Goal: Task Accomplishment & Management: Manage account settings

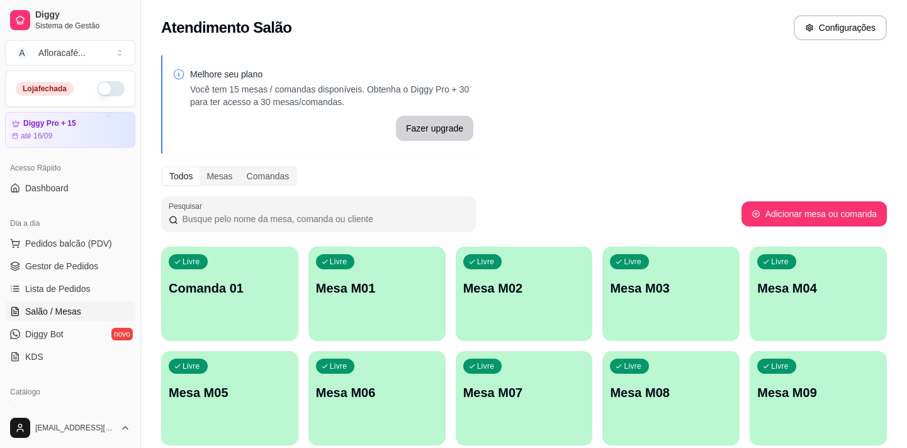
click at [102, 85] on button "button" at bounding box center [111, 88] width 28 height 15
click at [346, 273] on div "Livre Mesa M01" at bounding box center [376, 286] width 133 height 77
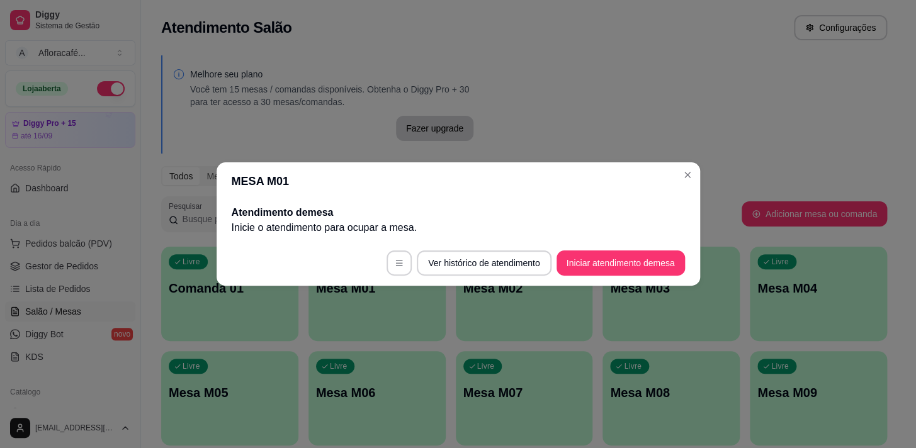
click at [618, 269] on button "Iniciar atendimento de mesa" at bounding box center [620, 263] width 128 height 25
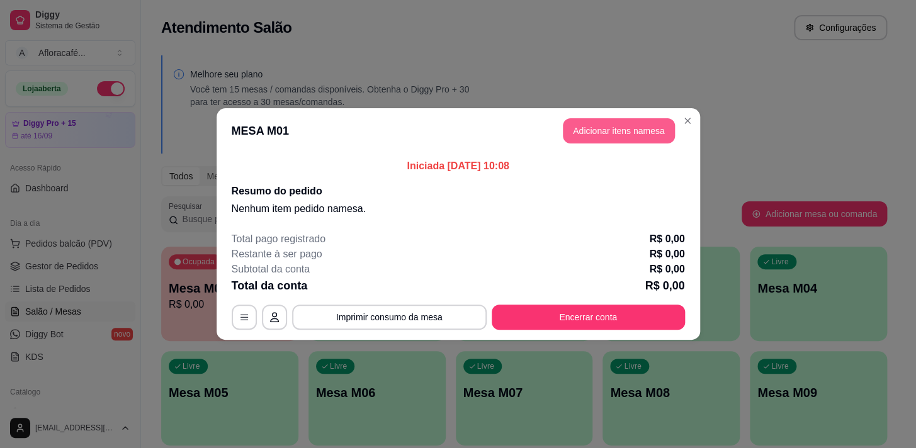
click at [648, 133] on button "Adicionar itens na mesa" at bounding box center [619, 130] width 112 height 25
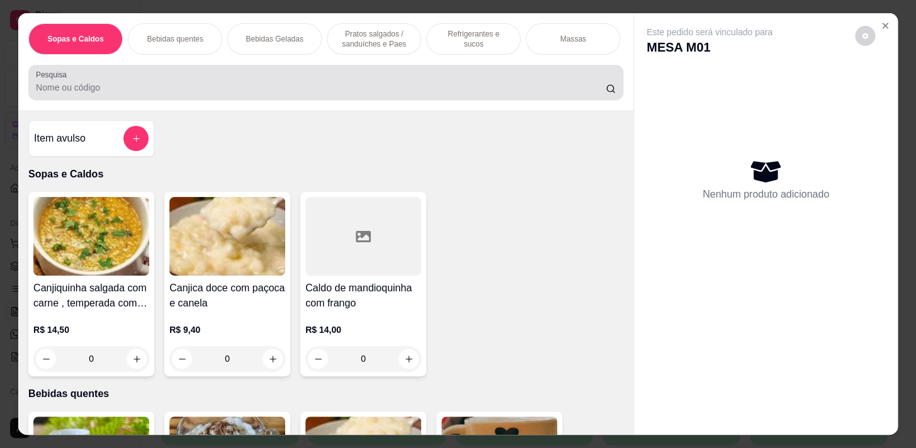
click at [163, 88] on input "Pesquisa" at bounding box center [321, 87] width 570 height 13
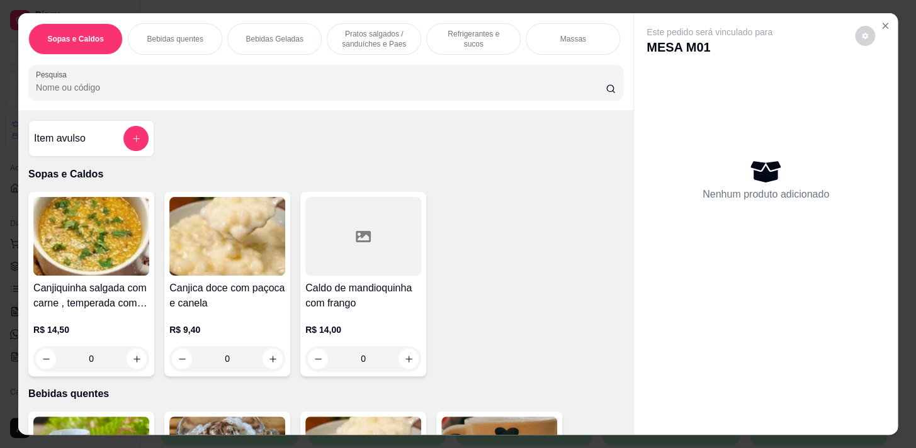
click at [344, 79] on div at bounding box center [326, 82] width 580 height 25
type input "mok"
click at [130, 82] on div "mok" at bounding box center [326, 82] width 580 height 25
click at [135, 84] on div "mok" at bounding box center [326, 82] width 580 height 25
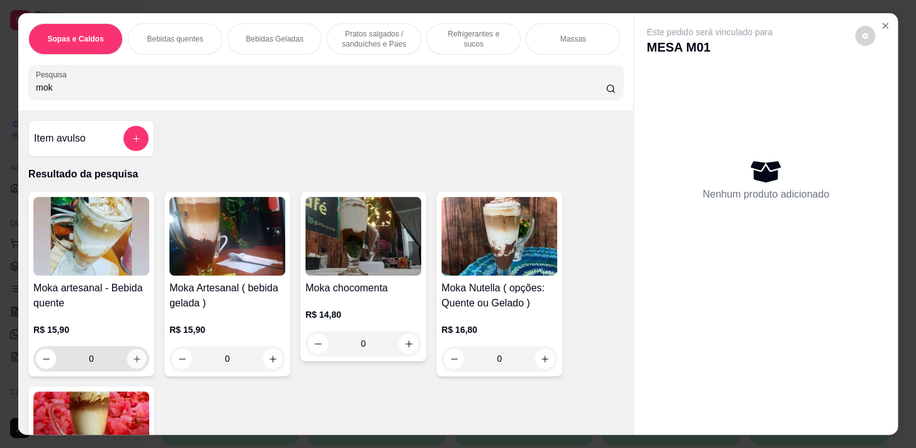
click at [132, 360] on icon "increase-product-quantity" at bounding box center [136, 358] width 9 height 9
type input "1"
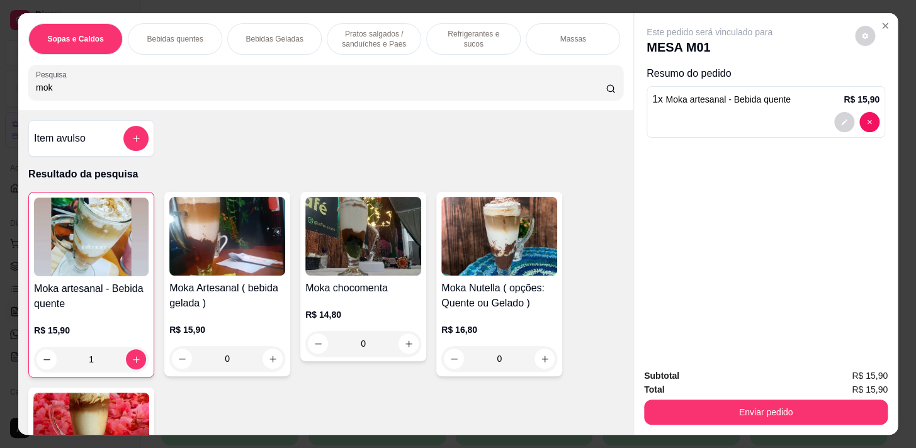
click at [364, 24] on div "Pratos salgados / sanduíches e Paes" at bounding box center [374, 38] width 94 height 31
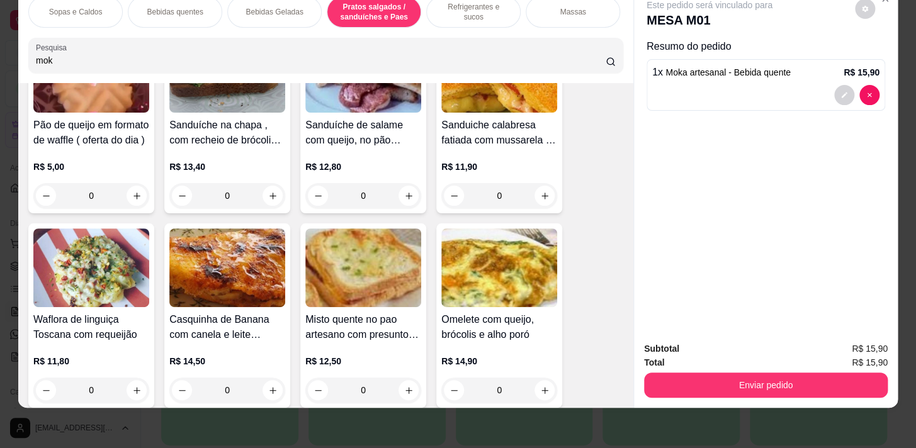
scroll to position [4466, 0]
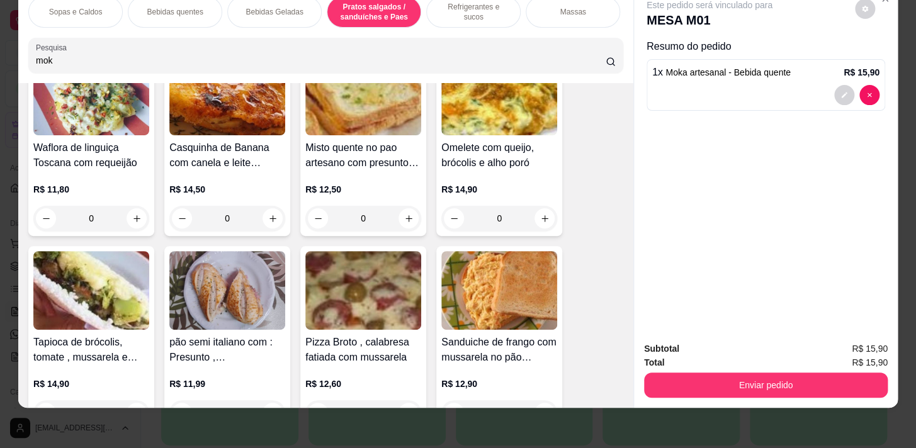
click at [138, 222] on div "0" at bounding box center [91, 218] width 116 height 25
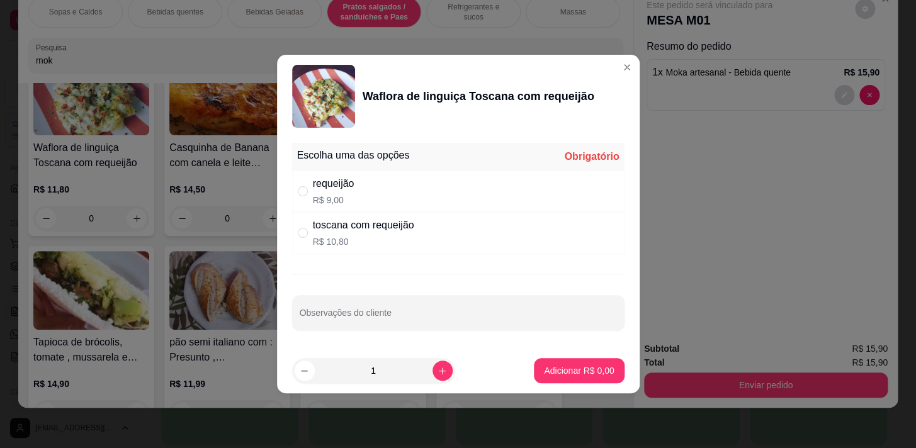
drag, startPoint x: 339, startPoint y: 195, endPoint x: 376, endPoint y: 219, distance: 43.6
click at [340, 198] on p "R$ 9,00" at bounding box center [334, 200] width 42 height 13
radio input "true"
click at [438, 368] on icon "increase-product-quantity" at bounding box center [442, 370] width 9 height 9
type input "2"
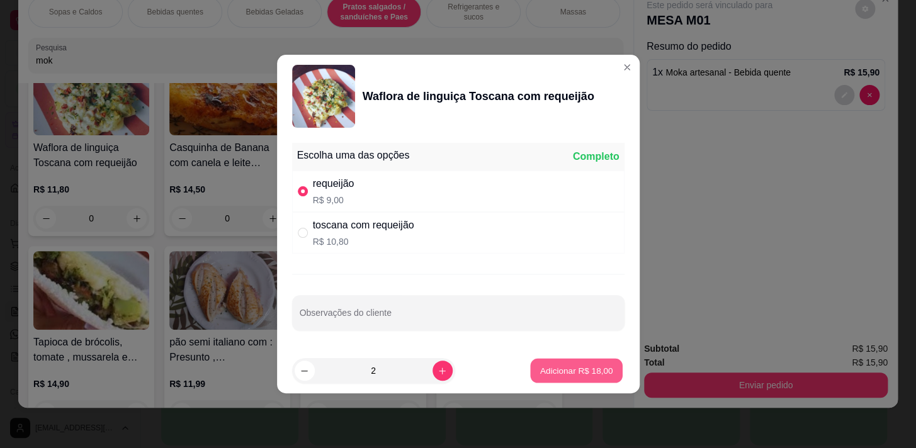
click at [559, 369] on p "Adicionar R$ 18,00" at bounding box center [576, 370] width 73 height 12
type input "2"
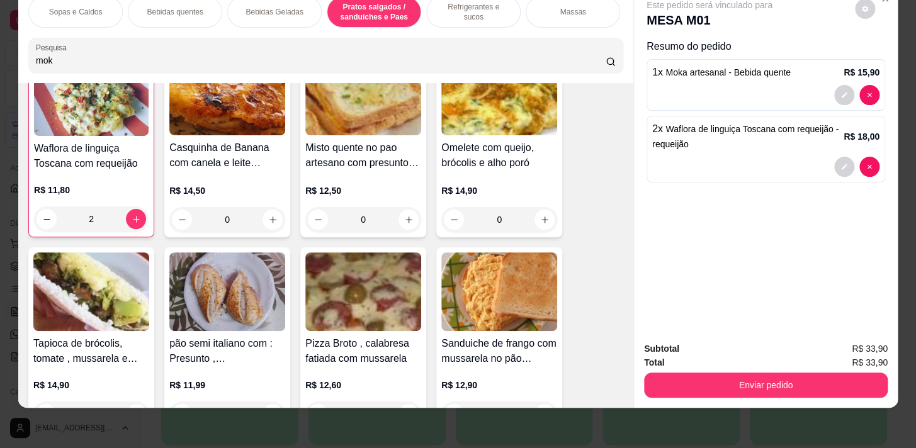
scroll to position [4466, 0]
click at [254, 9] on div "Bebidas Geladas" at bounding box center [274, 11] width 94 height 31
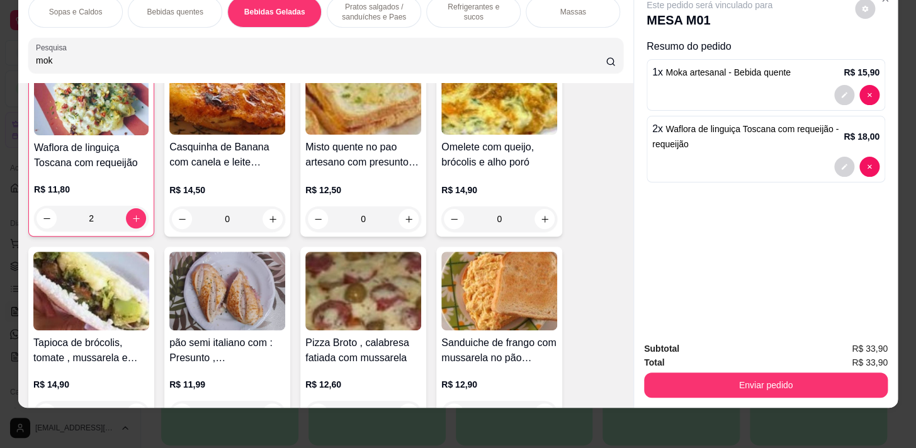
scroll to position [2079, 0]
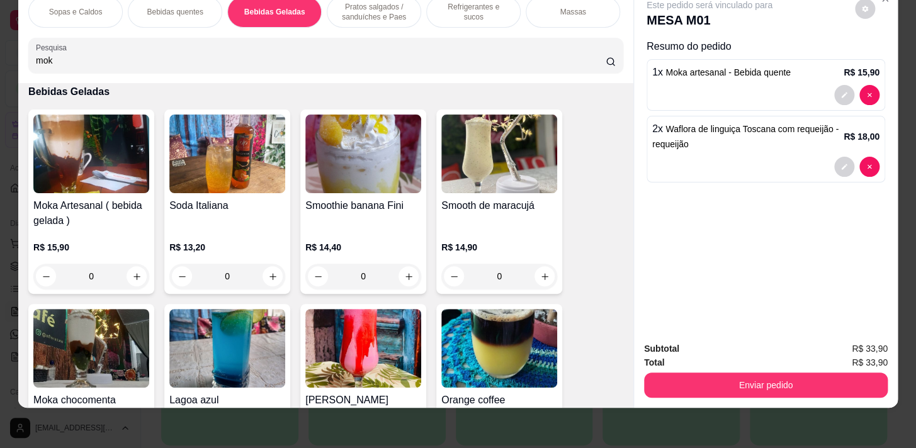
click at [189, 9] on div "Bebidas quentes" at bounding box center [175, 11] width 94 height 31
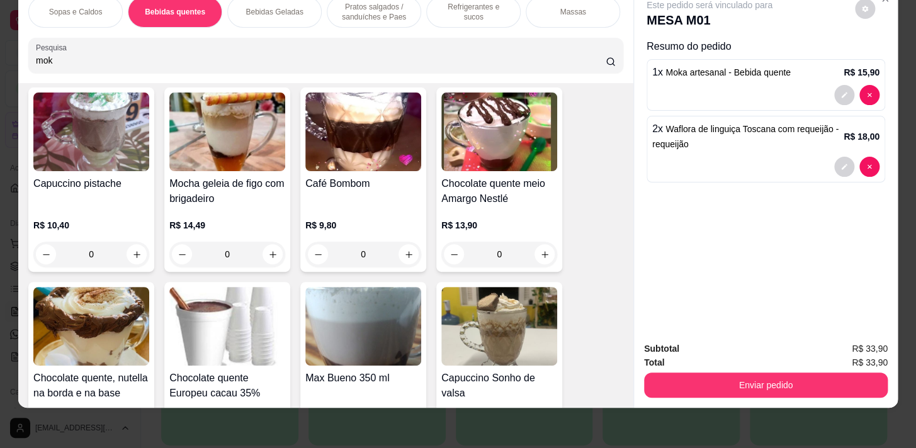
scroll to position [1664, 0]
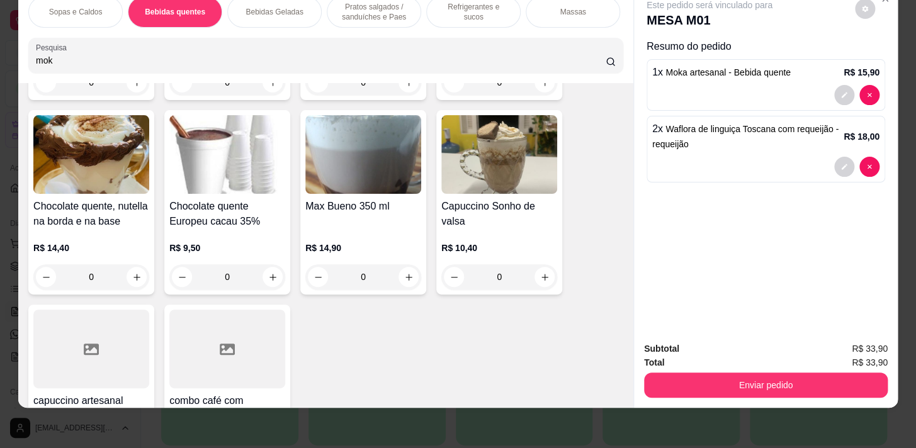
click at [132, 274] on div "0" at bounding box center [91, 276] width 116 height 25
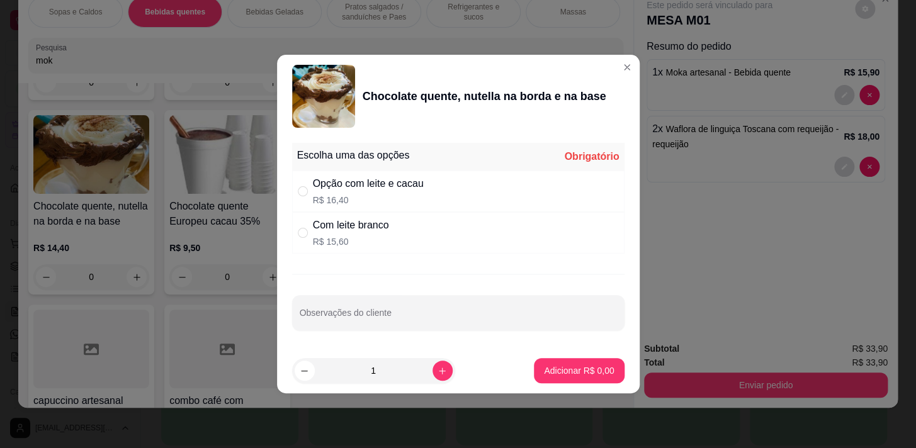
drag, startPoint x: 318, startPoint y: 196, endPoint x: 475, endPoint y: 223, distance: 159.1
click at [320, 196] on p "R$ 16,40" at bounding box center [368, 200] width 111 height 13
radio input "true"
click at [572, 362] on button "Adicionar R$ 16,40" at bounding box center [576, 370] width 95 height 25
type input "1"
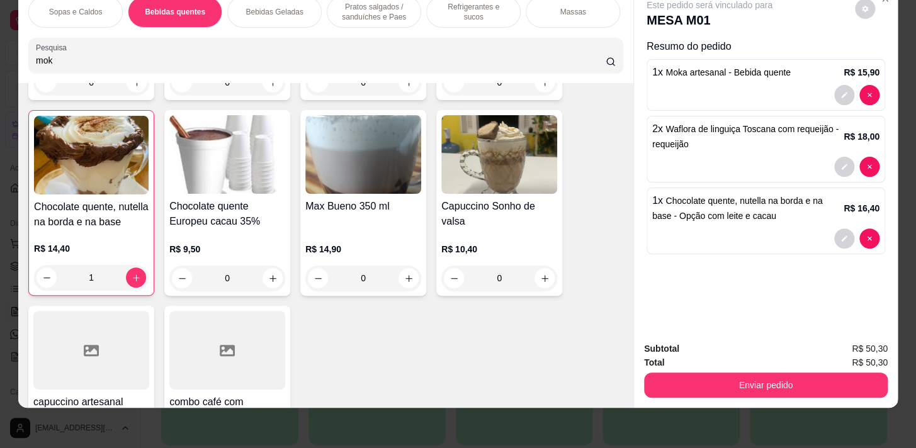
drag, startPoint x: 832, startPoint y: 401, endPoint x: 828, endPoint y: 386, distance: 15.6
click at [830, 400] on div "Sopas e Caldos Bebidas quentes Bebidas Geladas Pratos salgados / sanduíches e P…" at bounding box center [458, 224] width 916 height 448
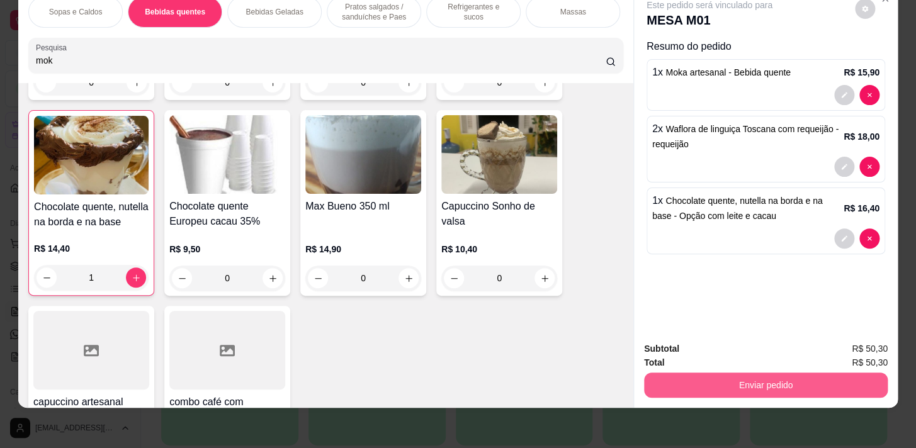
click at [828, 386] on button "Enviar pedido" at bounding box center [766, 385] width 244 height 25
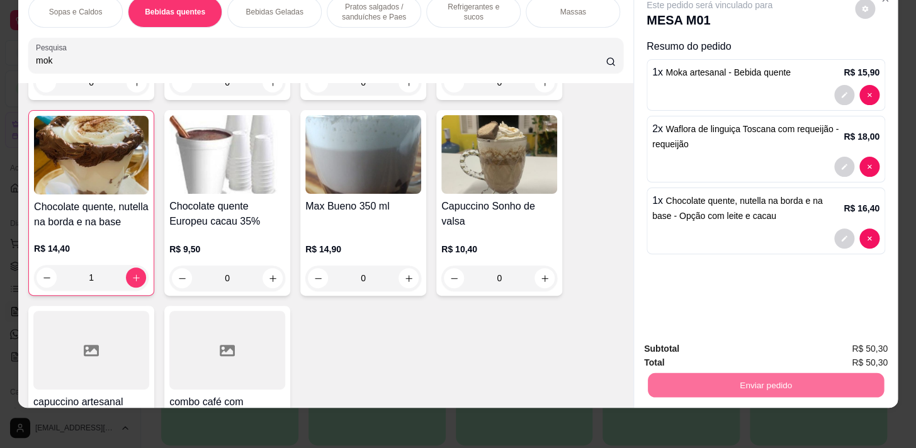
click at [747, 341] on button "Não registrar e enviar pedido" at bounding box center [723, 345] width 127 height 23
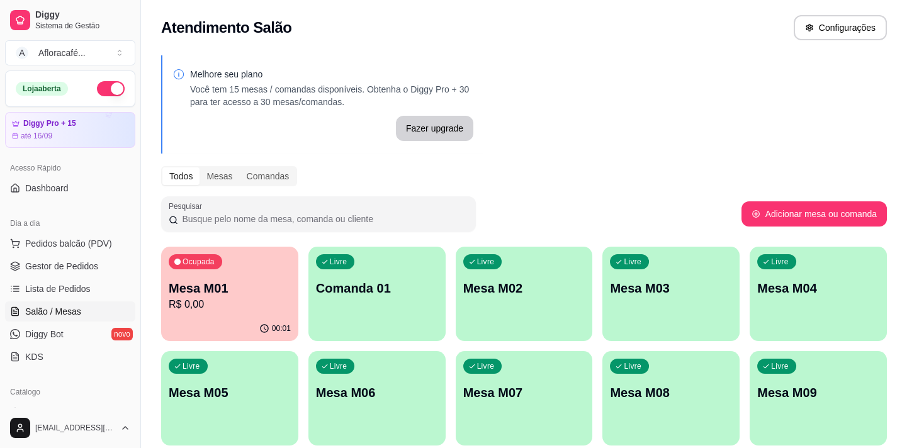
click at [495, 283] on p "Mesa M02" at bounding box center [524, 288] width 122 height 18
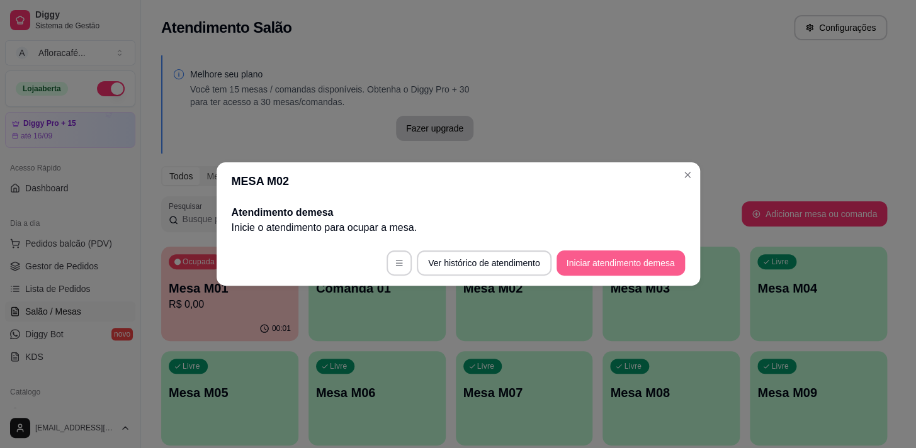
click at [593, 263] on button "Iniciar atendimento de mesa" at bounding box center [620, 263] width 128 height 25
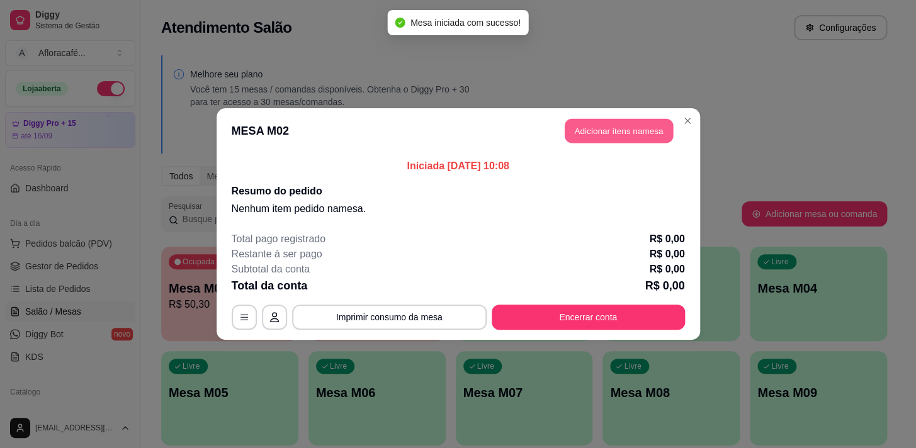
click at [573, 131] on button "Adicionar itens na mesa" at bounding box center [619, 131] width 108 height 25
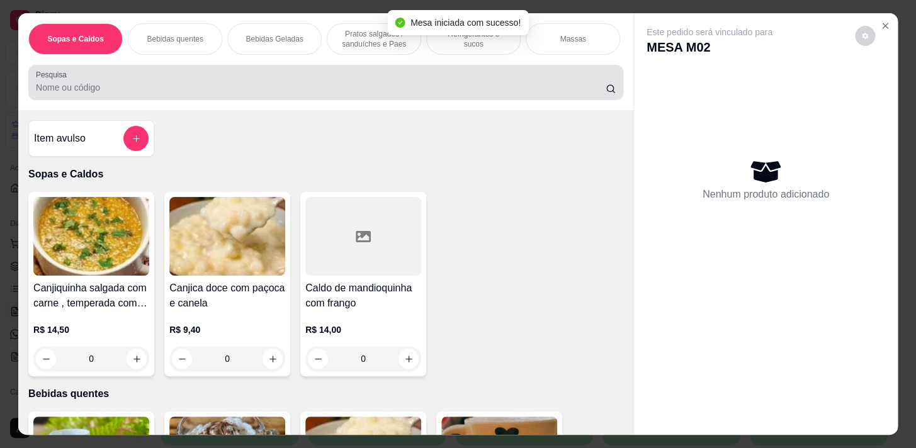
click at [268, 86] on input "Pesquisa" at bounding box center [321, 87] width 570 height 13
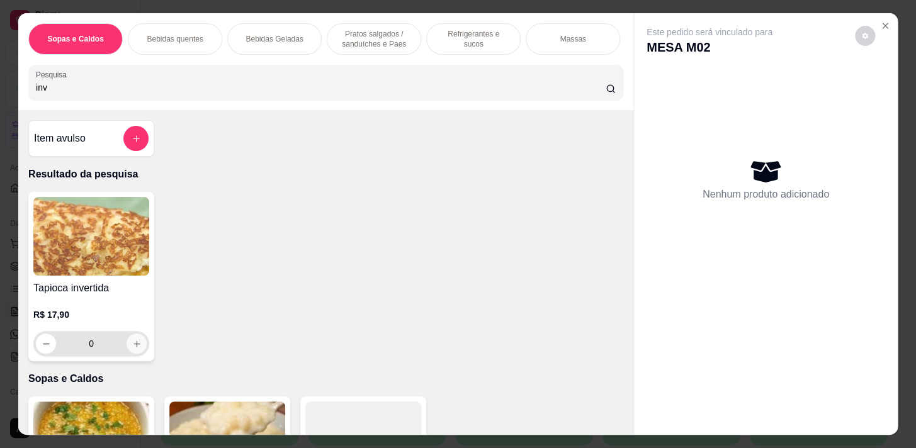
type input "inv"
click at [136, 347] on icon "increase-product-quantity" at bounding box center [136, 343] width 9 height 9
type input "1"
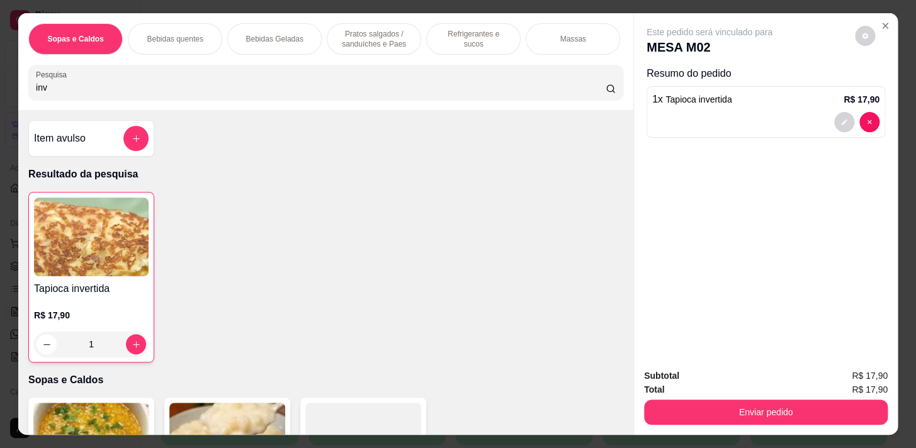
drag, startPoint x: 277, startPoint y: 86, endPoint x: 288, endPoint y: 88, distance: 10.9
click at [278, 86] on input "inv" at bounding box center [321, 87] width 570 height 13
type input "i"
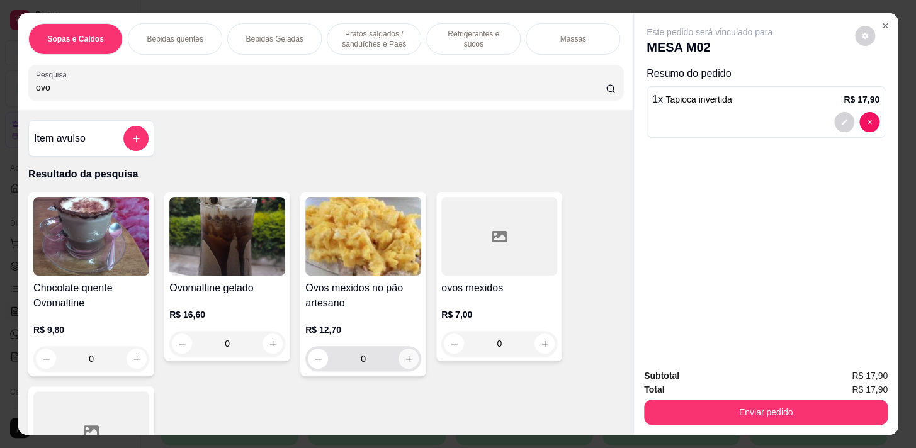
type input "ovo"
click at [404, 364] on icon "increase-product-quantity" at bounding box center [408, 358] width 9 height 9
type input "1"
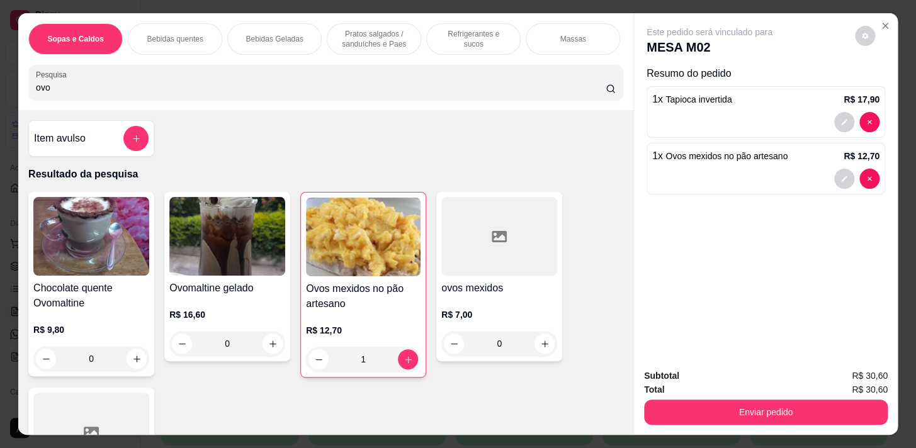
click at [169, 26] on div "Bebidas quentes" at bounding box center [175, 38] width 94 height 31
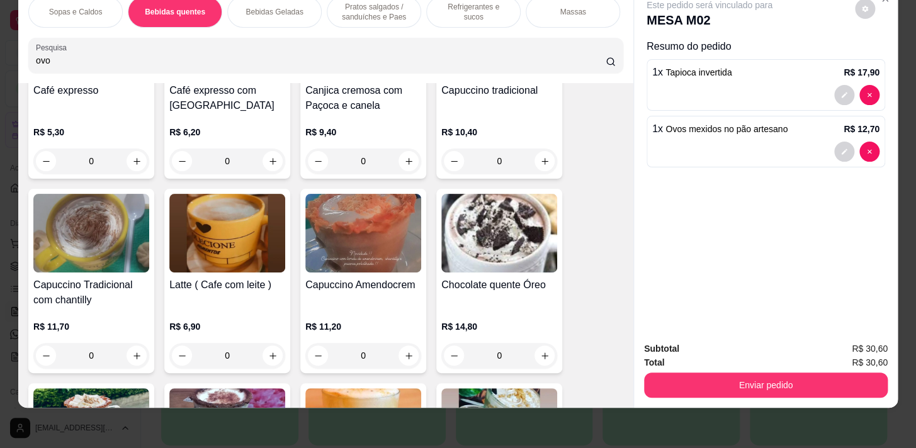
scroll to position [676, 0]
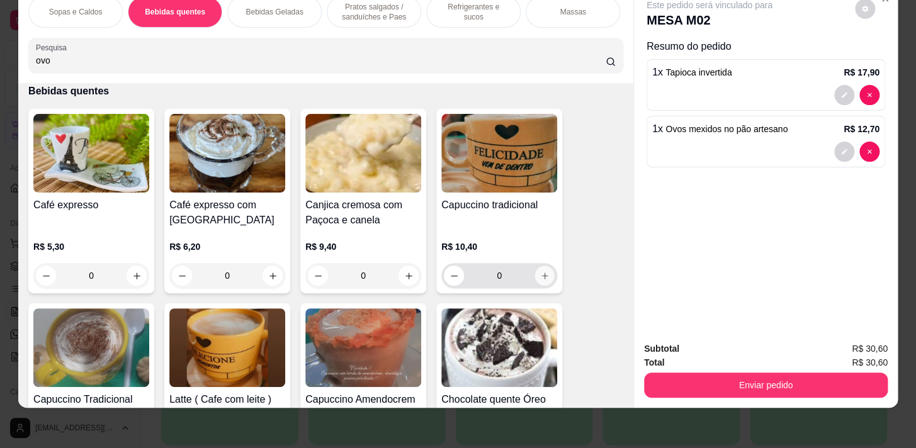
click at [540, 274] on icon "increase-product-quantity" at bounding box center [544, 275] width 9 height 9
type input "1"
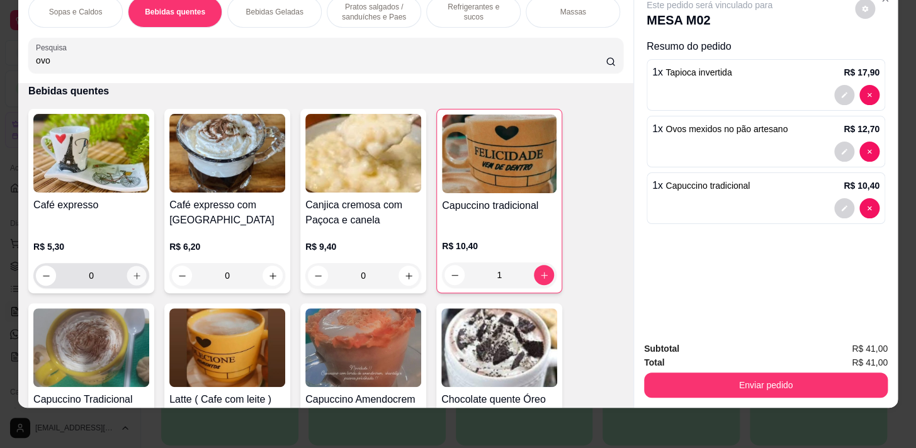
click at [133, 275] on icon "increase-product-quantity" at bounding box center [136, 275] width 9 height 9
type input "1"
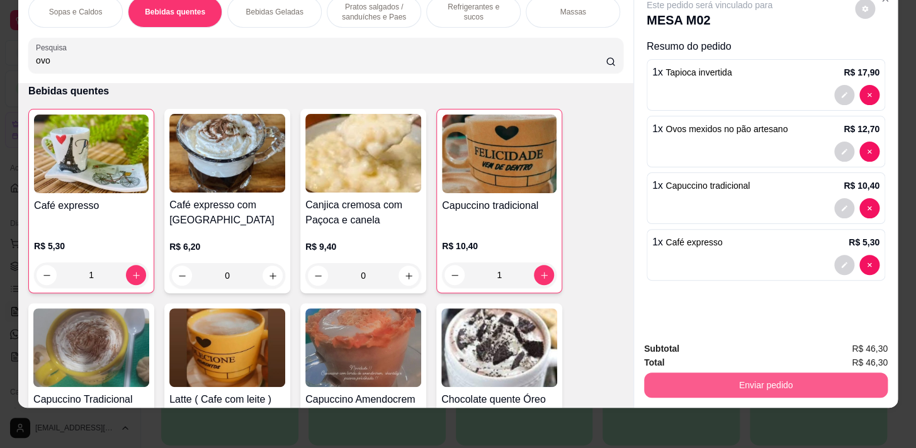
click at [737, 378] on button "Enviar pedido" at bounding box center [766, 385] width 244 height 25
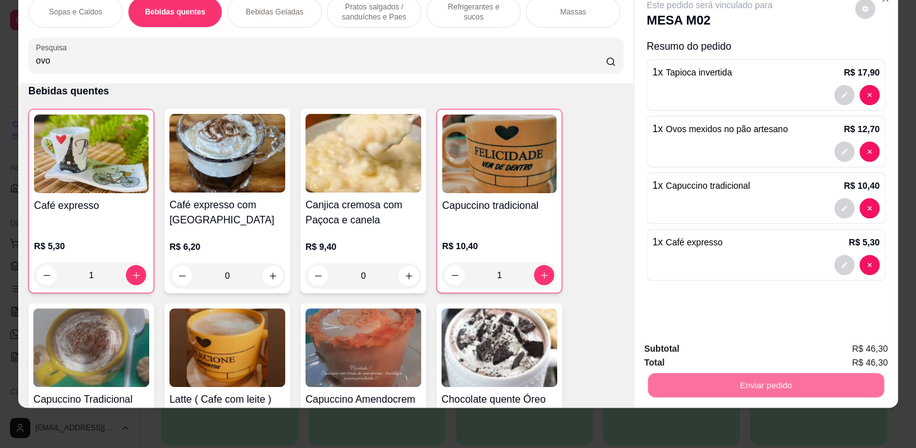
click at [730, 349] on button "Não registrar e enviar pedido" at bounding box center [723, 346] width 131 height 24
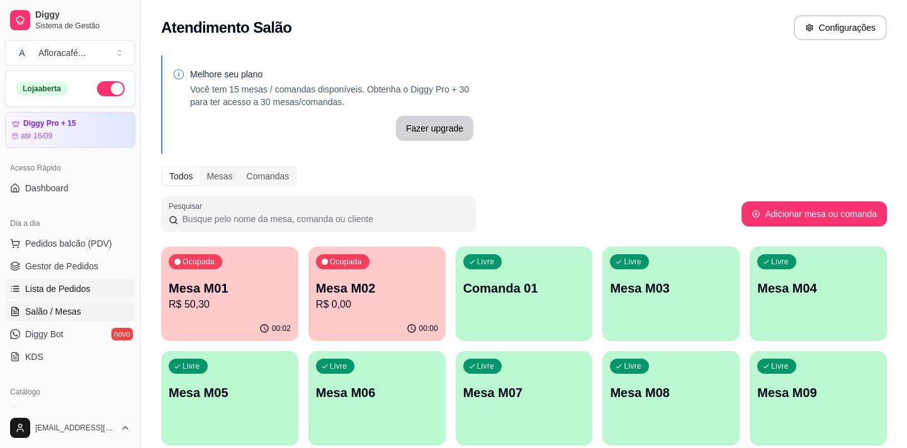
click at [57, 291] on span "Lista de Pedidos" at bounding box center [57, 289] width 65 height 13
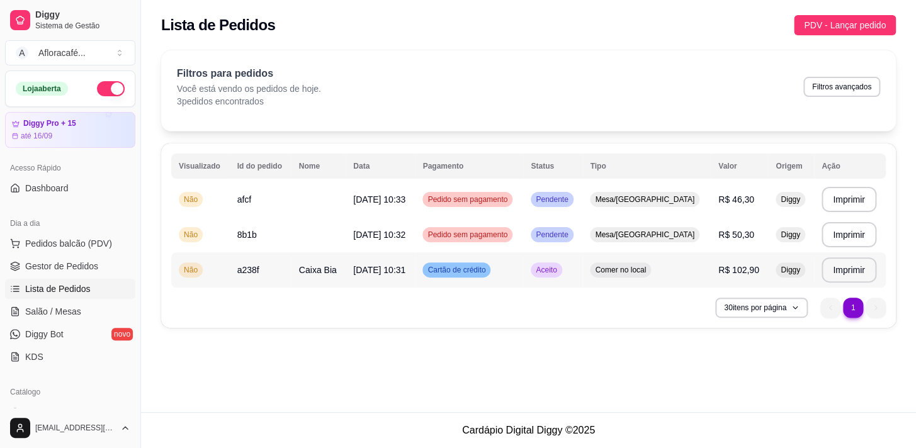
click at [325, 266] on span "Caixa Bia" at bounding box center [318, 270] width 38 height 10
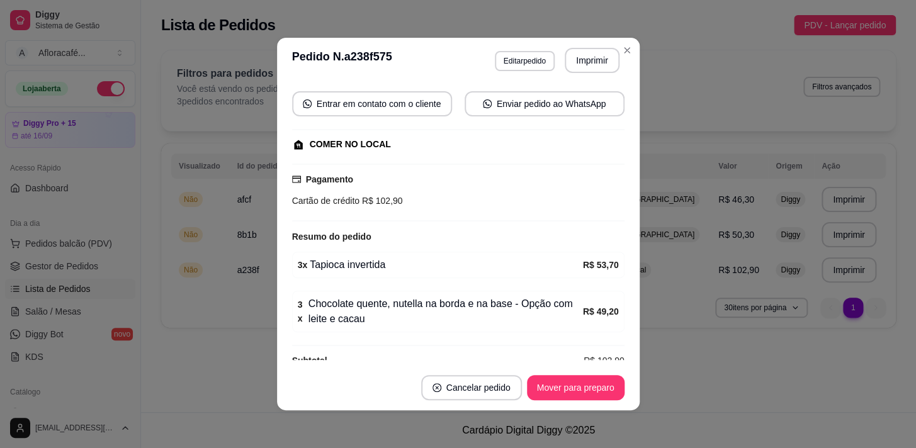
scroll to position [2, 0]
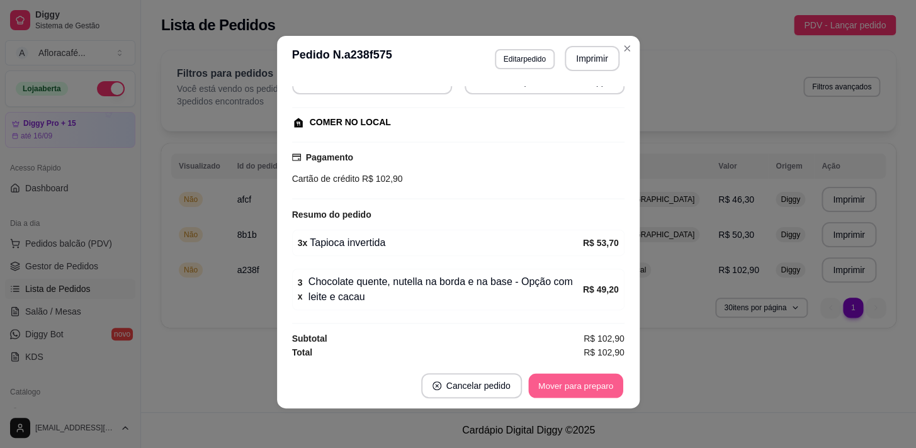
click at [590, 379] on button "Mover para preparo" at bounding box center [575, 386] width 94 height 25
click at [590, 379] on button "Mover para retirada disponível" at bounding box center [554, 385] width 139 height 25
click at [590, 379] on button "Mover para finalizado" at bounding box center [572, 385] width 104 height 25
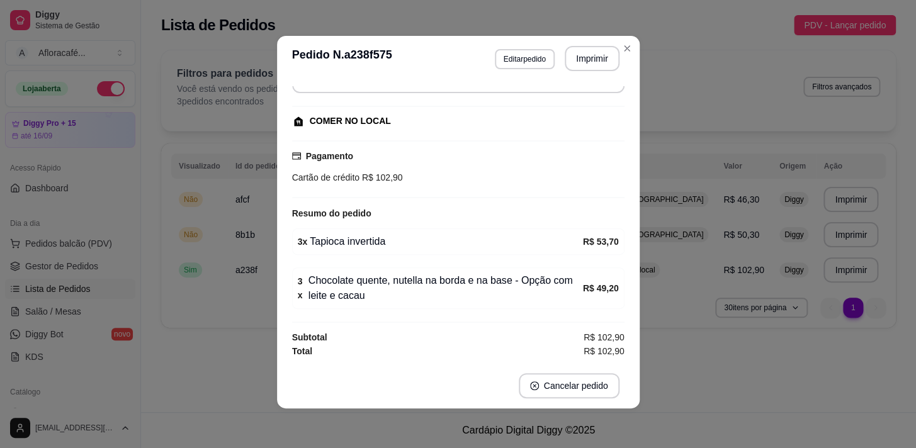
scroll to position [106, 0]
click at [631, 40] on header "**********" at bounding box center [458, 58] width 363 height 45
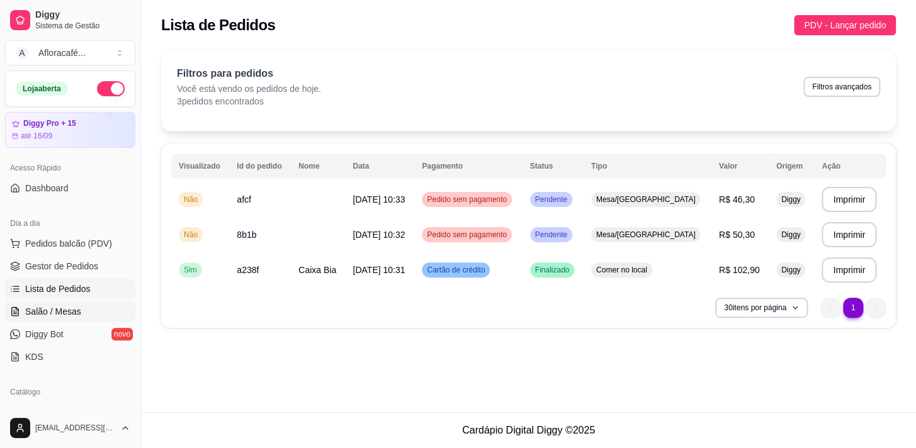
click at [47, 320] on link "Salão / Mesas" at bounding box center [70, 312] width 130 height 20
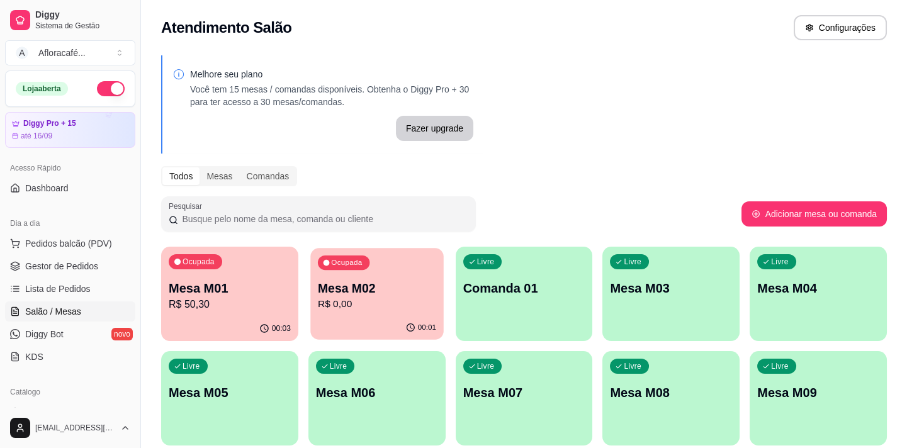
click at [366, 297] on div "Mesa M02 R$ 0,00" at bounding box center [377, 295] width 118 height 31
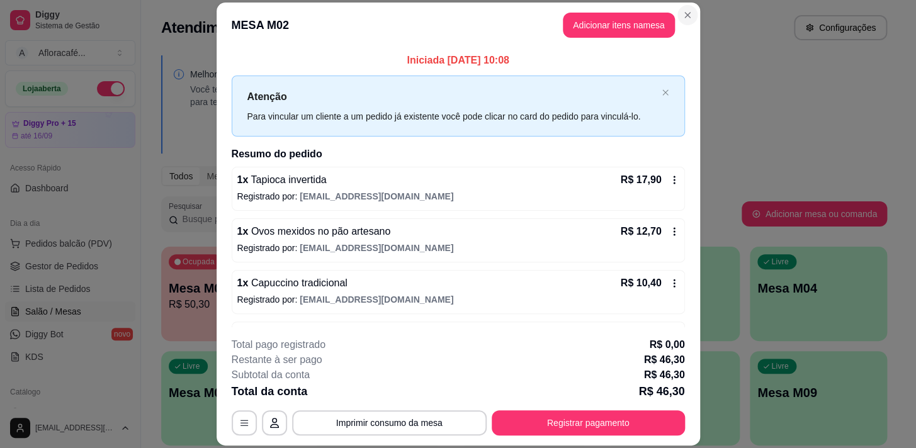
click at [678, 25] on section "**********" at bounding box center [458, 225] width 483 height 444
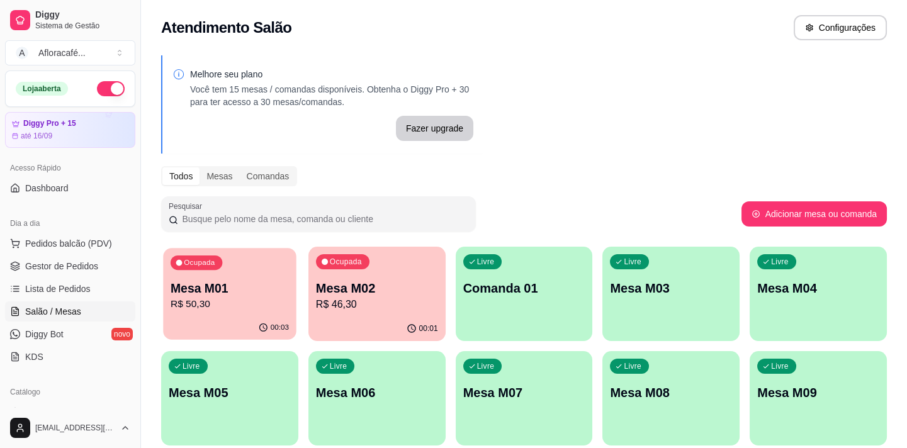
click at [249, 300] on p "R$ 50,30" at bounding box center [230, 304] width 118 height 14
click at [560, 378] on div "Livre Mesa M07" at bounding box center [524, 391] width 133 height 77
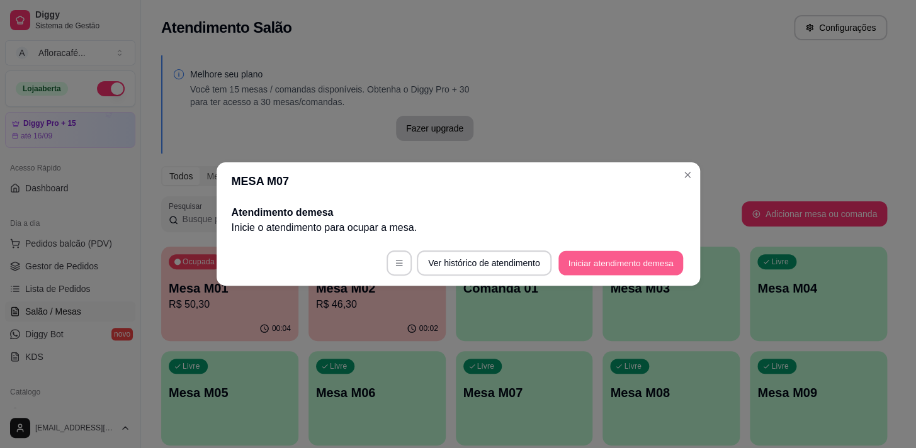
click at [586, 259] on button "Iniciar atendimento de mesa" at bounding box center [620, 263] width 125 height 25
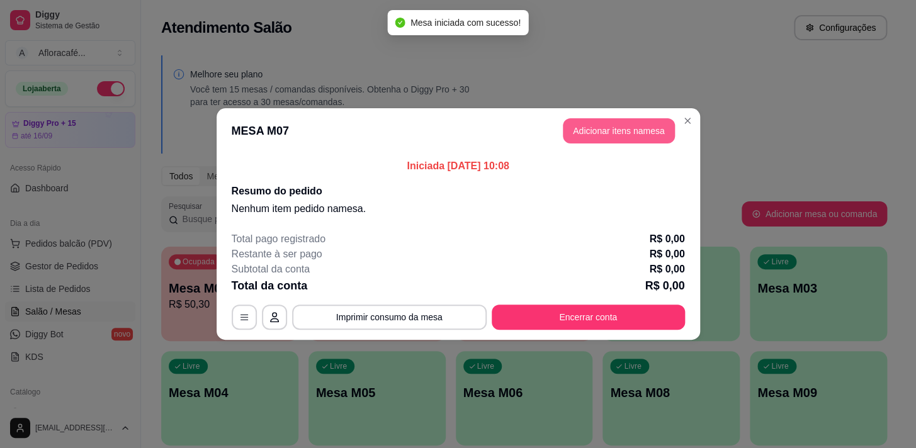
click at [592, 133] on button "Adicionar itens na mesa" at bounding box center [619, 130] width 112 height 25
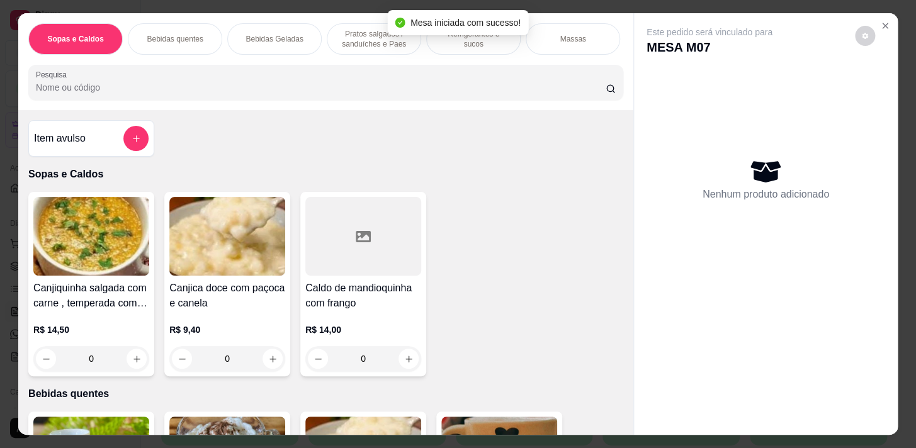
drag, startPoint x: 453, startPoint y: 39, endPoint x: 431, endPoint y: 179, distance: 141.6
click at [453, 39] on p "Refrigerantes e sucos" at bounding box center [473, 39] width 73 height 20
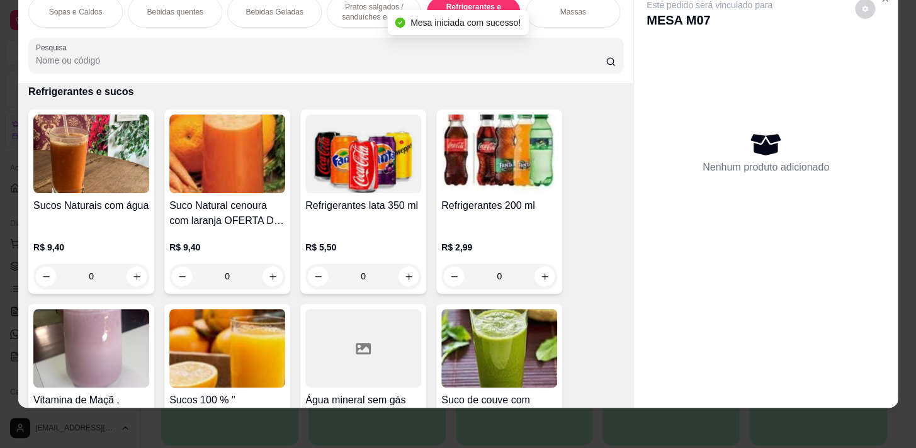
scroll to position [5218, 0]
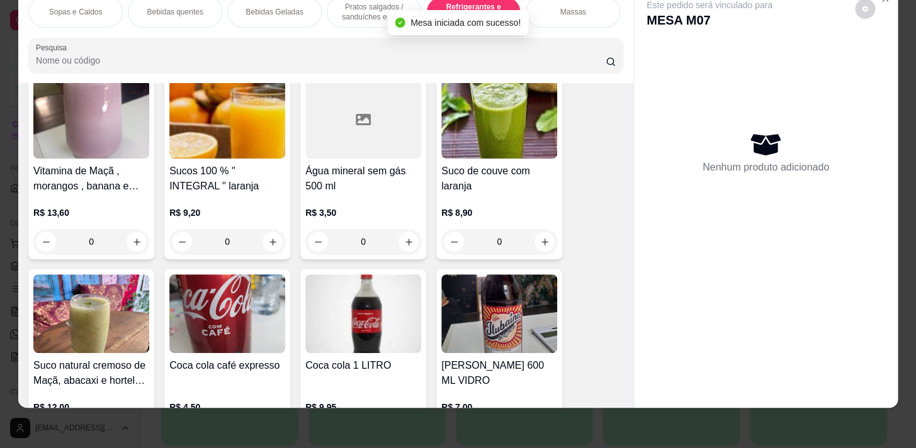
click at [402, 241] on div "0" at bounding box center [363, 241] width 116 height 25
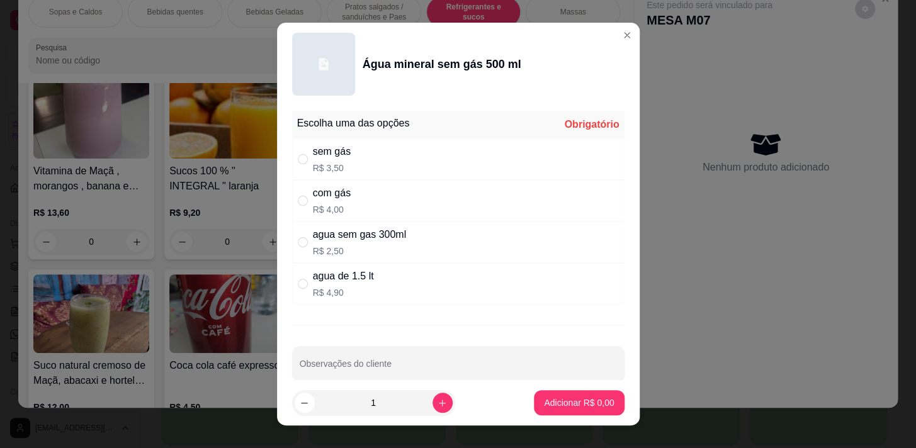
drag, startPoint x: 397, startPoint y: 155, endPoint x: 468, endPoint y: 261, distance: 127.6
click at [398, 157] on div "sem gás R$ 3,50" at bounding box center [458, 159] width 332 height 42
radio input "true"
click at [553, 404] on p "Adicionar R$ 3,50" at bounding box center [579, 403] width 70 height 13
type input "1"
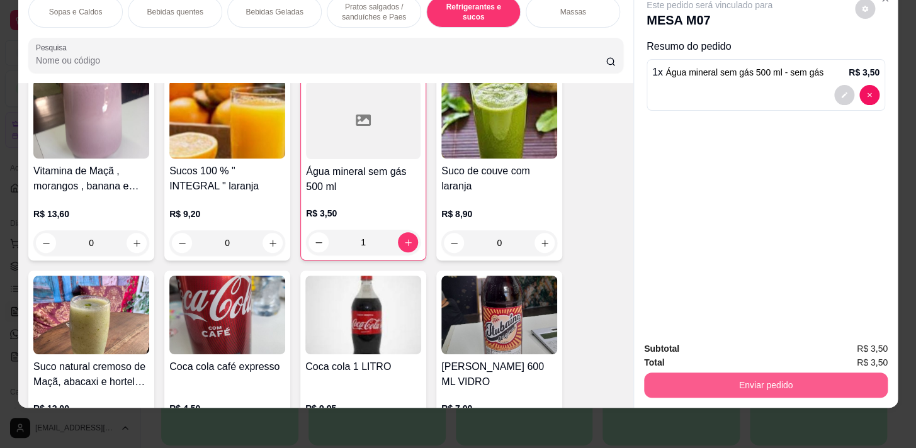
click at [752, 377] on button "Enviar pedido" at bounding box center [766, 385] width 244 height 25
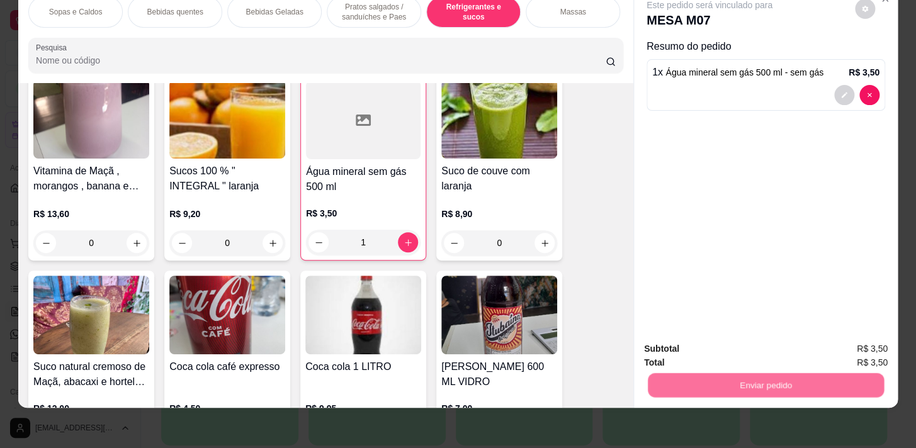
click at [703, 344] on button "Não registrar e enviar pedido" at bounding box center [723, 346] width 131 height 24
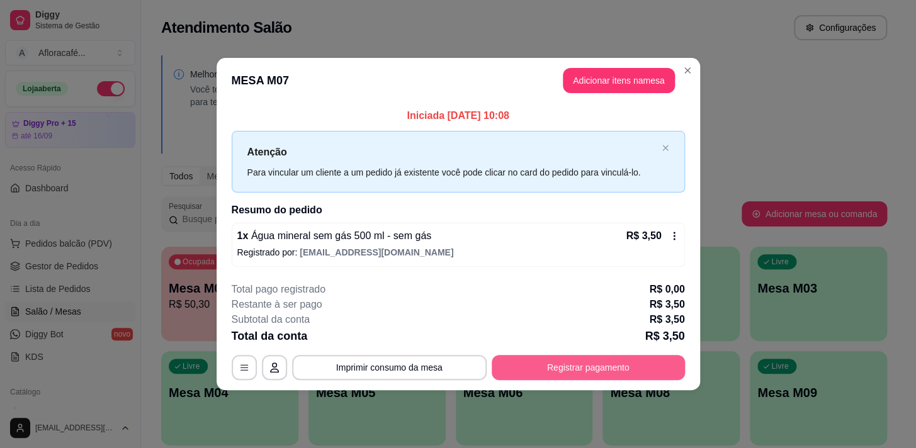
click at [616, 356] on button "Registrar pagamento" at bounding box center [588, 367] width 193 height 25
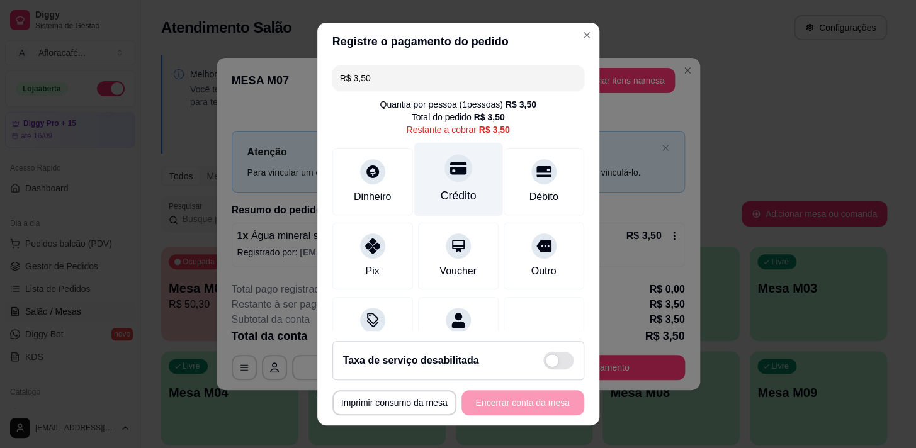
click at [453, 164] on div at bounding box center [458, 168] width 28 height 28
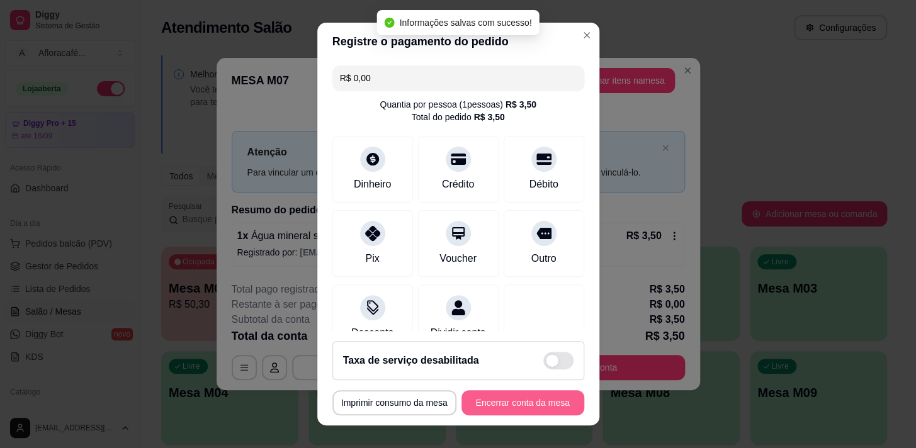
type input "R$ 0,00"
click at [523, 402] on button "Encerrar conta da mesa" at bounding box center [522, 403] width 119 height 25
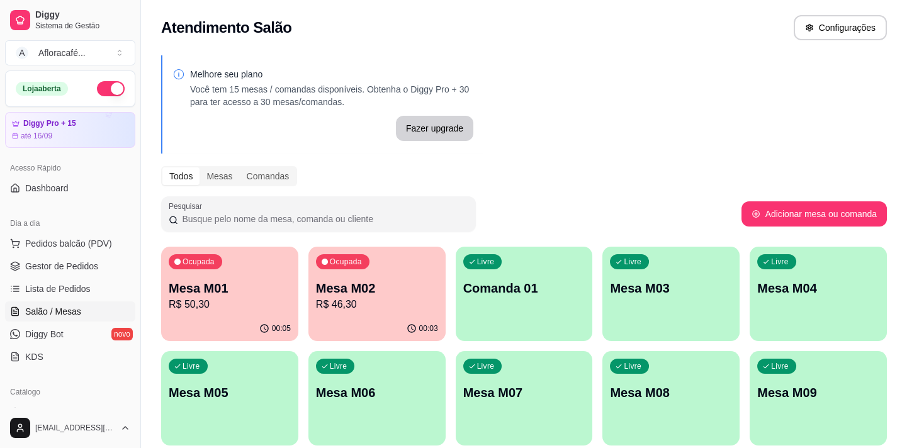
click at [364, 308] on p "R$ 46,30" at bounding box center [377, 304] width 122 height 15
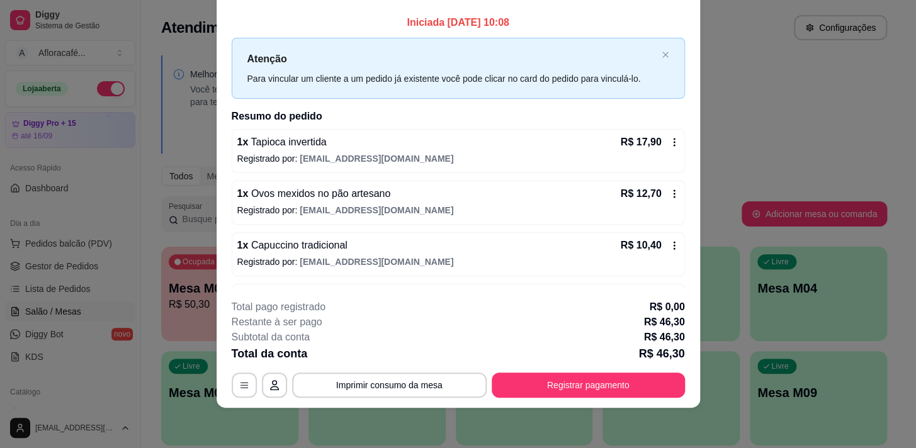
scroll to position [0, 0]
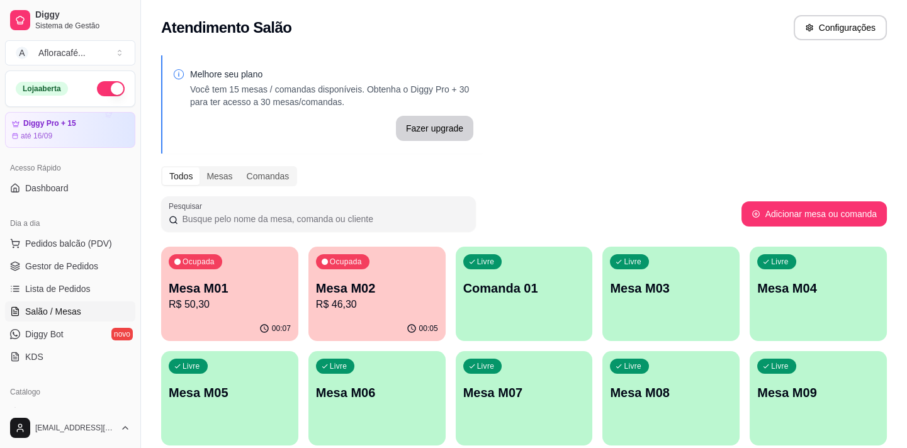
click at [239, 301] on p "R$ 50,30" at bounding box center [230, 304] width 122 height 15
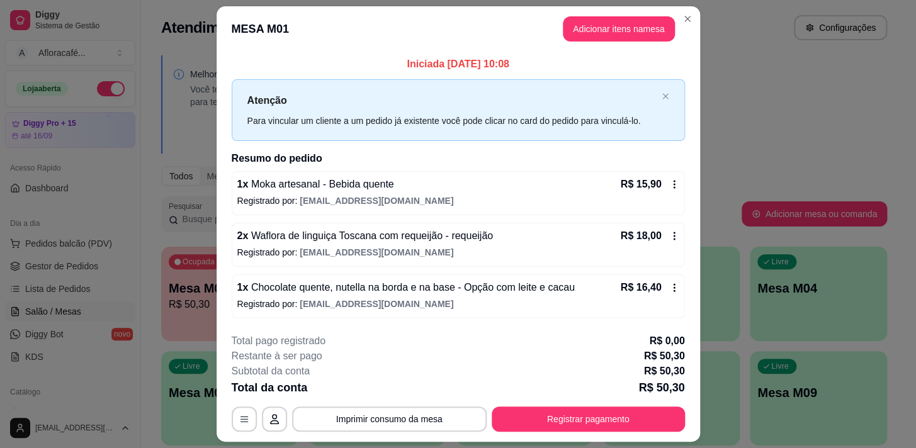
scroll to position [33, 0]
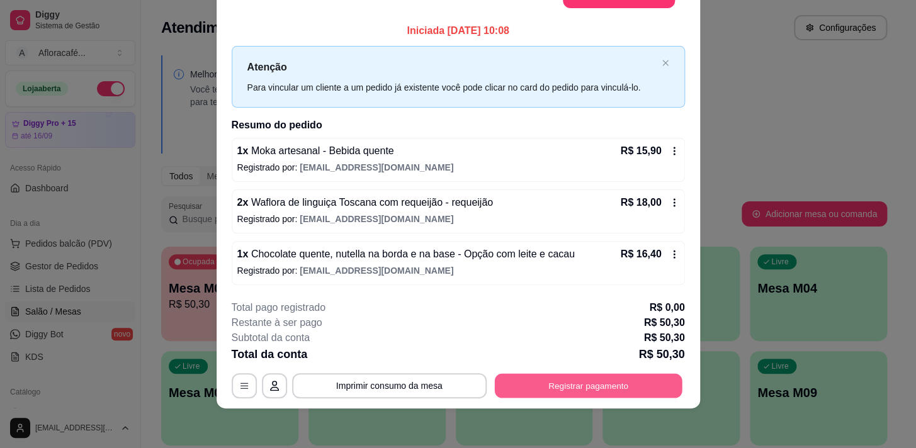
click at [574, 397] on button "Registrar pagamento" at bounding box center [588, 385] width 188 height 25
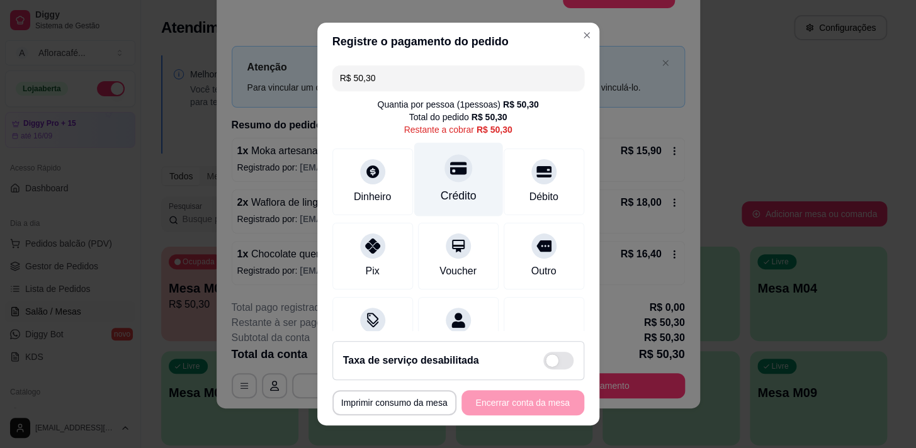
drag, startPoint x: 434, startPoint y: 195, endPoint x: 461, endPoint y: 199, distance: 26.7
click at [440, 195] on div "Crédito" at bounding box center [458, 196] width 36 height 16
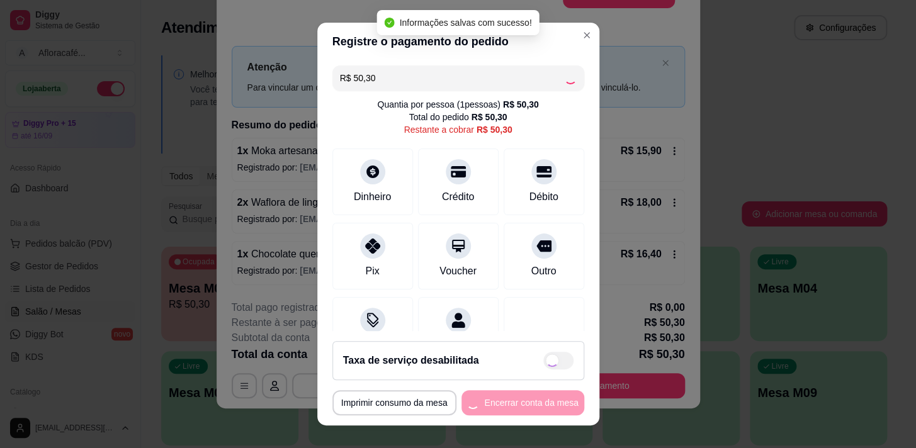
type input "R$ 0,00"
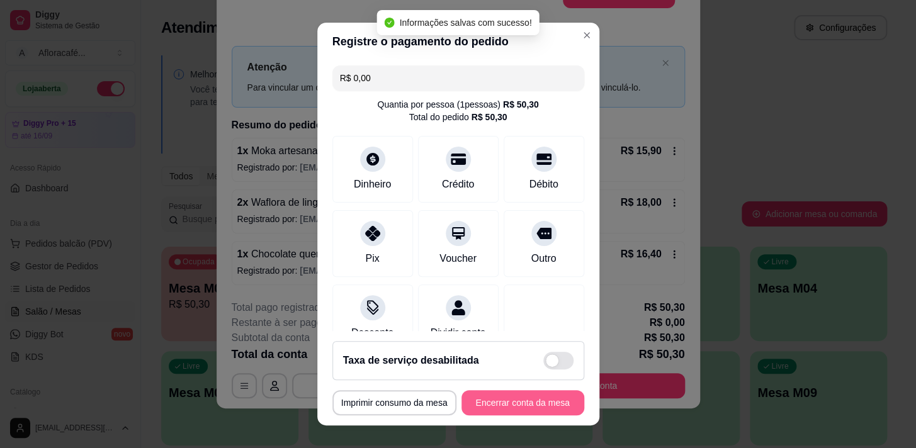
click at [527, 402] on button "Encerrar conta da mesa" at bounding box center [522, 402] width 123 height 25
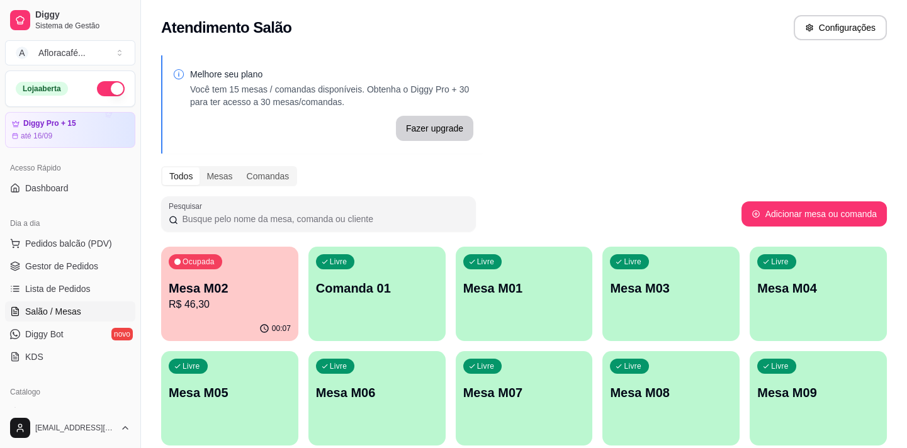
click at [432, 267] on div "Livre Comanda 01" at bounding box center [376, 286] width 137 height 79
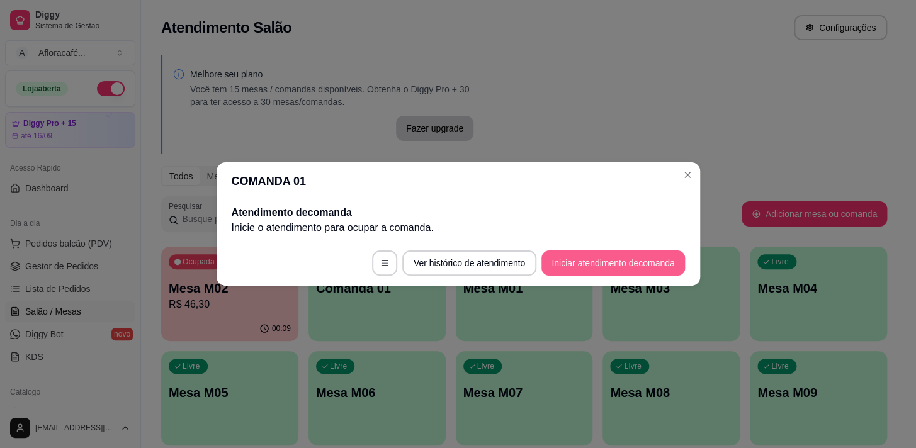
click at [613, 255] on button "Iniciar atendimento de comanda" at bounding box center [612, 263] width 143 height 25
click at [696, 174] on div "COMANDA 01 Atendimento de comanda [PERSON_NAME] o atendimento para ocupar a com…" at bounding box center [458, 224] width 916 height 448
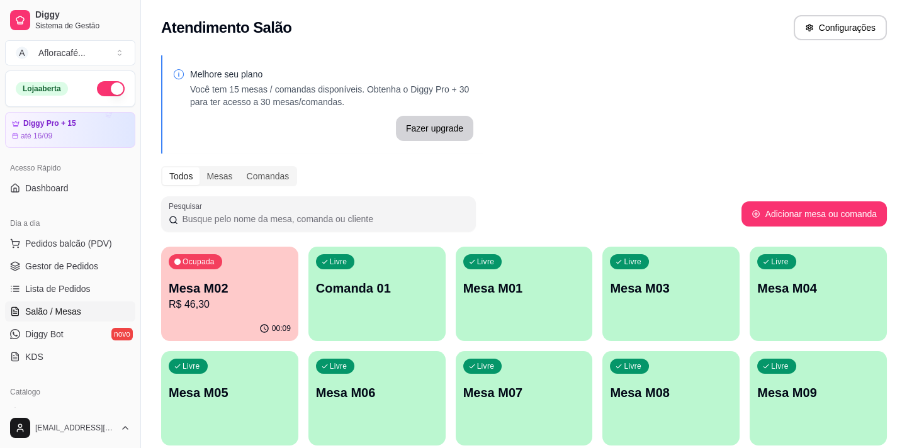
click at [572, 274] on div "Livre Mesa M01" at bounding box center [524, 286] width 137 height 79
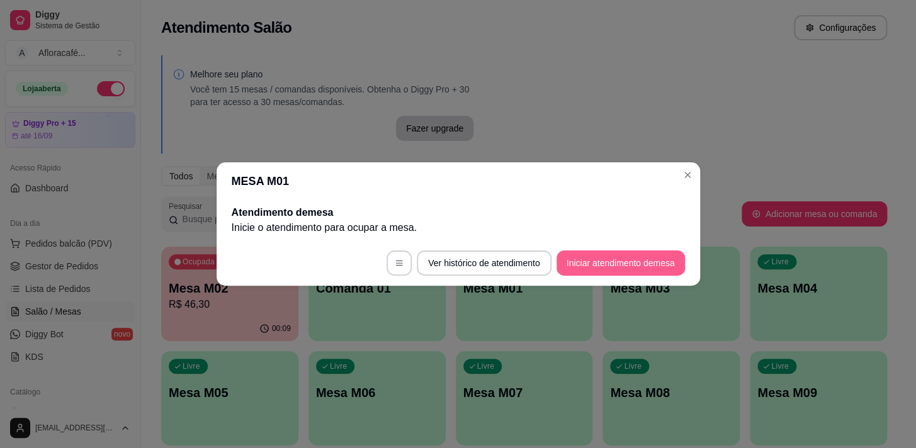
click at [597, 254] on section "MESA M01 Atendimento de mesa Inicie o atendimento para ocupar a mesa . Ver hist…" at bounding box center [458, 223] width 483 height 123
click at [596, 257] on button "Iniciar atendimento de mesa" at bounding box center [620, 263] width 128 height 25
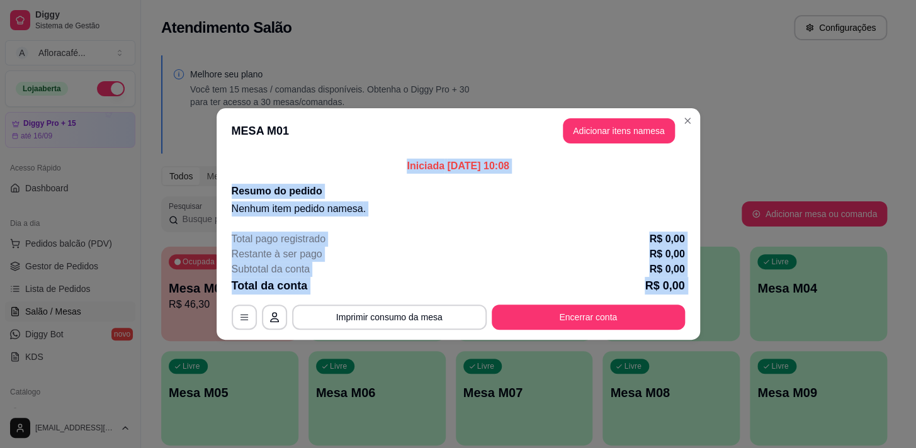
click at [616, 133] on button "Adicionar itens na mesa" at bounding box center [619, 130] width 112 height 25
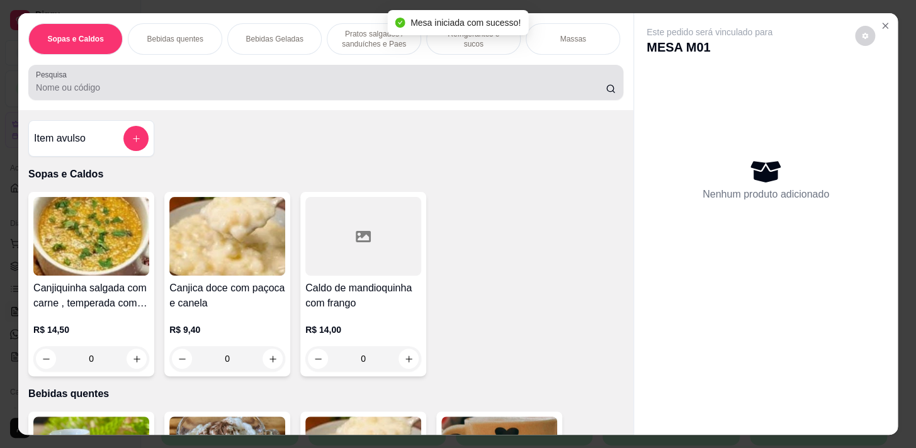
click at [334, 81] on div at bounding box center [326, 82] width 580 height 25
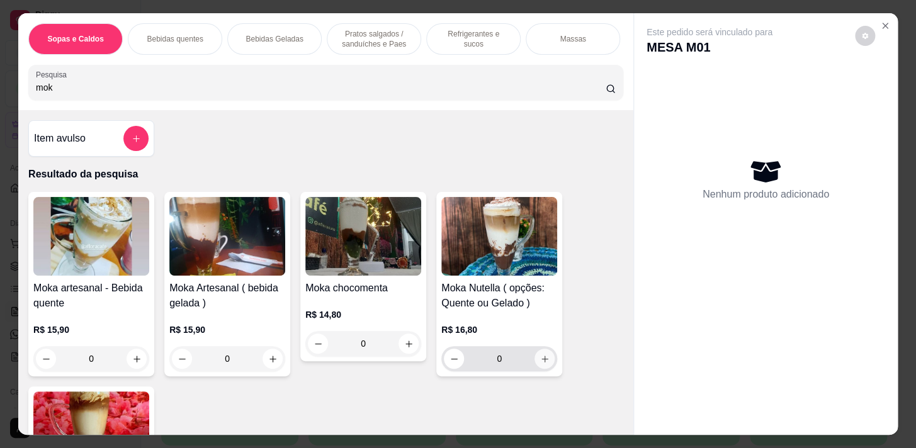
type input "mok"
click at [540, 361] on icon "increase-product-quantity" at bounding box center [544, 358] width 9 height 9
type input "1"
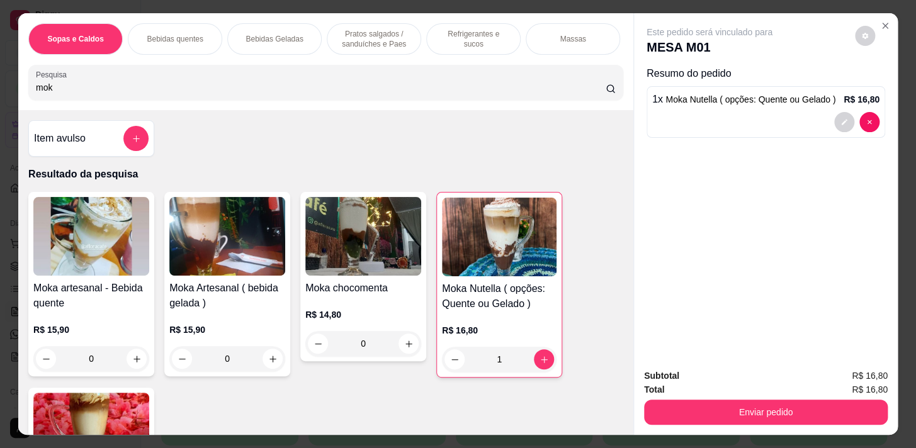
click at [395, 110] on div "Sopas e Caldos Bebidas quentes Bebidas Geladas Pratos salgados / sanduíches e P…" at bounding box center [325, 61] width 615 height 97
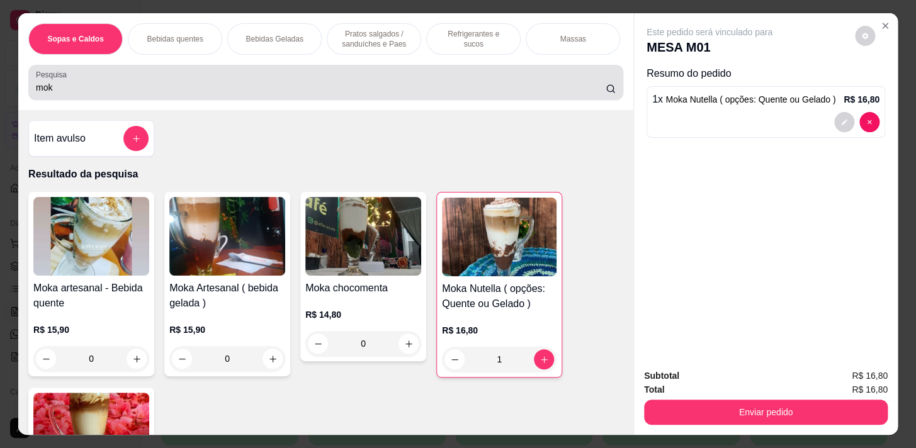
click at [398, 100] on div "Pesquisa mok" at bounding box center [325, 82] width 595 height 35
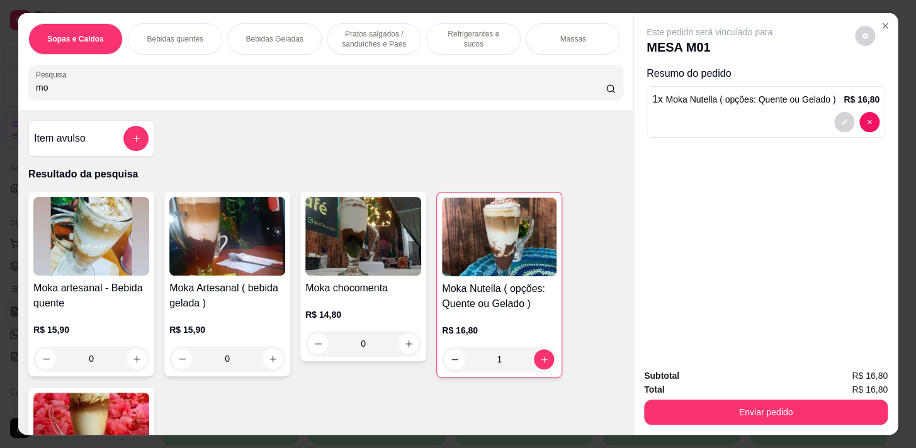
type input "m"
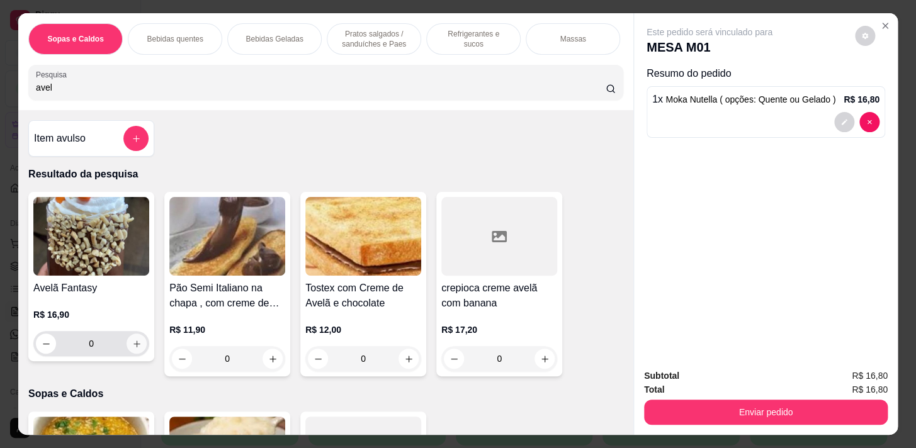
type input "avel"
click at [137, 344] on button "increase-product-quantity" at bounding box center [137, 344] width 20 height 20
type input "1"
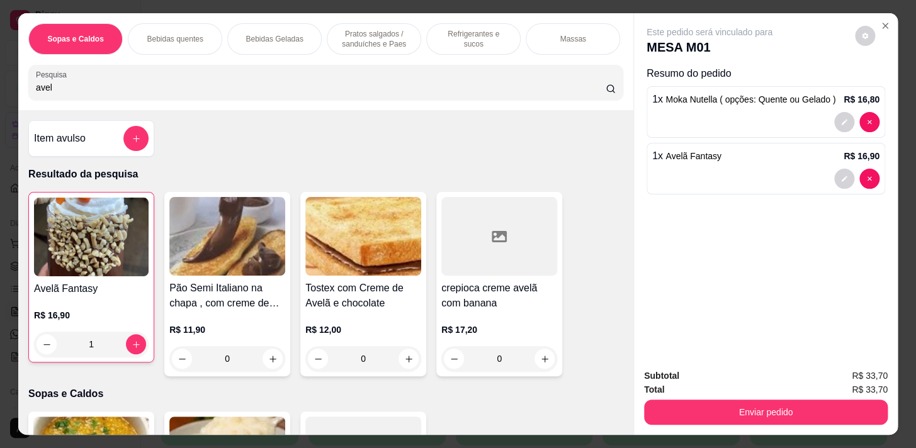
click at [336, 94] on input "avel" at bounding box center [321, 87] width 570 height 13
type input "a"
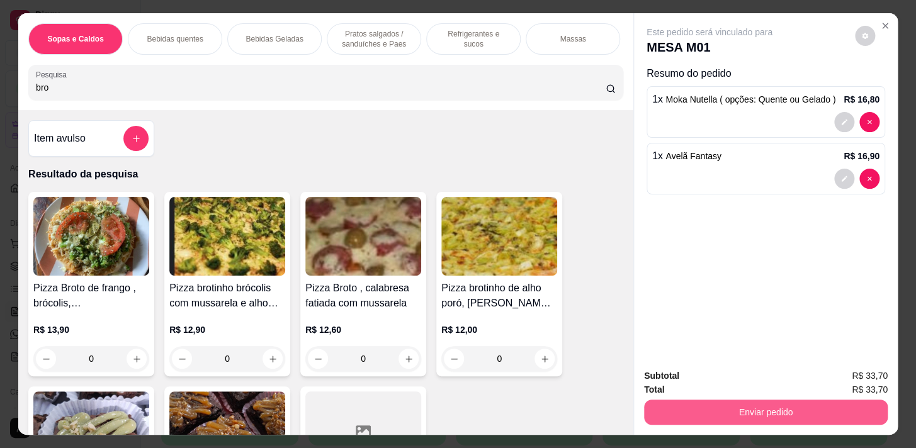
type input "bro"
click at [801, 402] on button "Enviar pedido" at bounding box center [766, 412] width 236 height 25
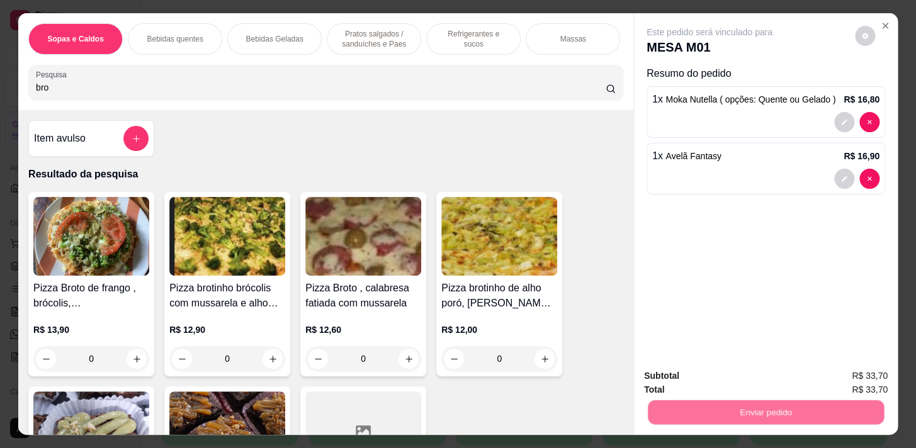
click at [729, 380] on button "Não registrar e enviar pedido" at bounding box center [723, 377] width 131 height 24
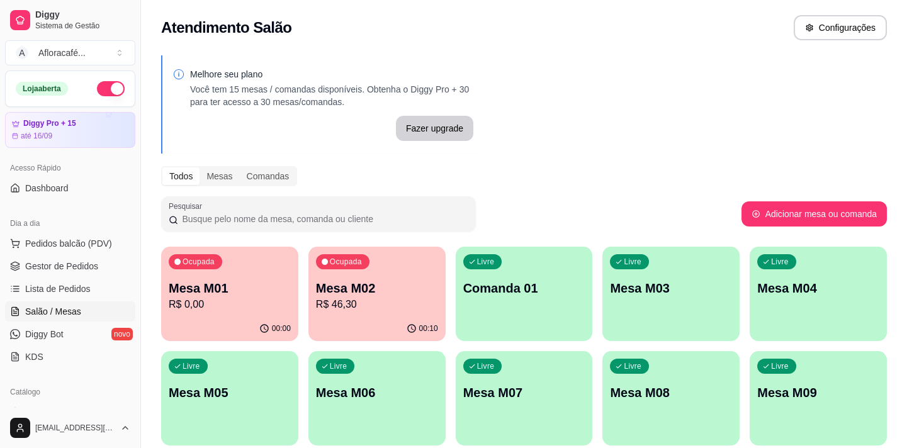
click at [203, 273] on div "Ocupada Mesa M01 R$ 0,00" at bounding box center [229, 282] width 137 height 70
click at [415, 301] on p "R$ 46,30" at bounding box center [377, 304] width 122 height 15
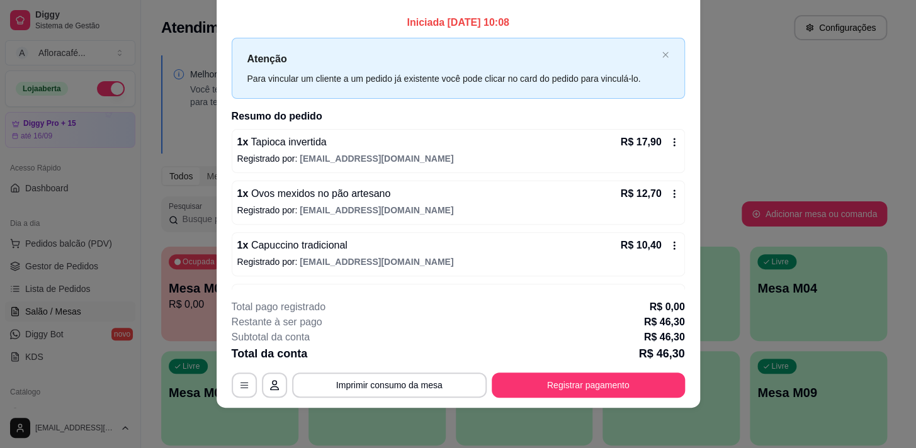
scroll to position [42, 0]
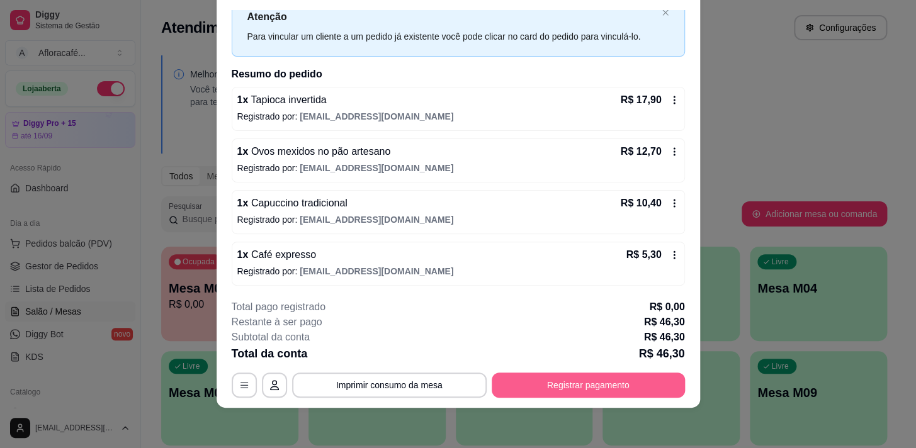
drag, startPoint x: 625, startPoint y: 367, endPoint x: 621, endPoint y: 387, distance: 20.5
click at [621, 387] on div "**********" at bounding box center [458, 349] width 453 height 98
click at [620, 389] on button "Registrar pagamento" at bounding box center [588, 385] width 193 height 25
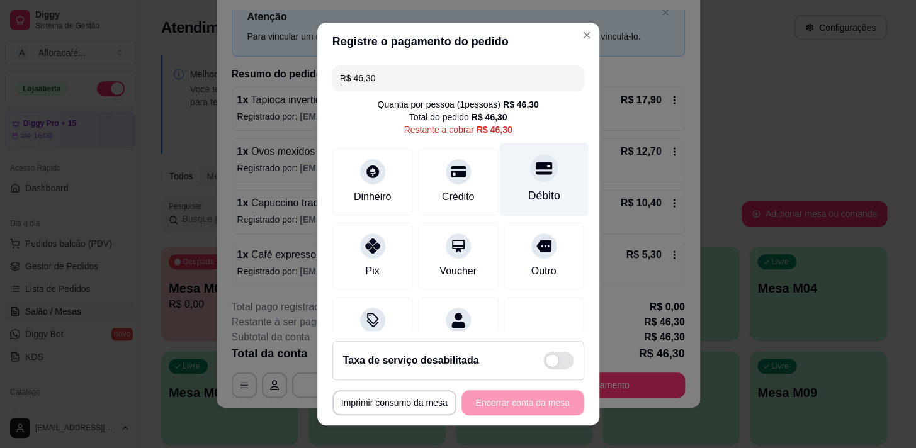
click at [530, 180] on div at bounding box center [544, 168] width 28 height 28
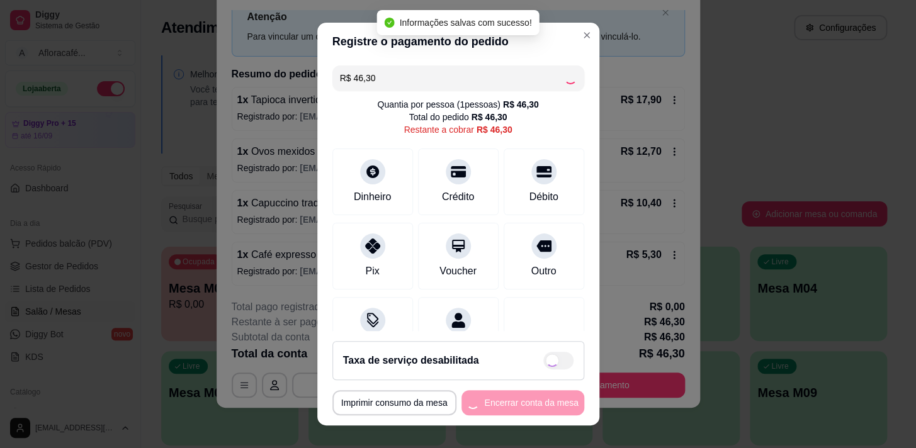
type input "R$ 0,00"
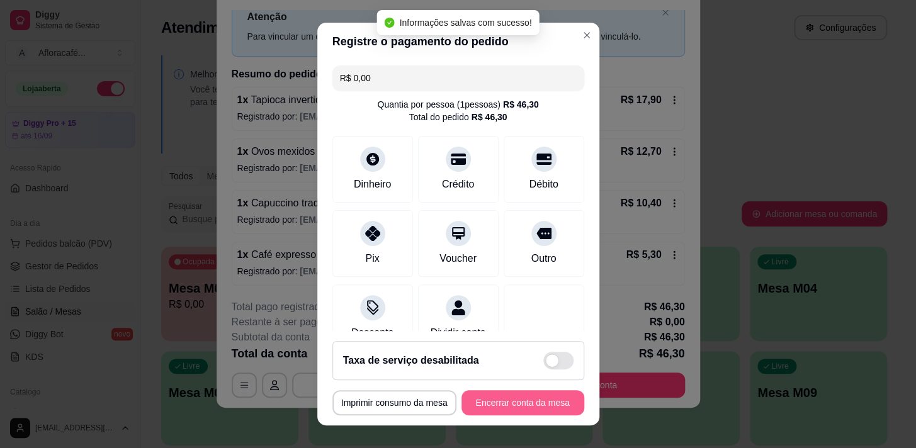
click at [531, 402] on button "Encerrar conta da mesa" at bounding box center [522, 402] width 123 height 25
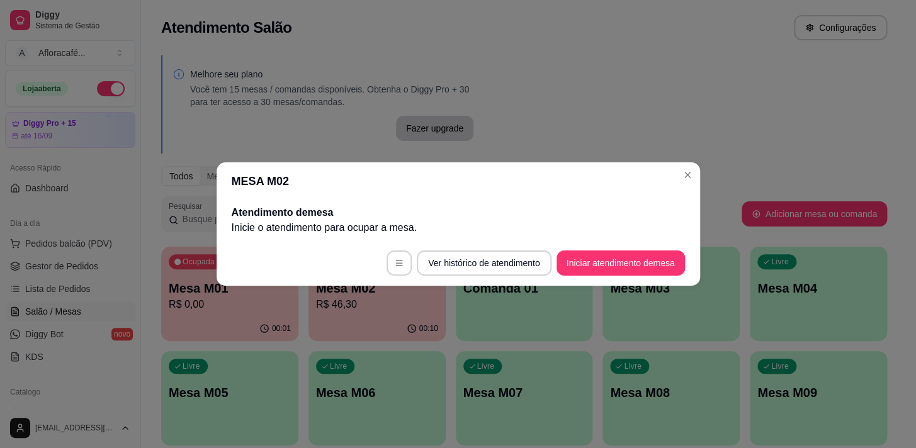
scroll to position [0, 0]
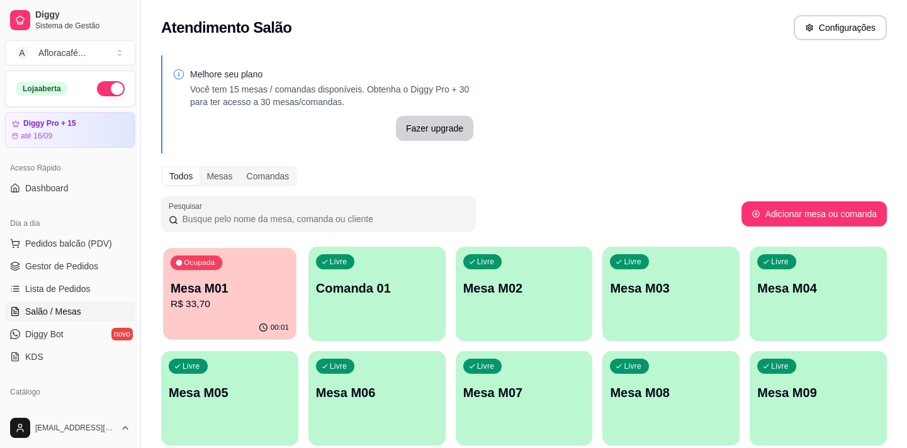
click at [233, 332] on div "00:01" at bounding box center [229, 328] width 133 height 24
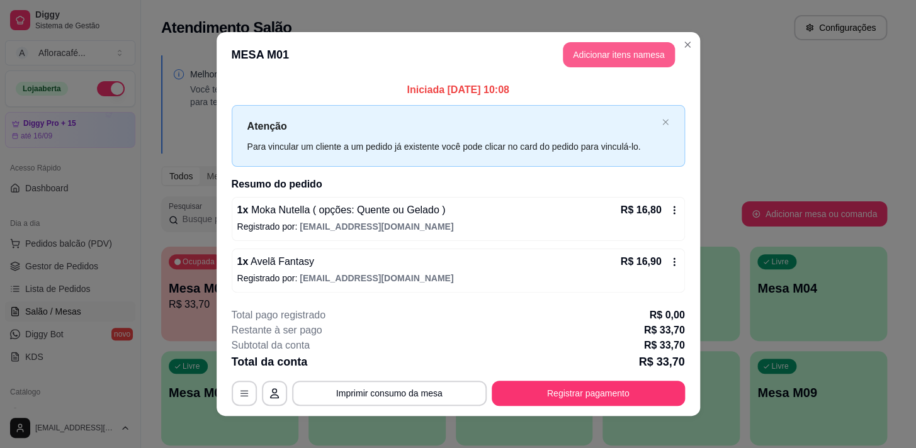
click at [599, 50] on button "Adicionar itens na mesa" at bounding box center [619, 54] width 112 height 25
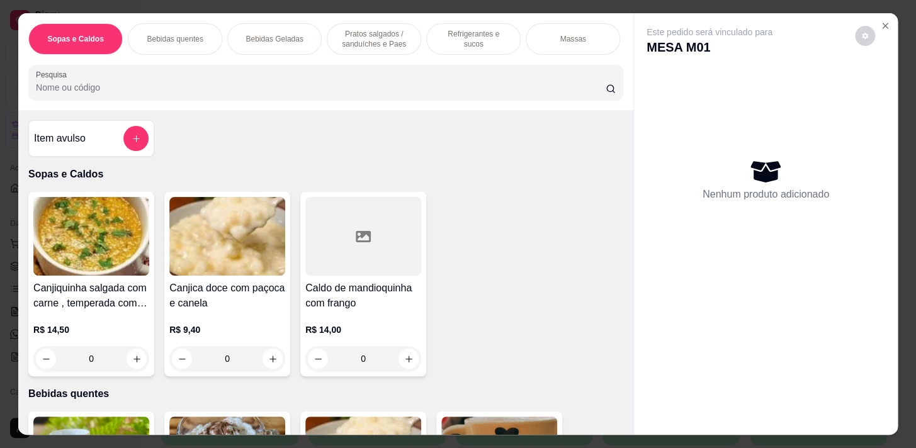
click at [296, 85] on input "Pesquisa" at bounding box center [321, 87] width 570 height 13
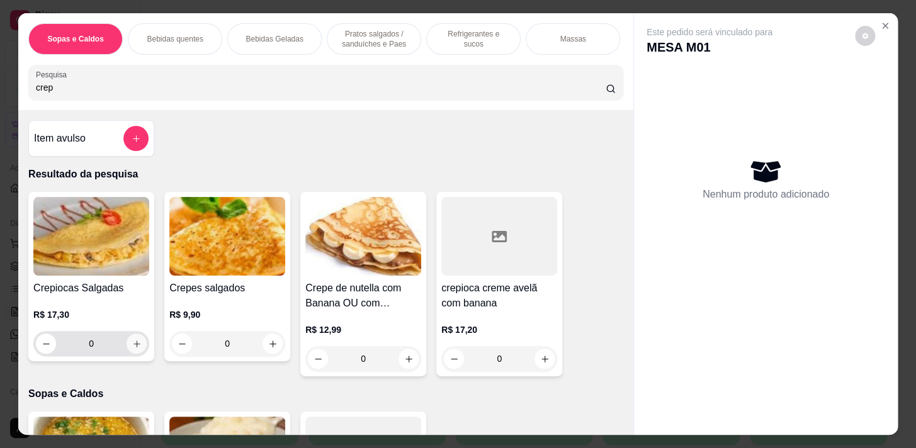
type input "crep"
click at [132, 347] on icon "increase-product-quantity" at bounding box center [136, 343] width 9 height 9
type input "1"
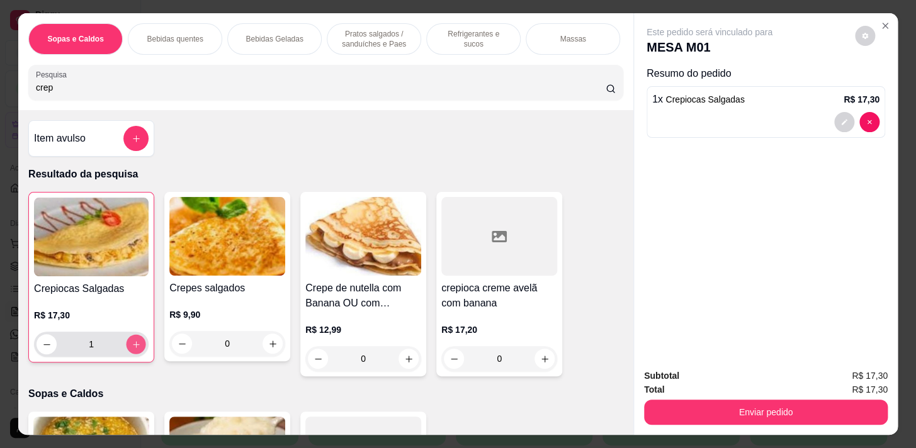
click at [133, 346] on icon "increase-product-quantity" at bounding box center [136, 344] width 9 height 9
type input "2"
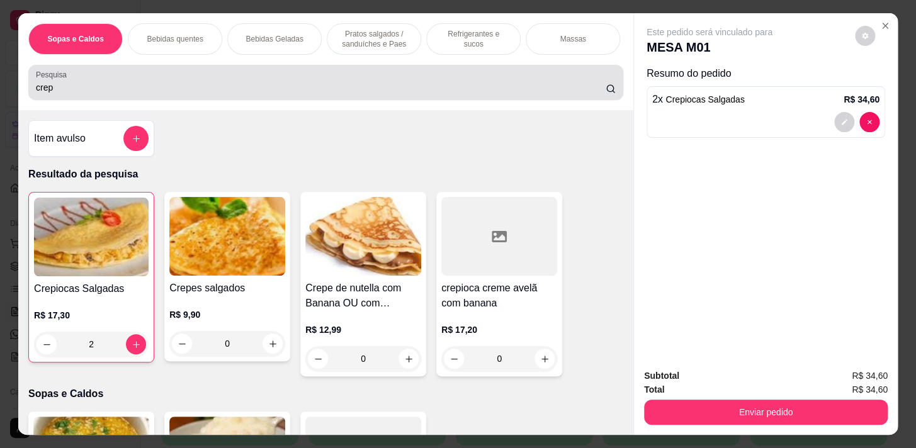
click at [201, 93] on input "crep" at bounding box center [321, 87] width 570 height 13
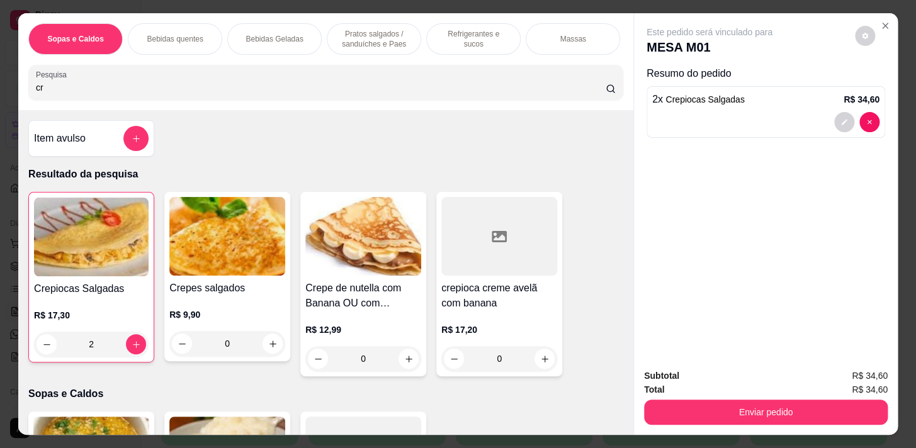
type input "c"
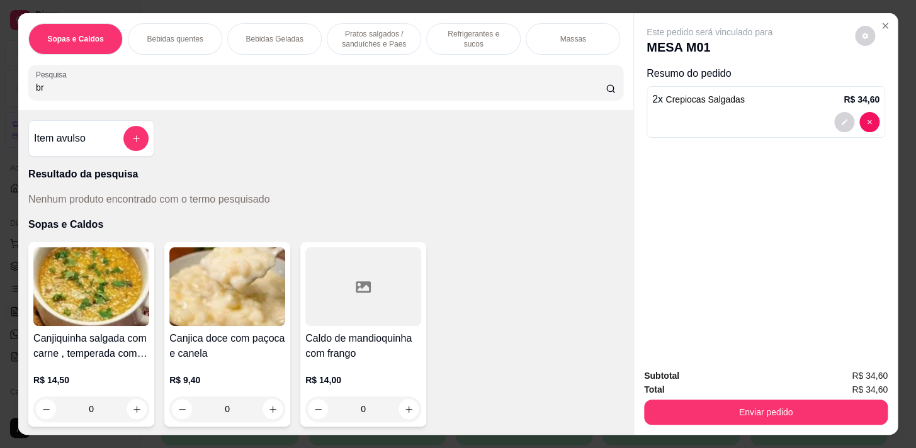
type input "b"
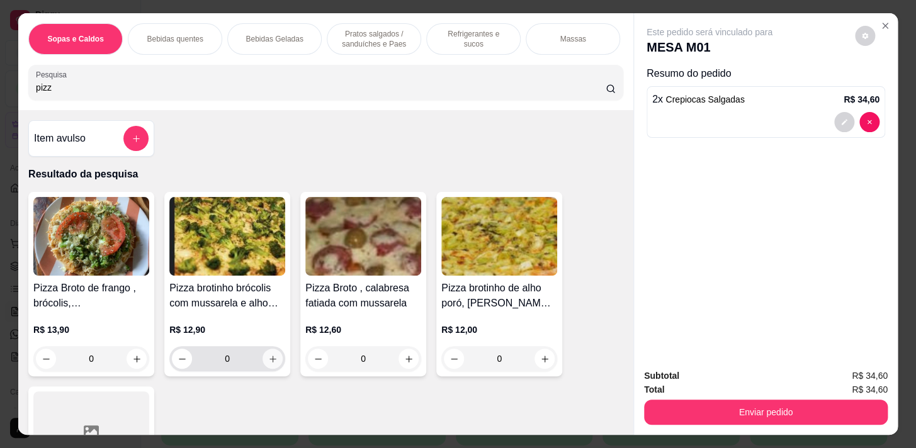
type input "pizz"
click at [266, 368] on button "increase-product-quantity" at bounding box center [273, 359] width 20 height 20
type input "1"
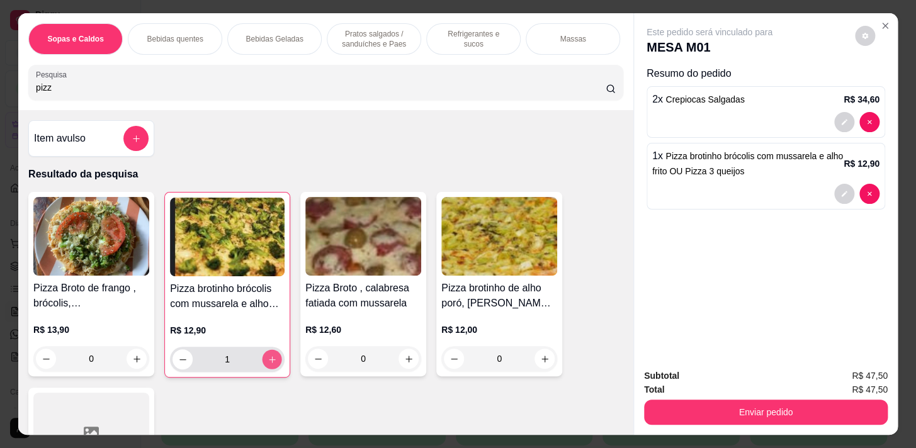
click at [266, 368] on button "increase-product-quantity" at bounding box center [273, 360] width 20 height 20
type input "2"
click at [726, 400] on button "Enviar pedido" at bounding box center [766, 412] width 244 height 25
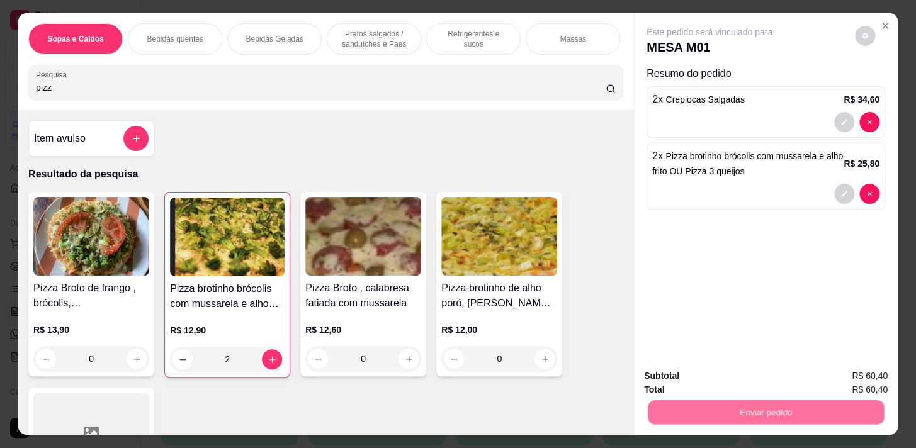
click at [714, 371] on button "Não registrar e enviar pedido" at bounding box center [723, 377] width 131 height 24
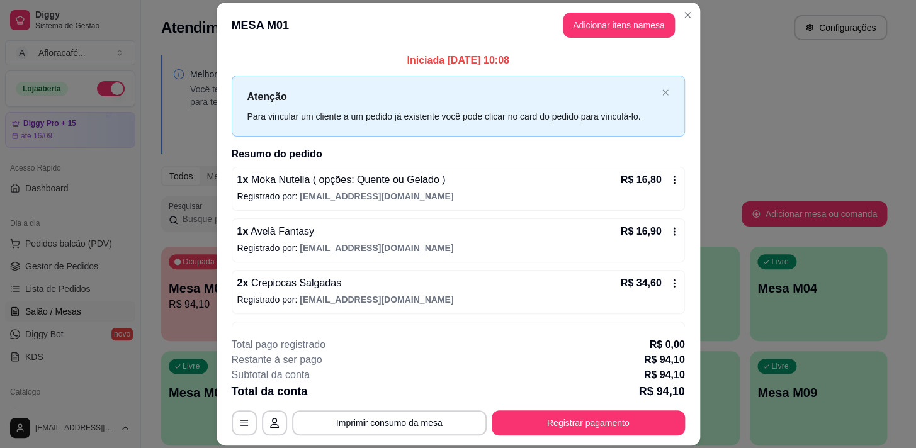
scroll to position [42, 0]
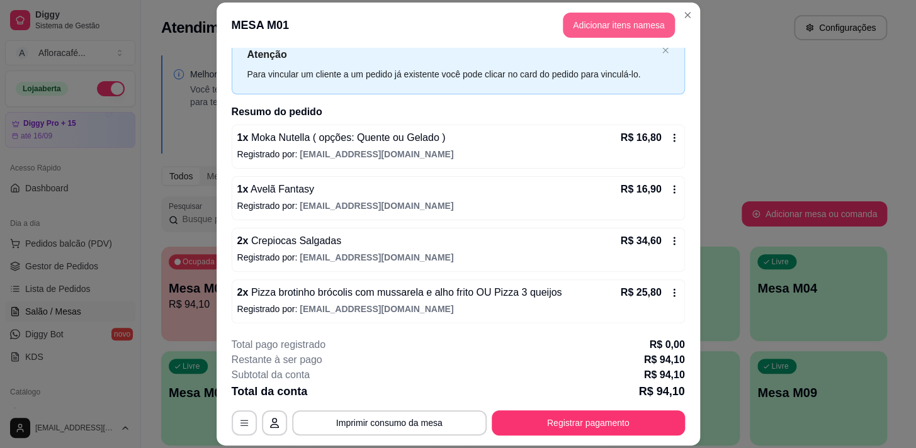
click at [635, 24] on button "Adicionar itens na mesa" at bounding box center [619, 25] width 112 height 25
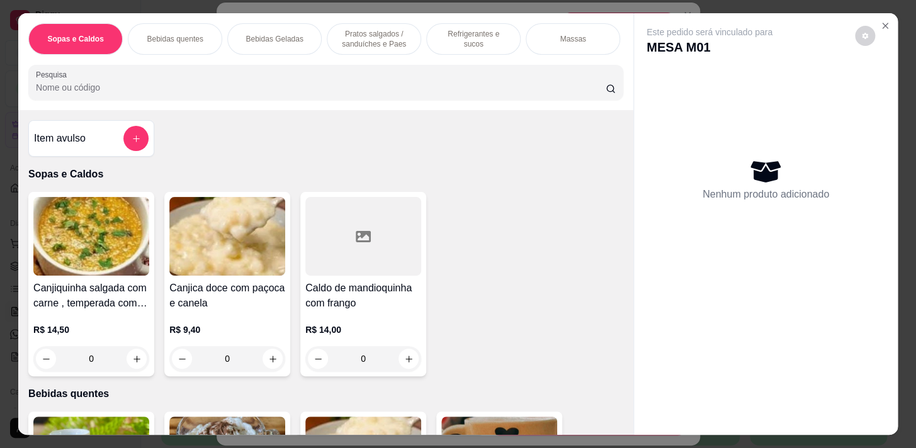
drag, startPoint x: 491, startPoint y: 26, endPoint x: 476, endPoint y: 82, distance: 58.0
click at [489, 26] on div "Refrigerantes e sucos" at bounding box center [473, 38] width 94 height 31
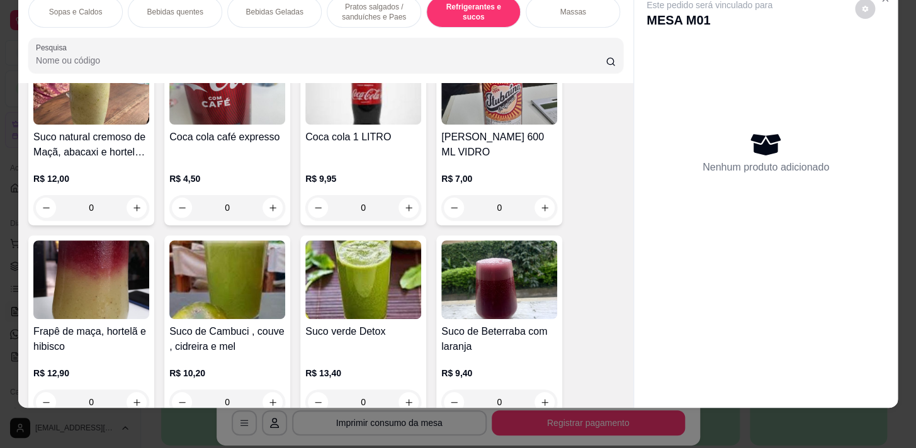
scroll to position [5504, 0]
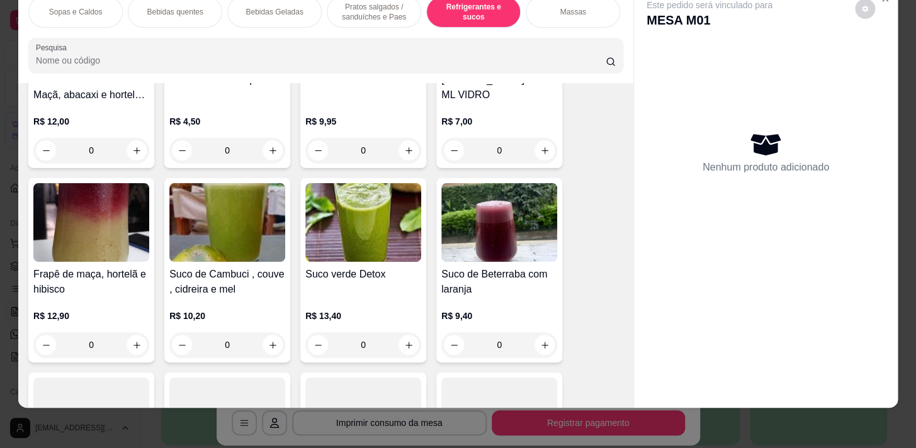
drag, startPoint x: 273, startPoint y: 6, endPoint x: 352, endPoint y: 179, distance: 190.2
click at [274, 7] on p "Bebidas Geladas" at bounding box center [274, 12] width 57 height 10
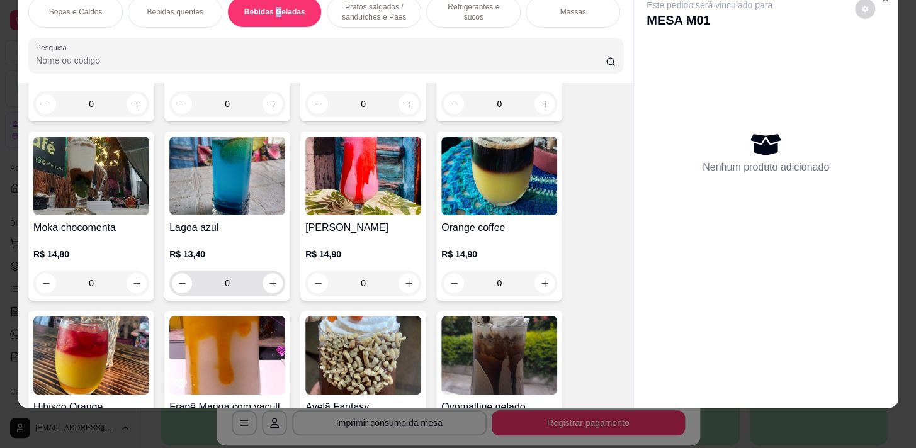
scroll to position [2006, 0]
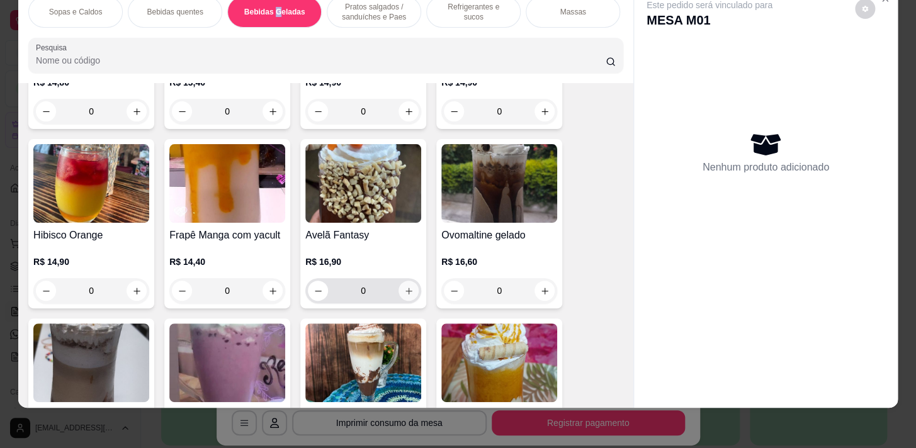
click at [403, 295] on button "increase-product-quantity" at bounding box center [408, 291] width 20 height 20
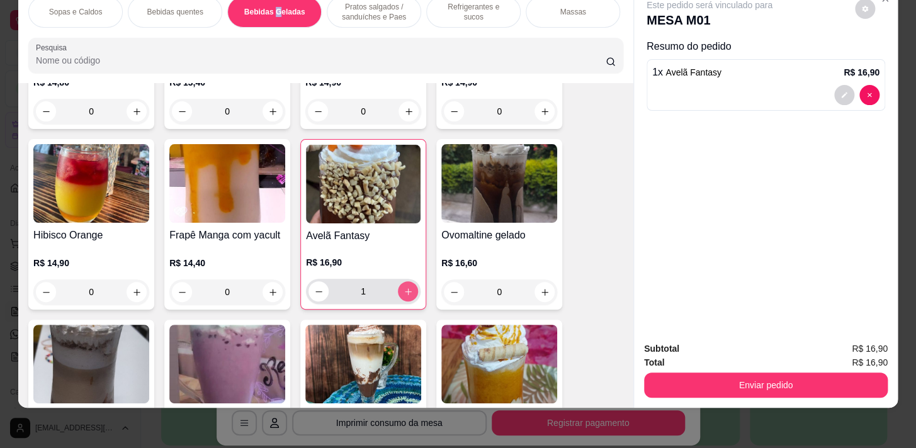
type input "1"
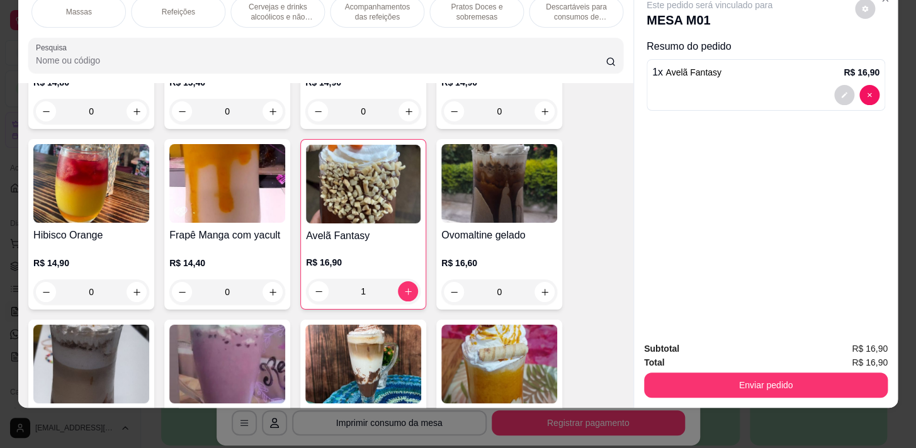
click at [468, 16] on div "Pratos Doces e sobremesas" at bounding box center [476, 11] width 94 height 31
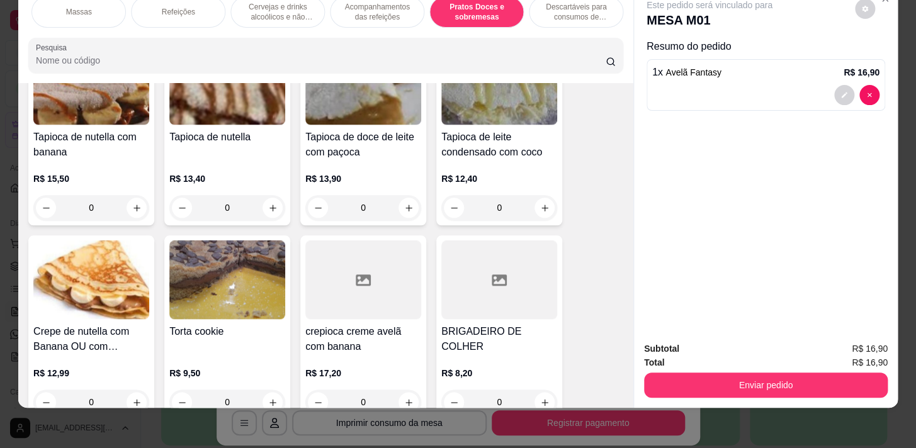
scroll to position [8855, 0]
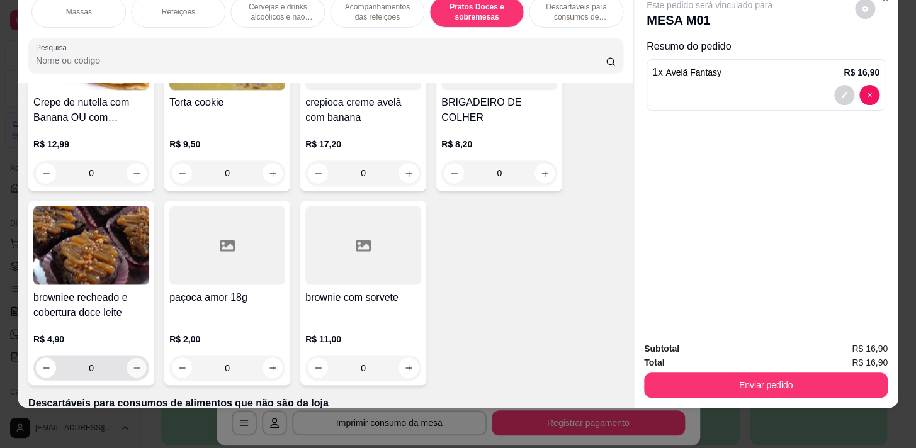
click at [132, 366] on icon "increase-product-quantity" at bounding box center [136, 367] width 9 height 9
type input "1"
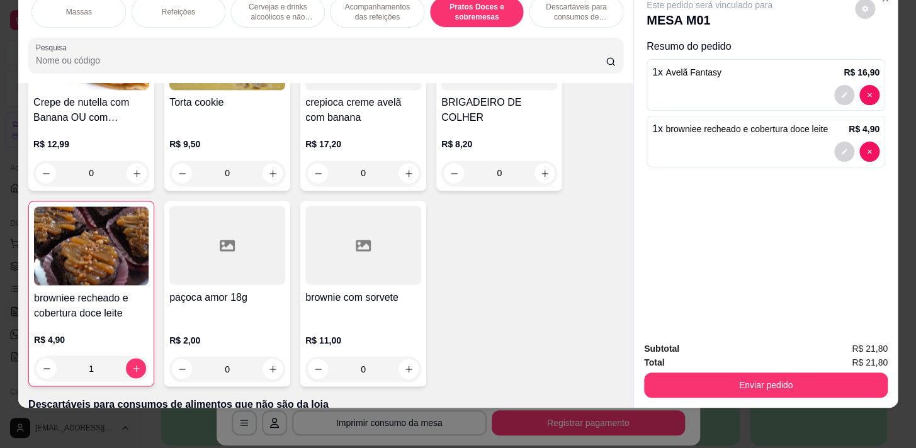
scroll to position [0, 0]
click at [401, 6] on p "Pratos salgados / sanduíches e Paes" at bounding box center [373, 12] width 73 height 20
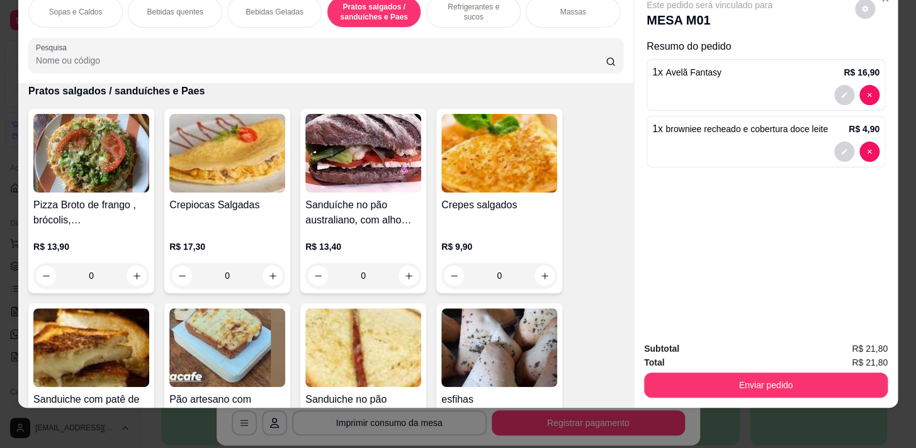
scroll to position [3192, 0]
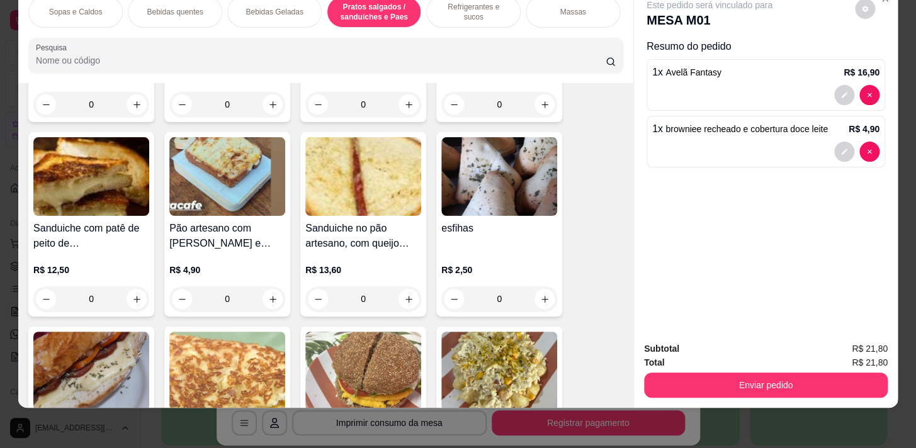
click at [541, 288] on div "R$ 2,50 0" at bounding box center [499, 288] width 116 height 48
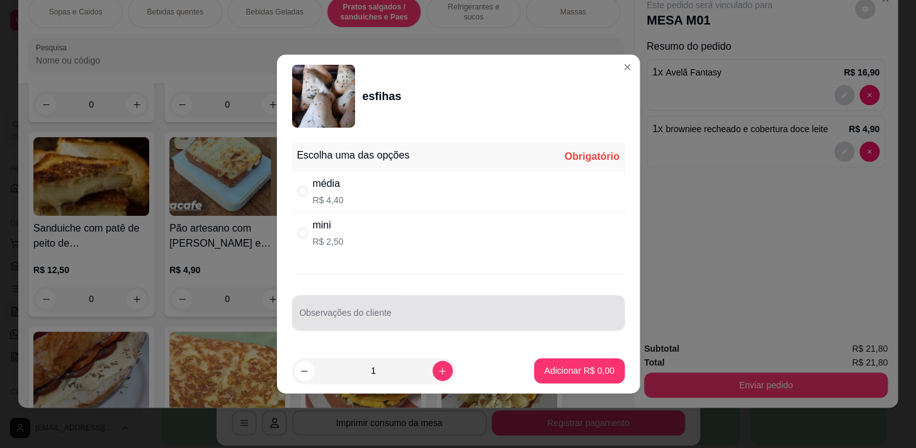
click at [541, 297] on div "Observações do cliente" at bounding box center [457, 312] width 333 height 35
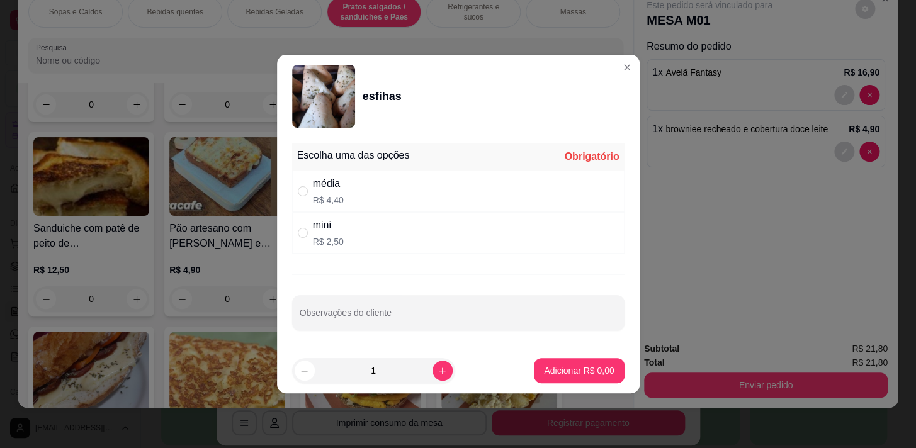
drag, startPoint x: 509, startPoint y: 145, endPoint x: 506, endPoint y: 162, distance: 17.2
click at [508, 157] on div "Escolha uma das opções Obrigatório" at bounding box center [458, 157] width 332 height 28
drag, startPoint x: 491, startPoint y: 223, endPoint x: 507, endPoint y: 204, distance: 25.5
click at [494, 225] on div "mini R$ 2,50" at bounding box center [458, 233] width 332 height 42
drag, startPoint x: 517, startPoint y: 222, endPoint x: 532, endPoint y: 227, distance: 15.9
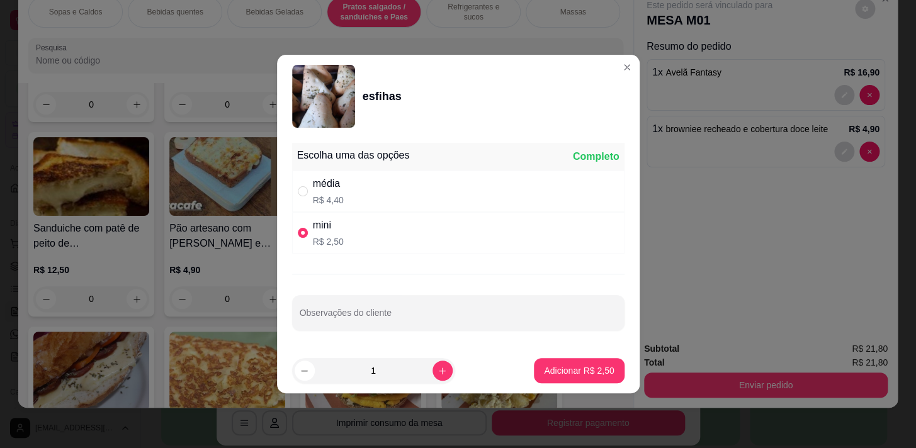
click at [522, 228] on div "mini R$ 2,50" at bounding box center [458, 233] width 332 height 42
radio input "false"
click at [465, 200] on div "média R$ 4,40" at bounding box center [458, 192] width 332 height 42
radio input "true"
click at [558, 366] on p "Adicionar R$ 4,40" at bounding box center [579, 370] width 70 height 13
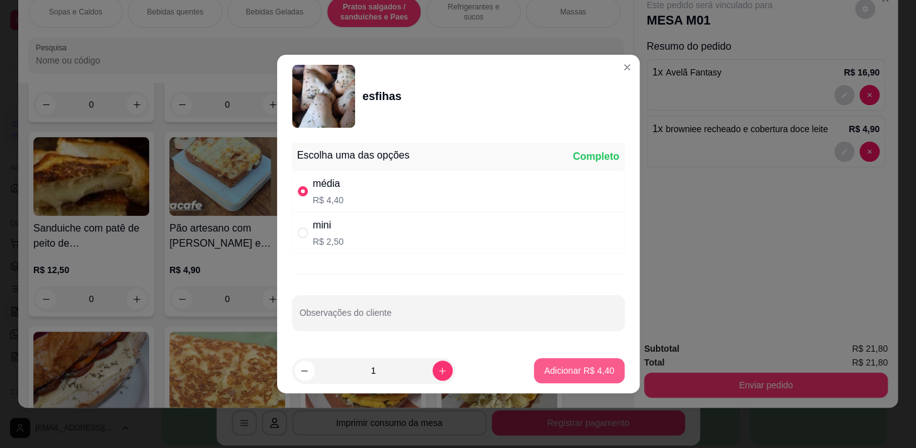
type input "1"
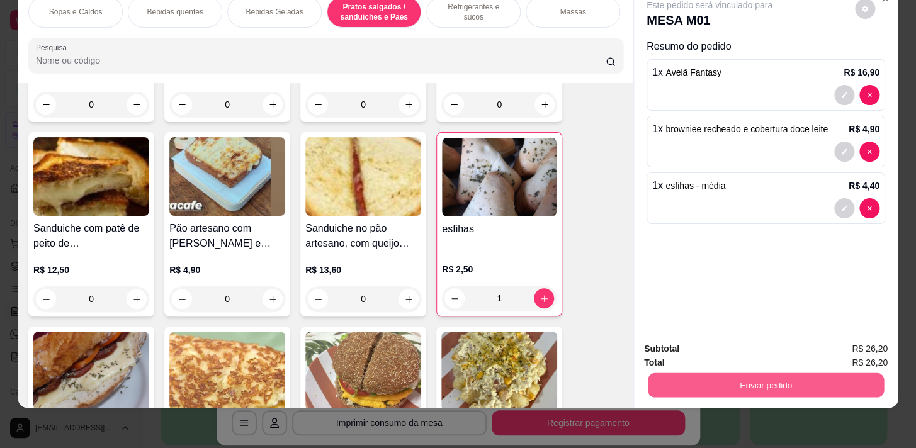
click at [841, 377] on button "Enviar pedido" at bounding box center [766, 385] width 236 height 25
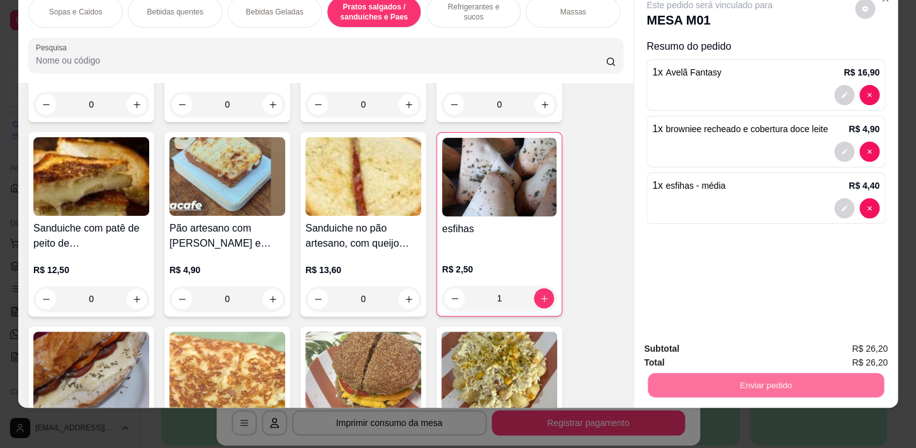
click at [753, 343] on button "Não registrar e enviar pedido" at bounding box center [723, 345] width 127 height 23
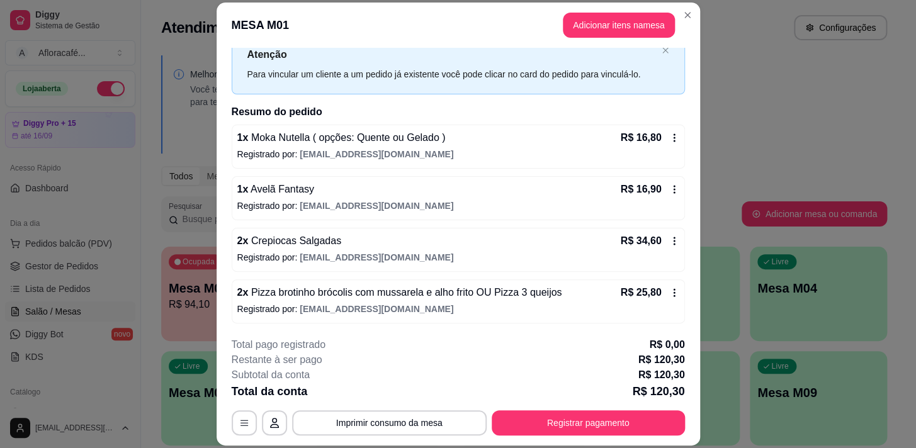
scroll to position [196, 0]
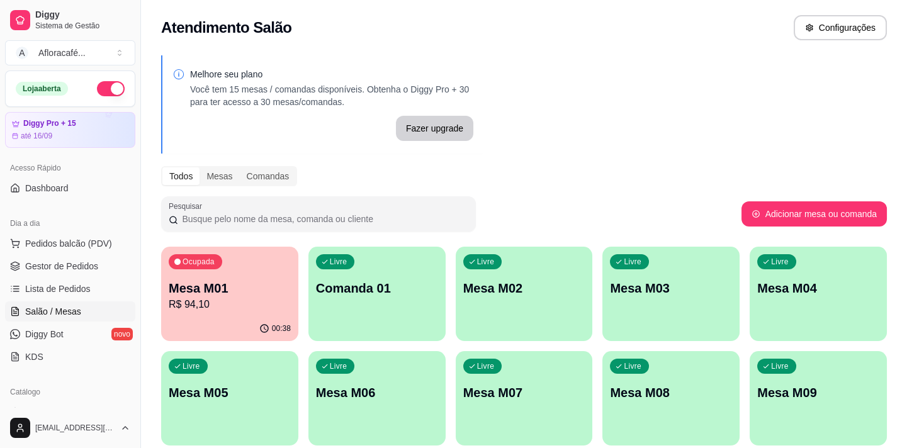
click at [257, 314] on div "Ocupada Mesa M01 R$ 94,10" at bounding box center [229, 282] width 137 height 70
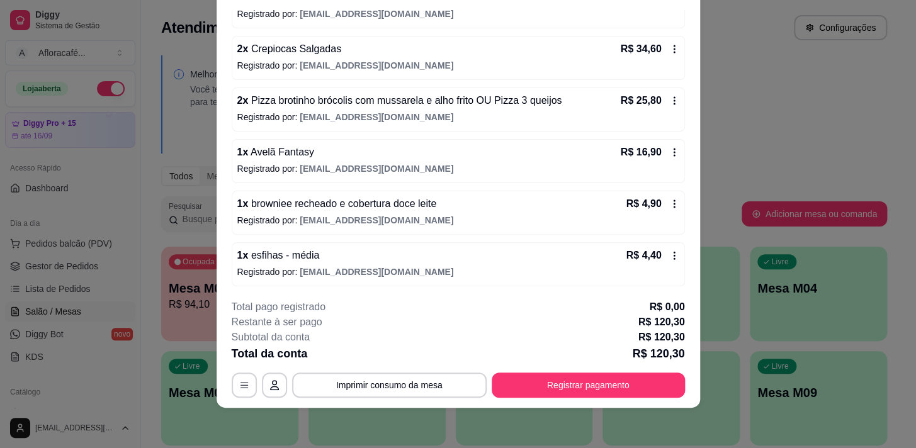
scroll to position [0, 0]
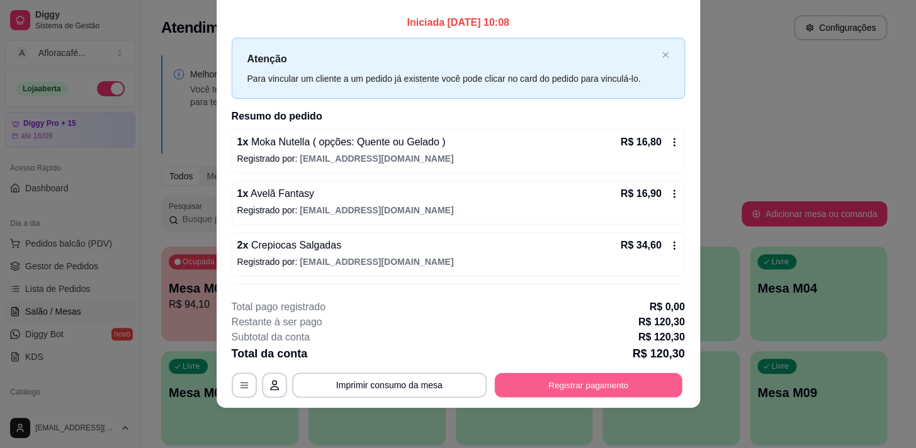
click at [645, 386] on button "Registrar pagamento" at bounding box center [588, 385] width 188 height 25
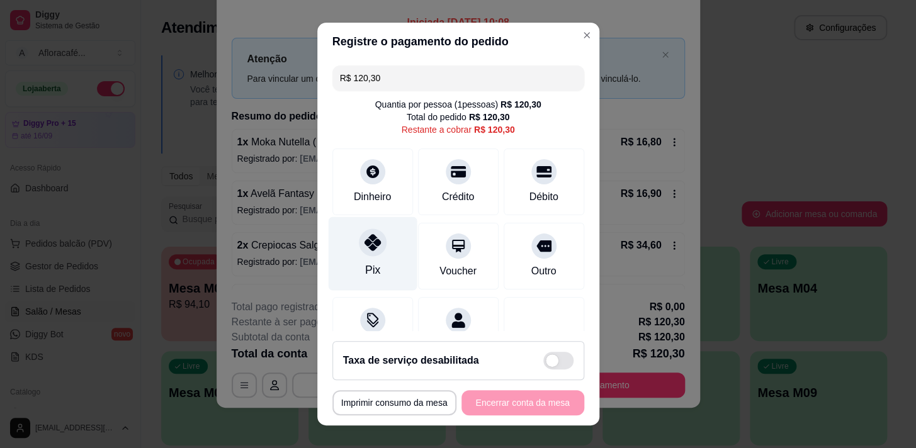
click at [361, 257] on div "Pix" at bounding box center [372, 254] width 89 height 74
type input "R$ 0,00"
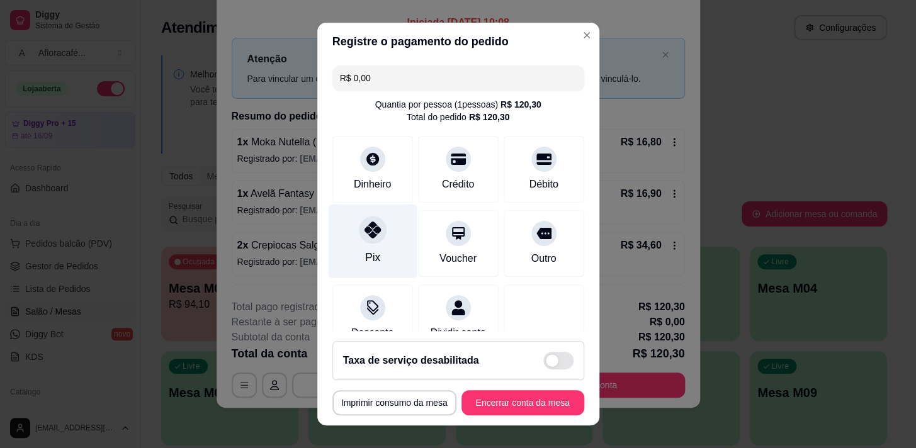
click at [357, 246] on div "Pix" at bounding box center [372, 241] width 89 height 74
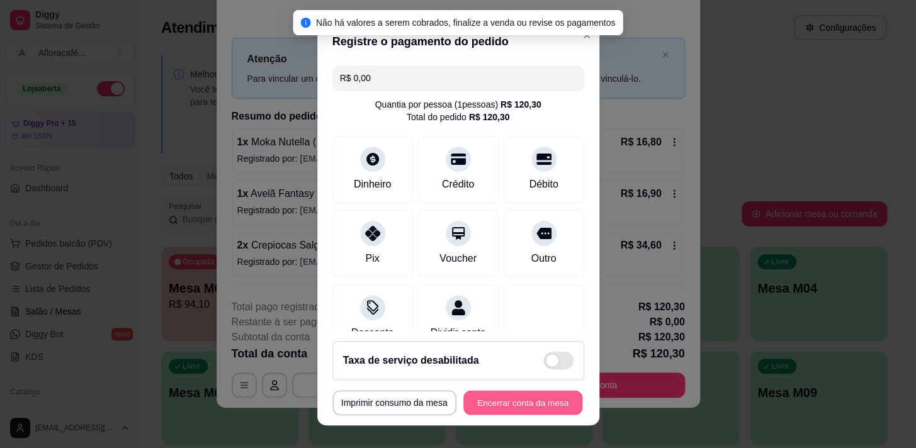
click at [508, 401] on button "Encerrar conta da mesa" at bounding box center [522, 403] width 119 height 25
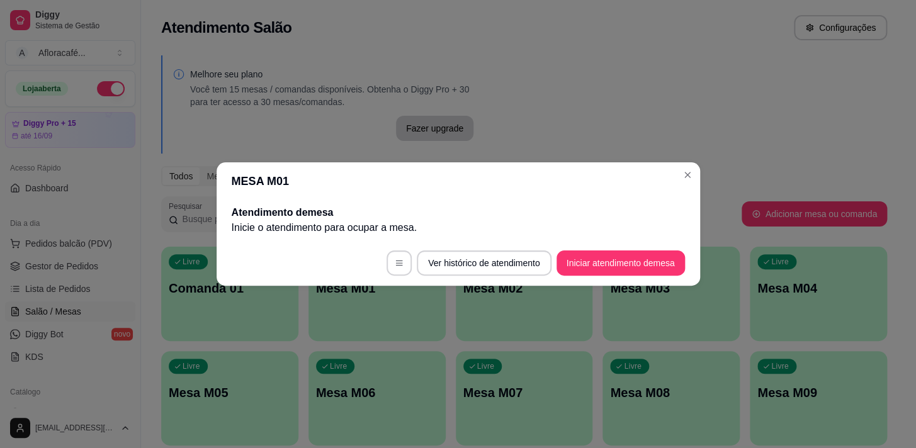
click at [681, 193] on header "MESA M01" at bounding box center [458, 181] width 483 height 38
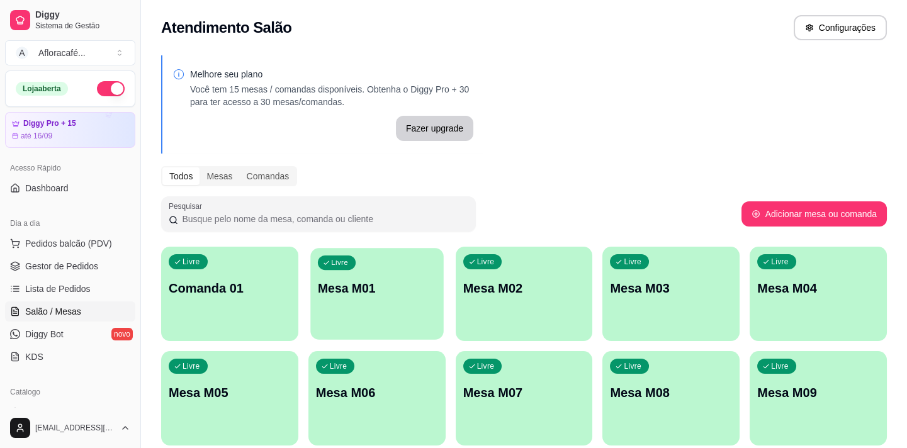
click at [413, 313] on div "Livre Mesa M01" at bounding box center [376, 286] width 133 height 77
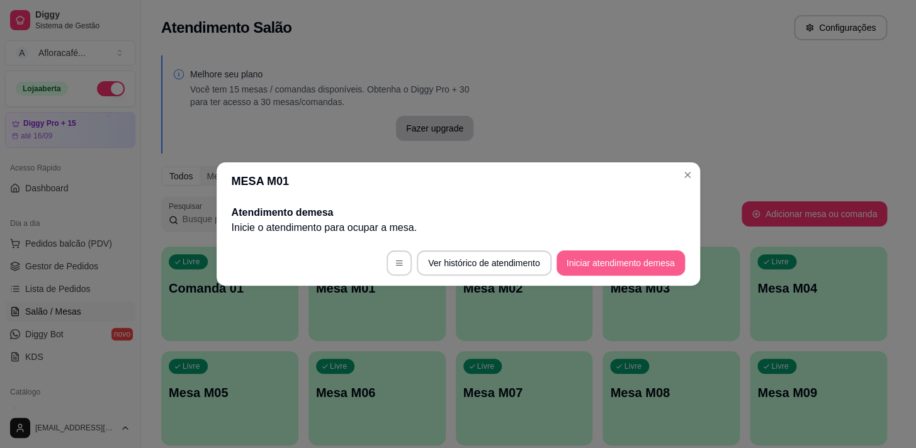
click at [610, 263] on button "Iniciar atendimento de mesa" at bounding box center [620, 263] width 128 height 25
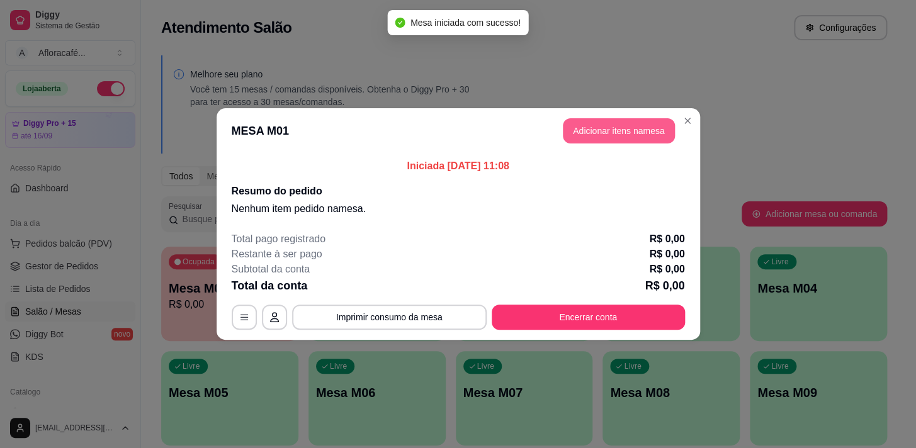
click at [616, 133] on button "Adicionar itens na mesa" at bounding box center [619, 130] width 112 height 25
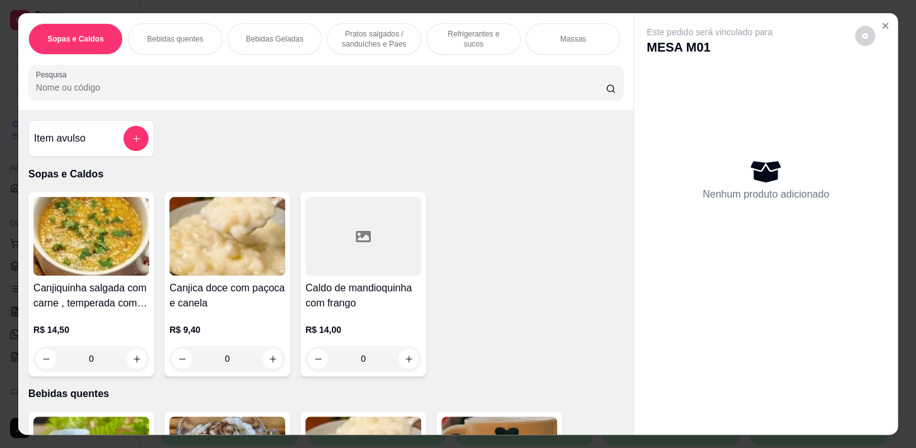
click at [123, 149] on div at bounding box center [135, 138] width 25 height 25
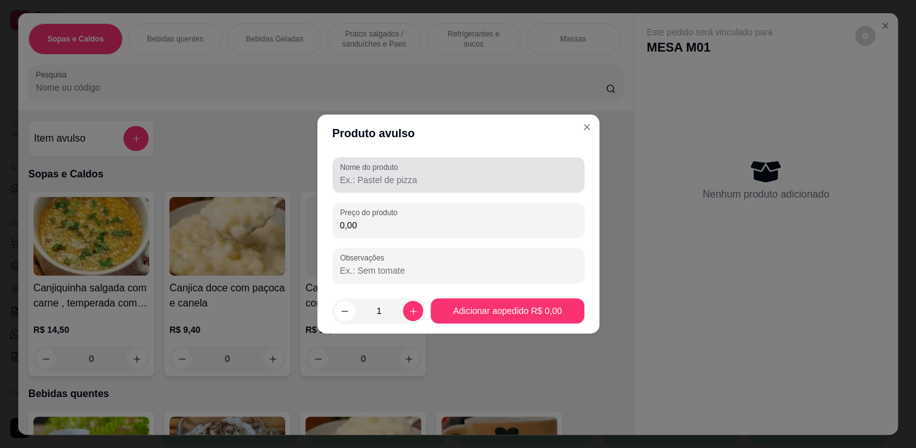
click at [419, 189] on div "Nome do produto" at bounding box center [458, 174] width 252 height 35
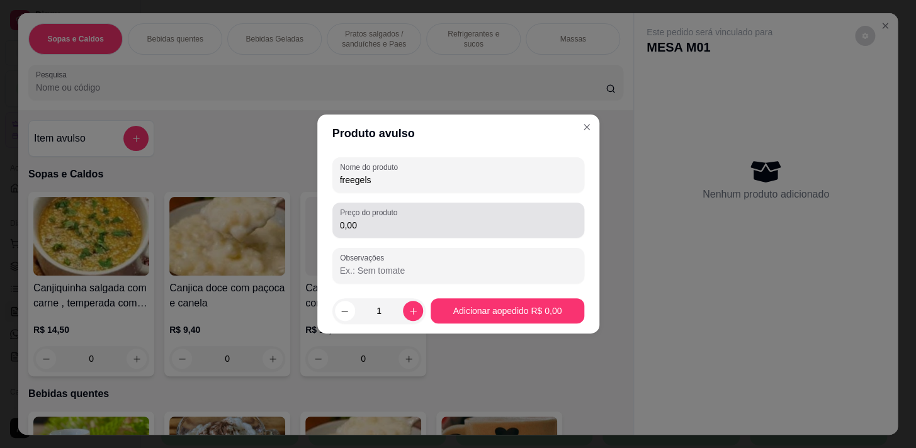
type input "freegels"
click at [404, 231] on input "0,00" at bounding box center [458, 225] width 237 height 13
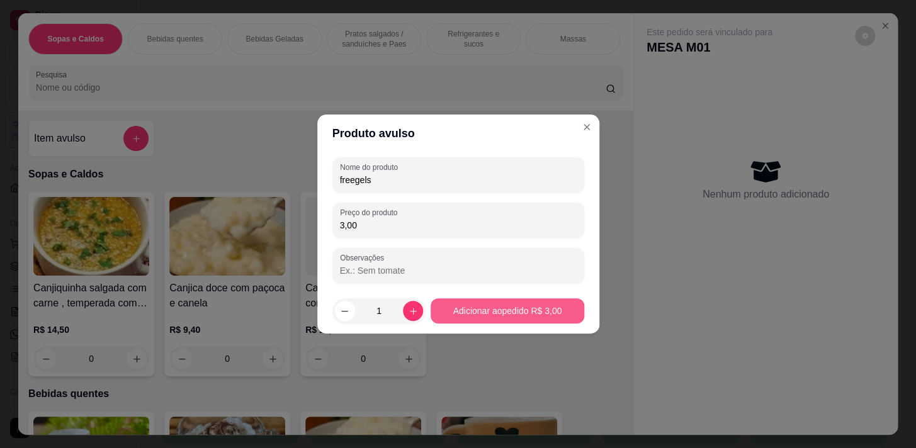
type input "3,00"
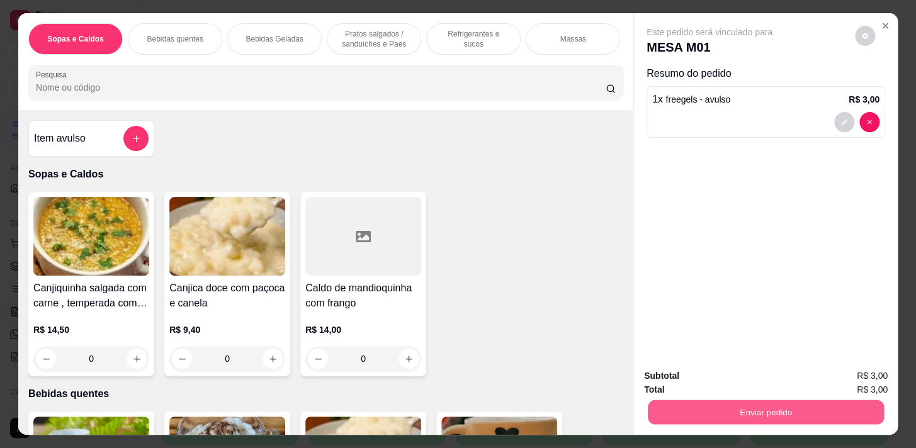
click at [817, 409] on button "Enviar pedido" at bounding box center [766, 412] width 236 height 25
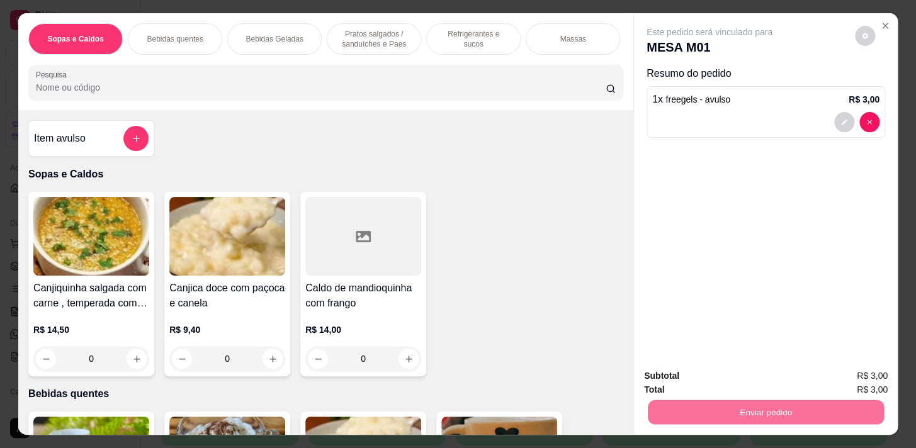
click at [777, 373] on button "Não registrar e enviar pedido" at bounding box center [723, 377] width 131 height 24
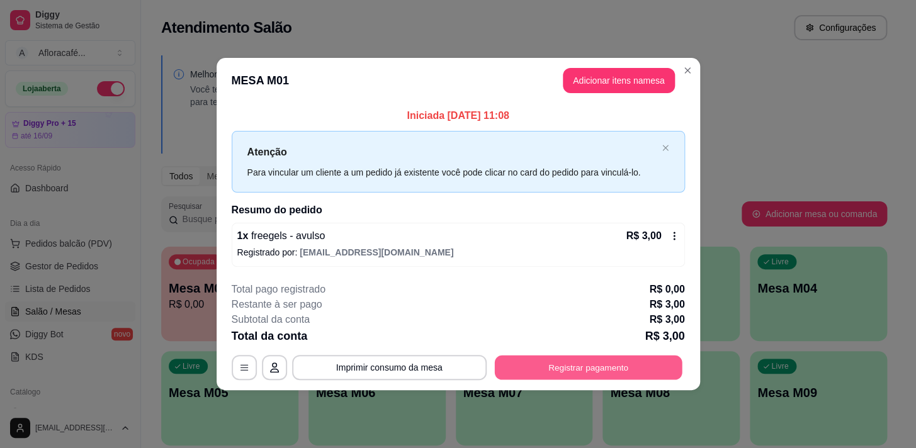
click at [664, 361] on button "Registrar pagamento" at bounding box center [588, 367] width 188 height 25
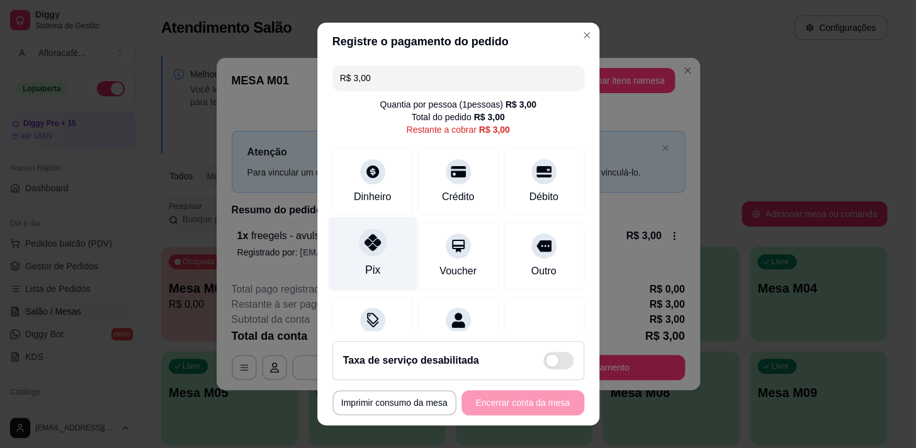
click at [387, 252] on div "Pix" at bounding box center [372, 254] width 89 height 74
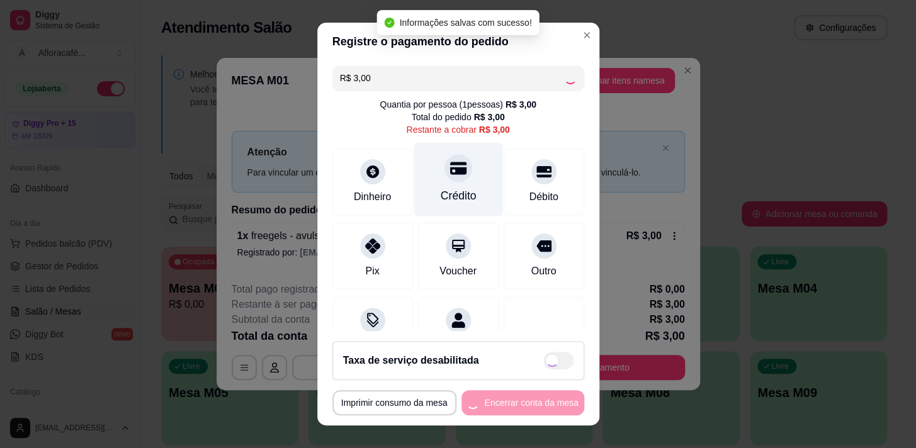
type input "R$ 0,00"
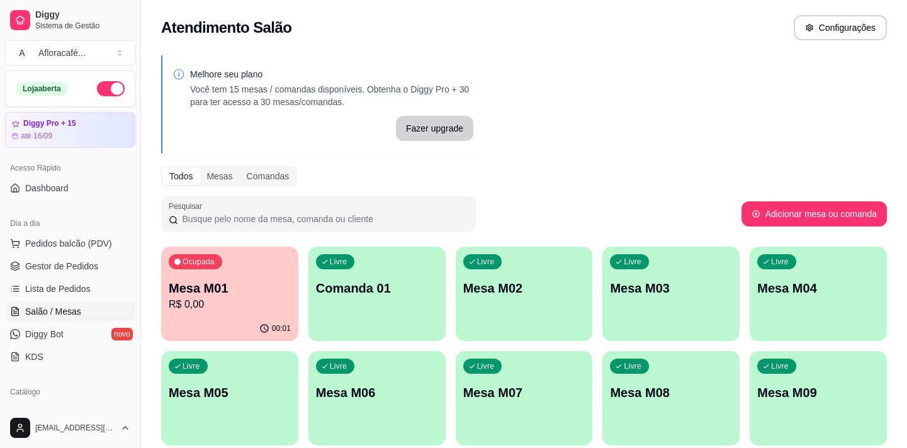
scroll to position [171, 0]
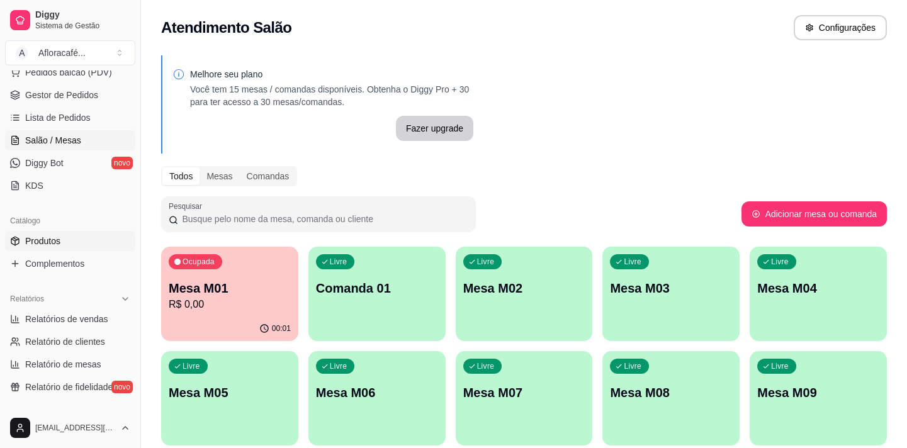
click at [89, 239] on link "Produtos" at bounding box center [70, 241] width 130 height 20
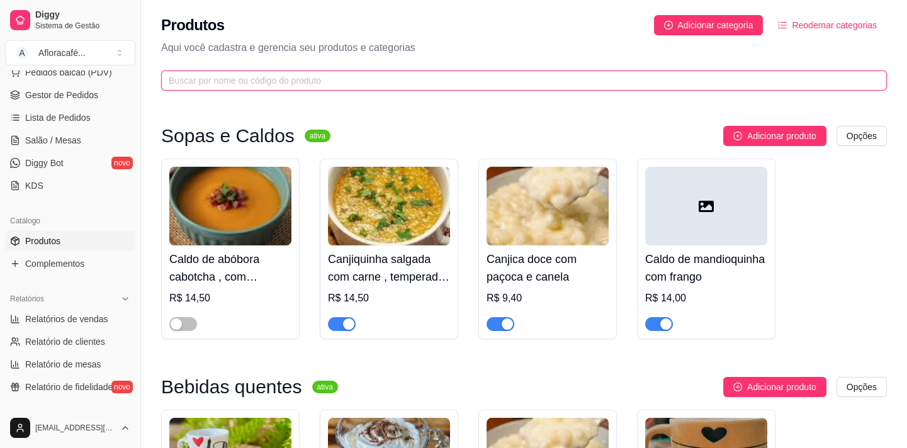
click at [483, 84] on input "text" at bounding box center [519, 81] width 701 height 14
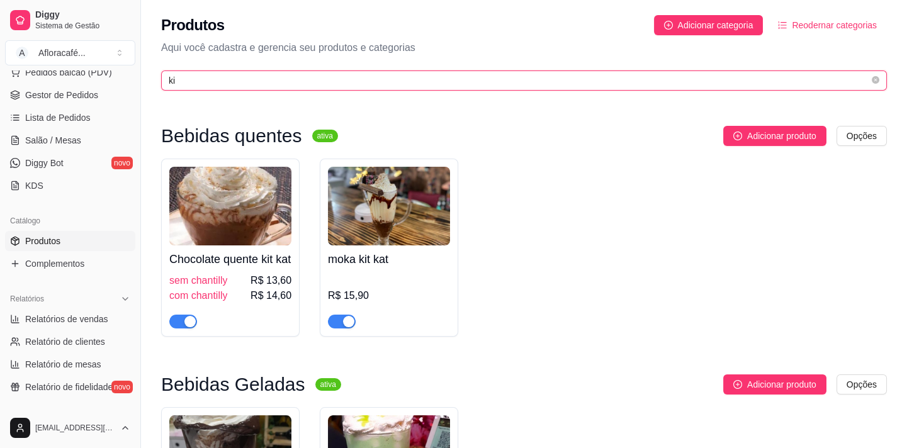
type input "k"
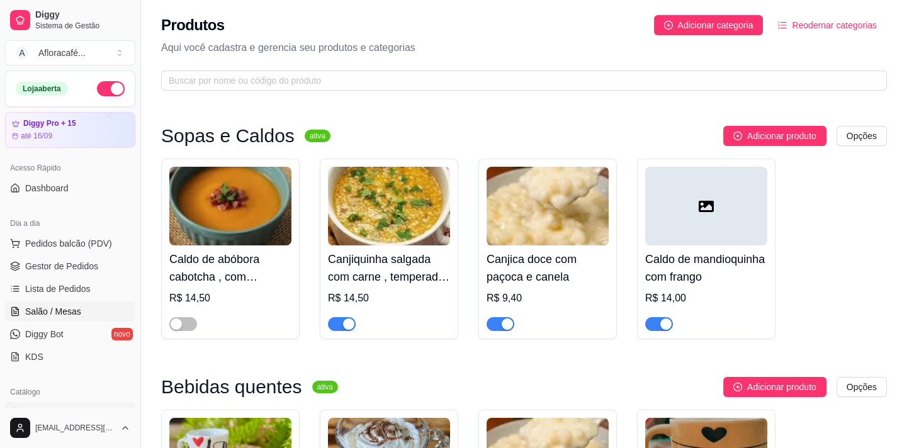
click at [38, 308] on span "Salão / Mesas" at bounding box center [53, 311] width 56 height 13
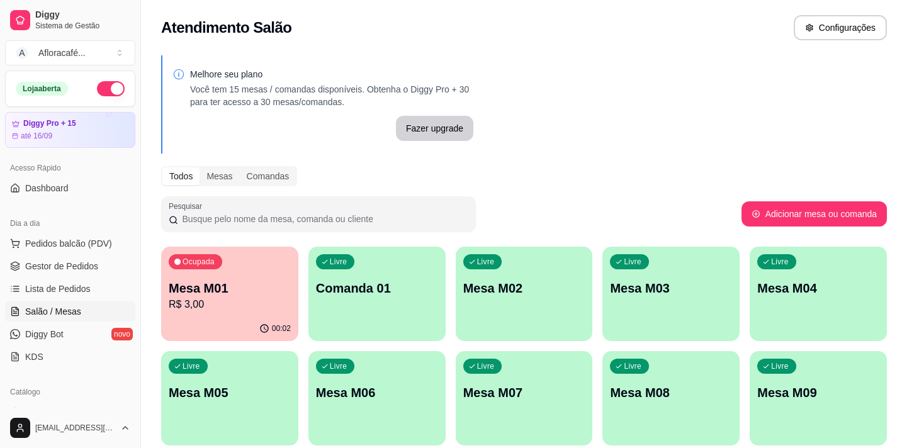
click at [228, 274] on div "Ocupada Mesa M01 R$ 3,00" at bounding box center [229, 282] width 137 height 70
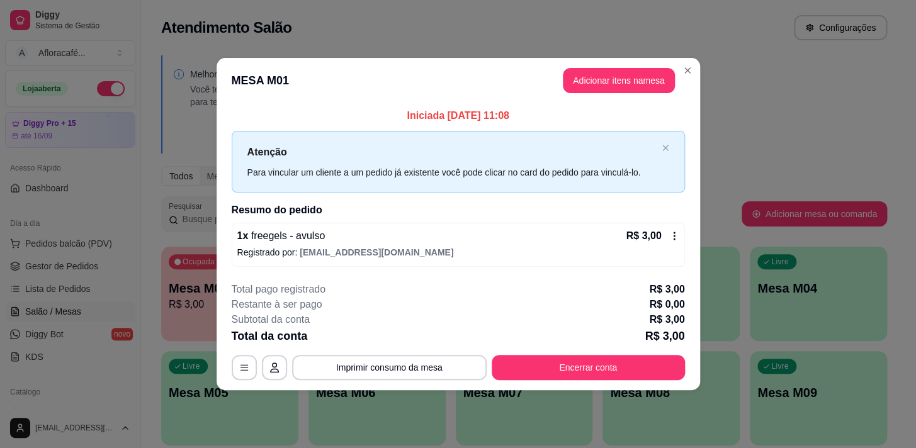
click at [558, 277] on footer "**********" at bounding box center [458, 331] width 483 height 118
drag, startPoint x: 561, startPoint y: 387, endPoint x: 565, endPoint y: 378, distance: 9.6
click at [562, 387] on footer "**********" at bounding box center [458, 331] width 483 height 118
click at [567, 378] on button "Encerrar conta" at bounding box center [588, 367] width 193 height 25
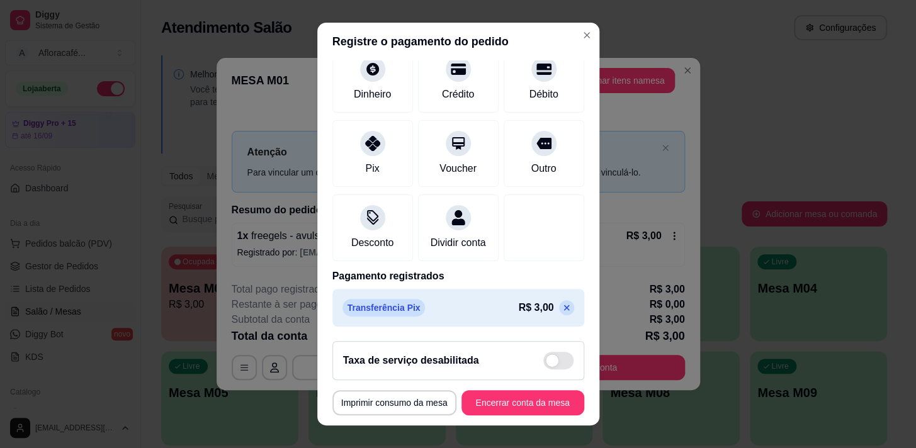
scroll to position [18, 0]
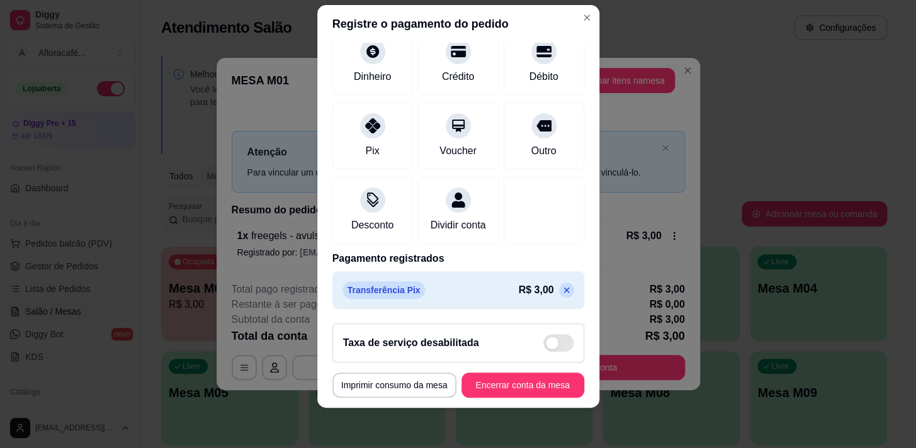
click at [562, 292] on icon at bounding box center [567, 290] width 10 height 10
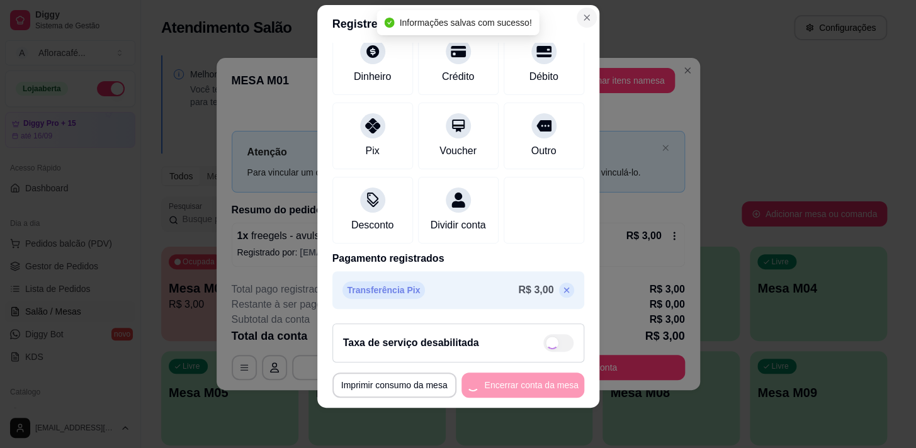
type input "R$ 3,00"
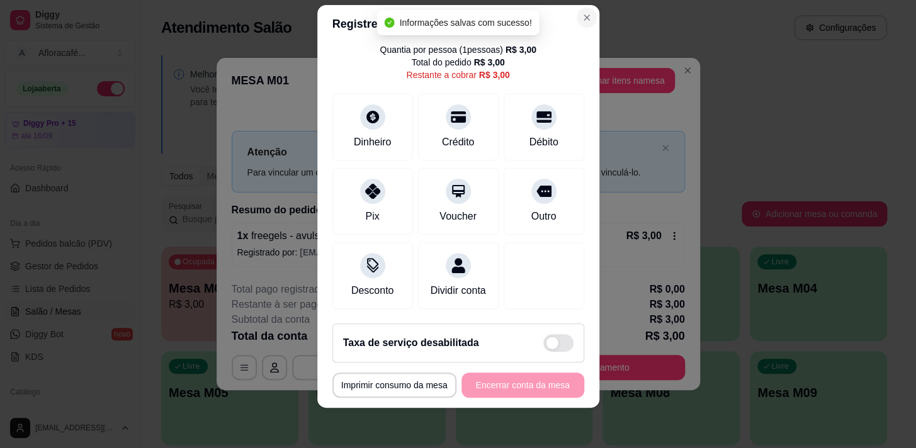
scroll to position [52, 0]
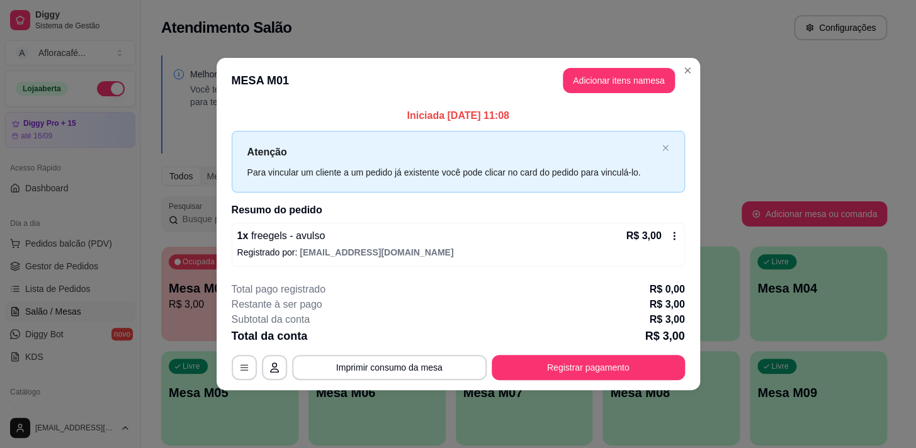
click at [346, 240] on div "1 x freegels - avulso R$ 3,00" at bounding box center [458, 236] width 442 height 15
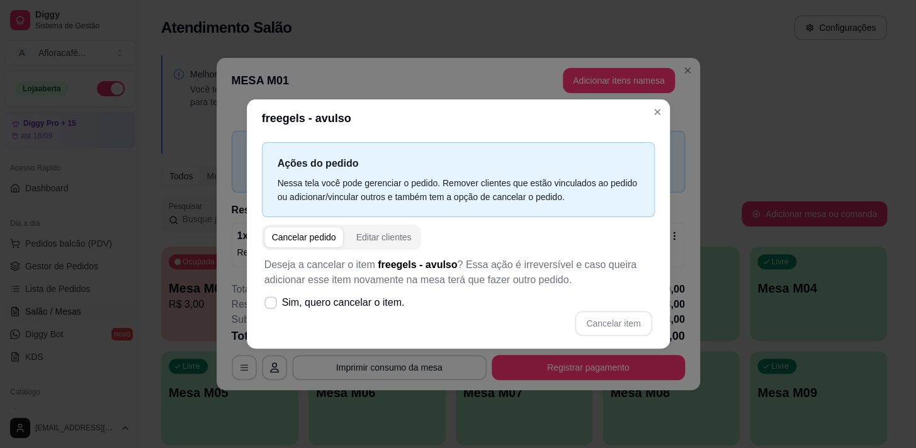
click at [358, 292] on label "Sim, quero cancelar o item." at bounding box center [334, 302] width 150 height 25
click at [272, 305] on input "Sim, quero cancelar o item." at bounding box center [268, 309] width 8 height 8
checkbox input "true"
click at [615, 314] on button "Cancelar item" at bounding box center [613, 323] width 77 height 25
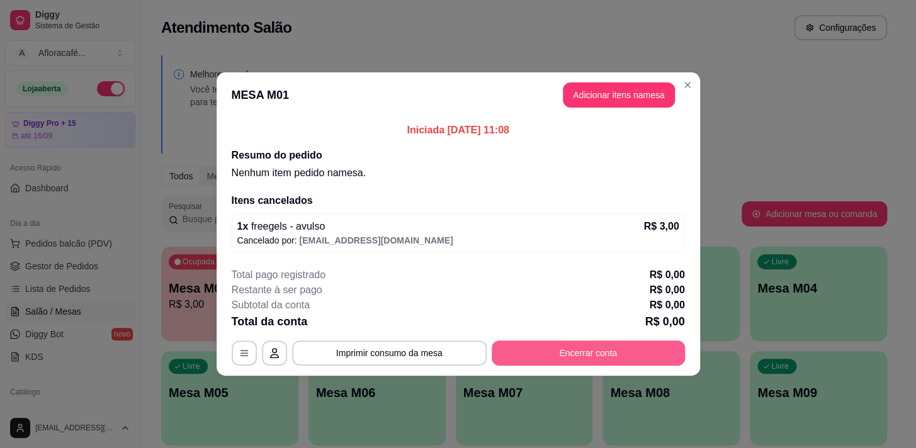
click at [631, 353] on button "Encerrar conta" at bounding box center [588, 353] width 193 height 25
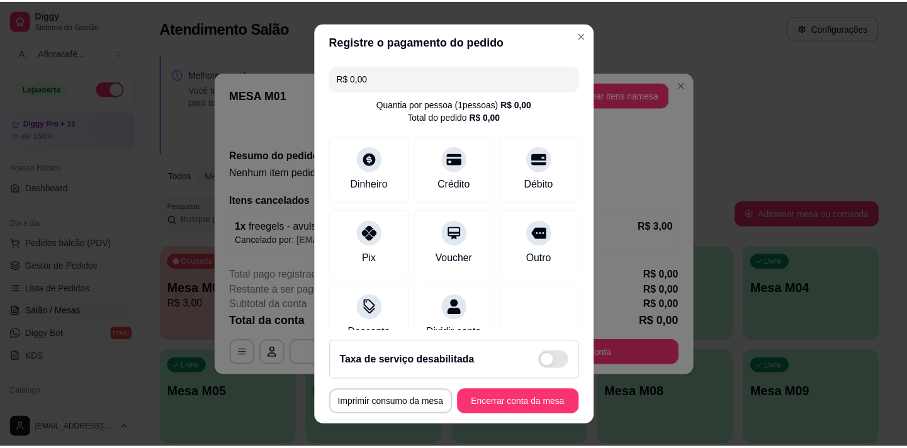
scroll to position [18, 0]
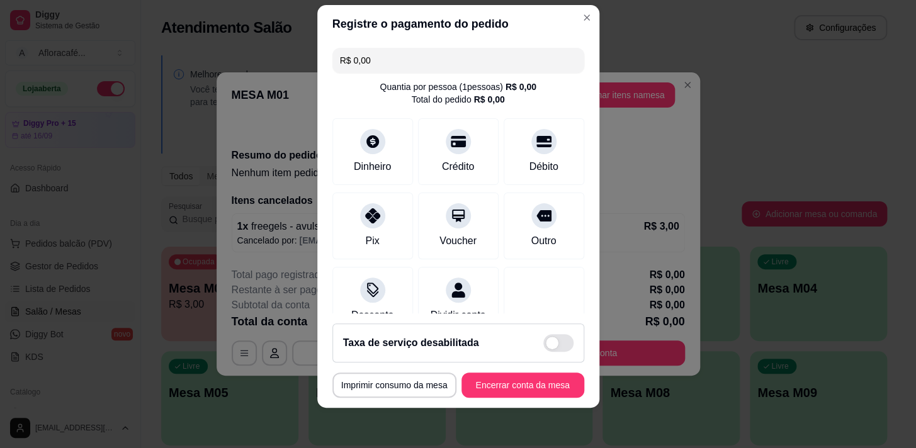
click at [463, 40] on header "Registre o pagamento do pedido" at bounding box center [458, 24] width 282 height 38
click at [531, 31] on header "Registre o pagamento do pedido" at bounding box center [458, 24] width 282 height 38
click at [541, 23] on header "Registre o pagamento do pedido" at bounding box center [458, 24] width 282 height 38
click at [536, 26] on header "Registre o pagamento do pedido" at bounding box center [458, 24] width 282 height 38
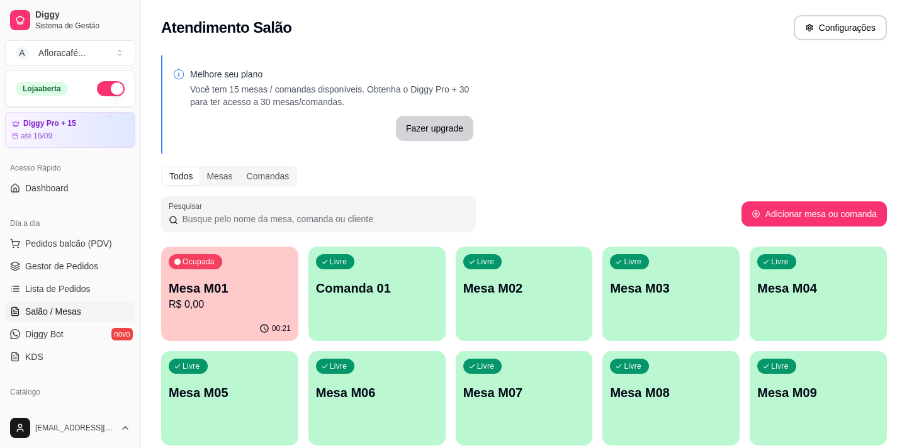
scroll to position [57, 0]
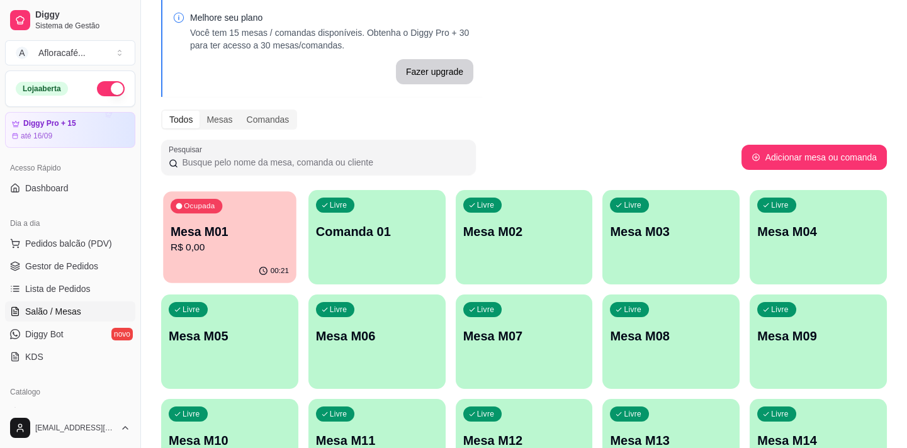
click at [251, 229] on p "Mesa M01" at bounding box center [230, 231] width 118 height 17
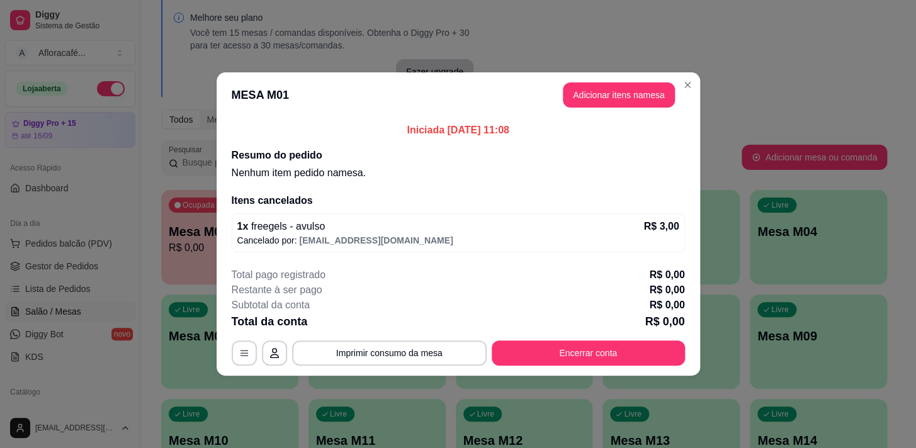
click at [682, 72] on header "MESA M01 Adicionar itens na mesa" at bounding box center [458, 94] width 483 height 45
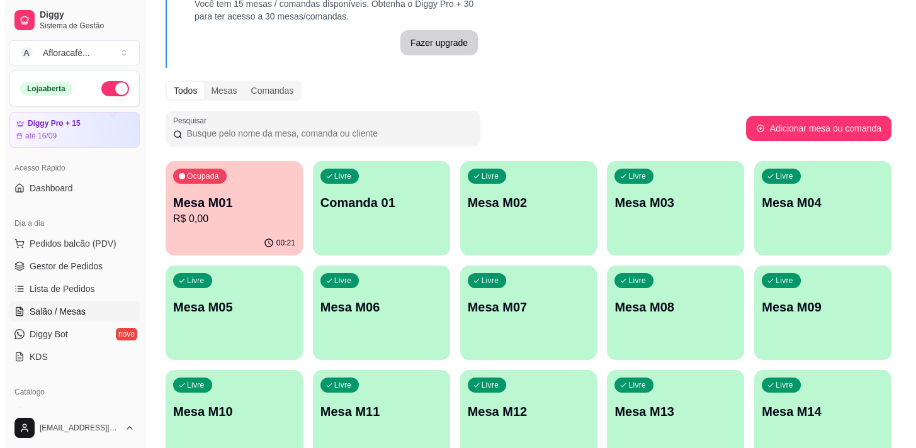
scroll to position [0, 0]
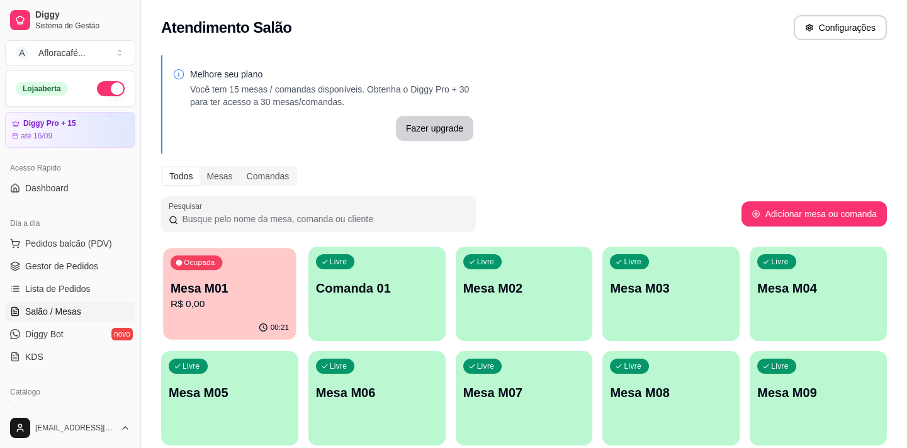
click at [205, 271] on div "Ocupada Mesa M01 R$ 0,00" at bounding box center [229, 282] width 133 height 68
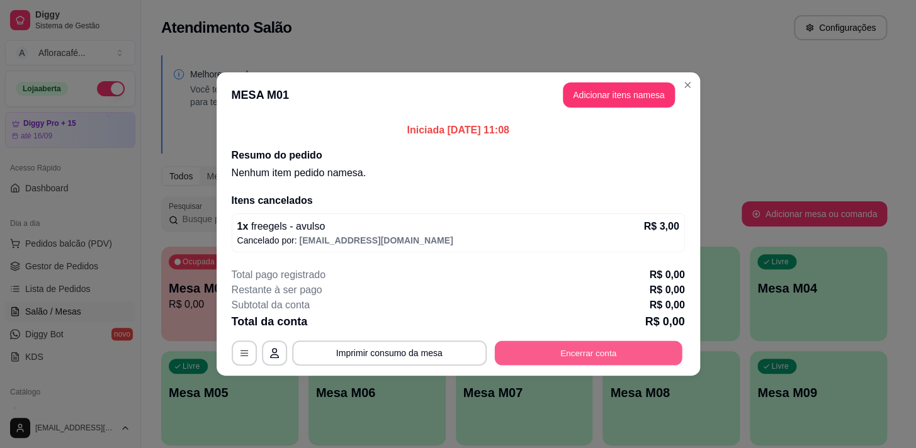
click at [591, 351] on button "Encerrar conta" at bounding box center [588, 353] width 188 height 25
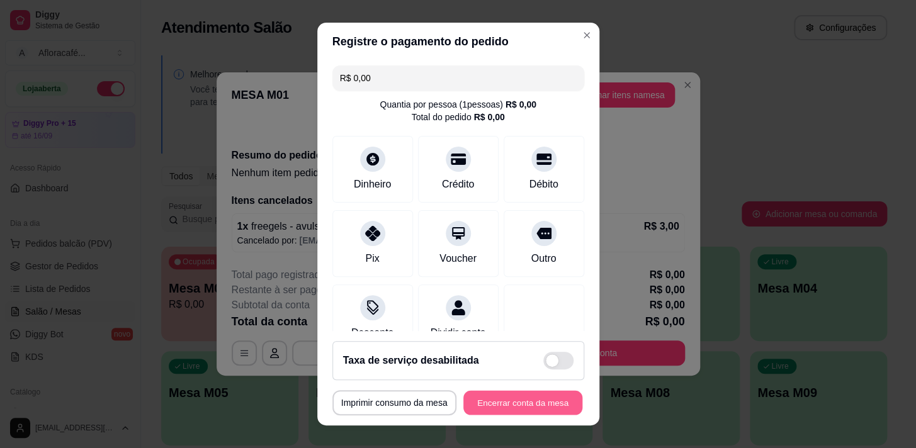
click at [524, 405] on button "Encerrar conta da mesa" at bounding box center [522, 403] width 119 height 25
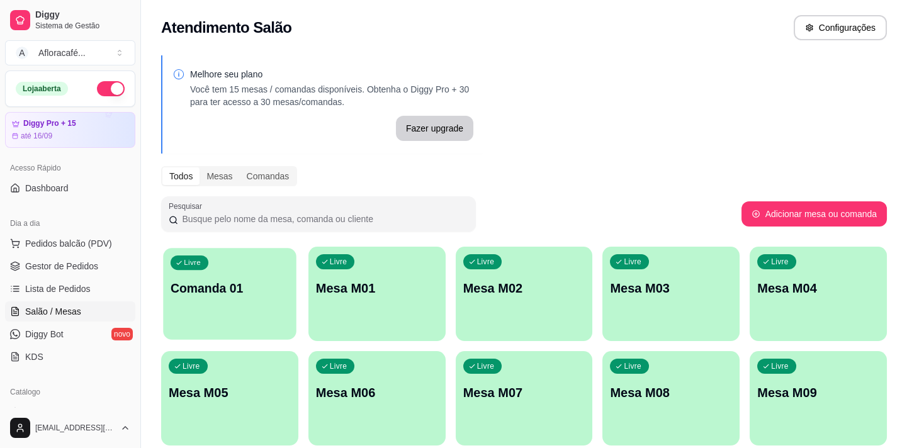
click at [233, 294] on p "Comanda 01" at bounding box center [230, 288] width 118 height 17
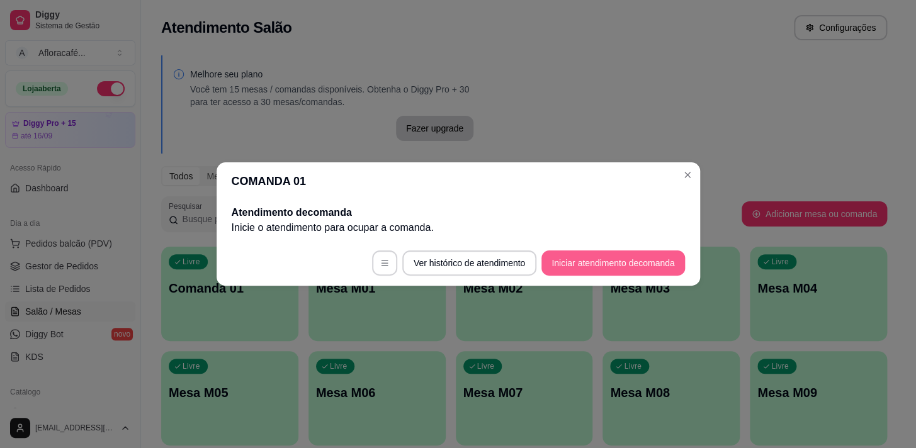
click at [608, 266] on button "Iniciar atendimento de comanda" at bounding box center [612, 263] width 143 height 25
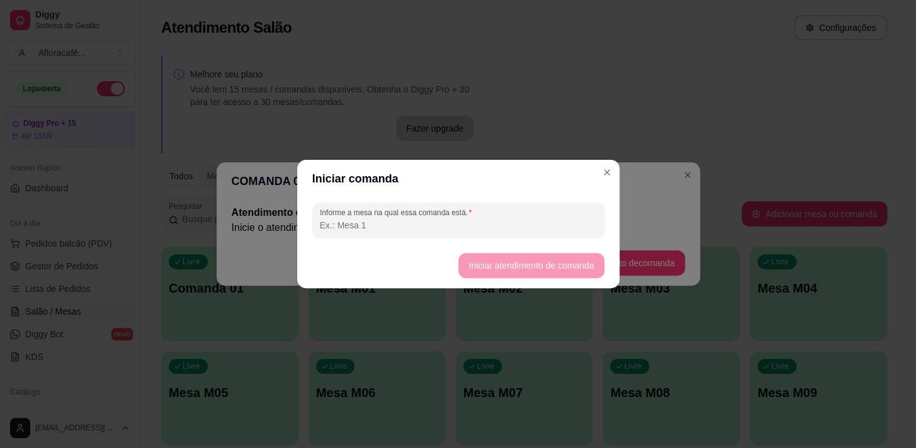
drag, startPoint x: 566, startPoint y: 240, endPoint x: 567, endPoint y: 222, distance: 18.9
click at [566, 237] on div "Informe a mesa na qual essa comanda está." at bounding box center [458, 220] width 322 height 45
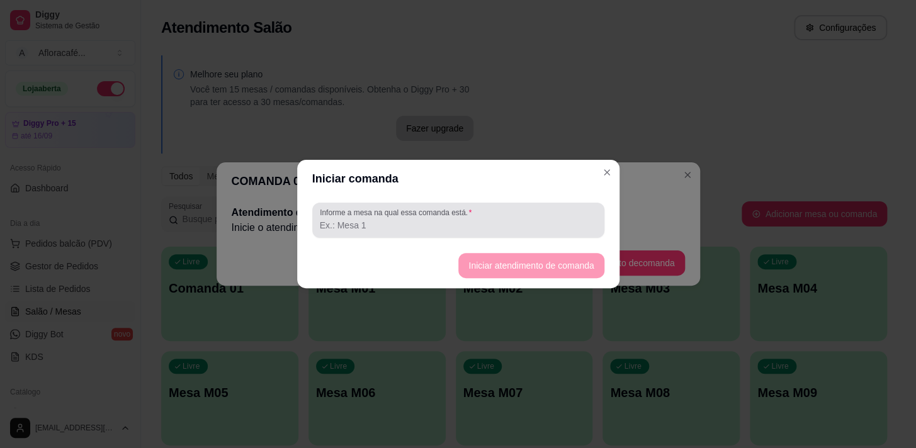
click at [567, 227] on input "Informe a mesa na qual essa comanda está." at bounding box center [458, 225] width 277 height 13
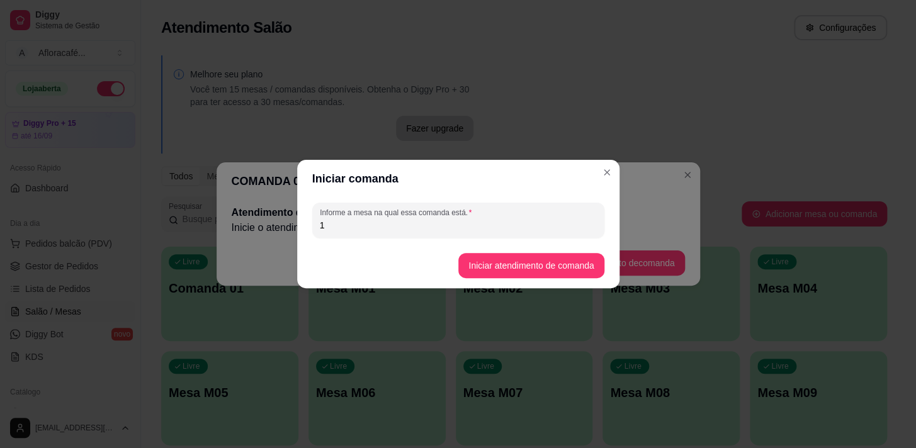
type input "1"
click at [550, 267] on button "Iniciar atendimento de comanda" at bounding box center [531, 266] width 141 height 25
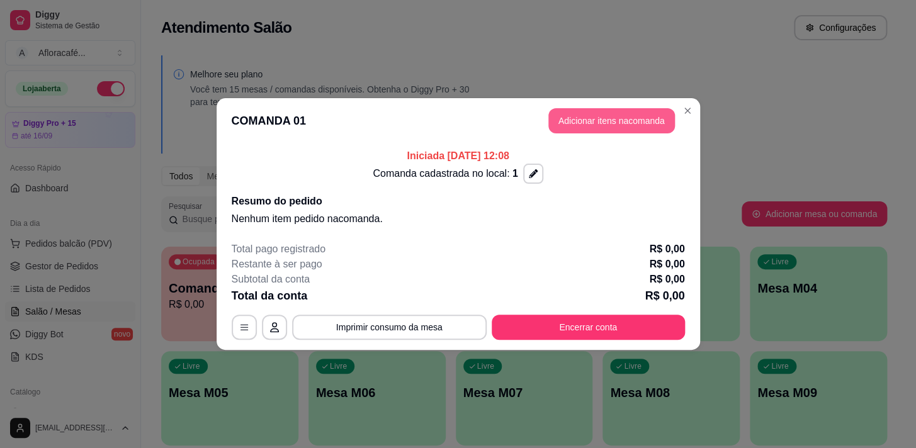
click at [635, 115] on button "Adicionar itens na comanda" at bounding box center [611, 120] width 127 height 25
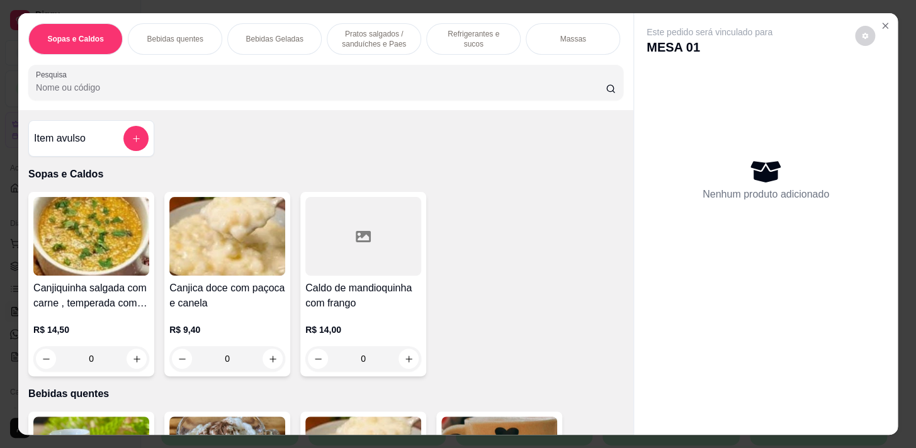
click at [431, 80] on div at bounding box center [326, 82] width 580 height 25
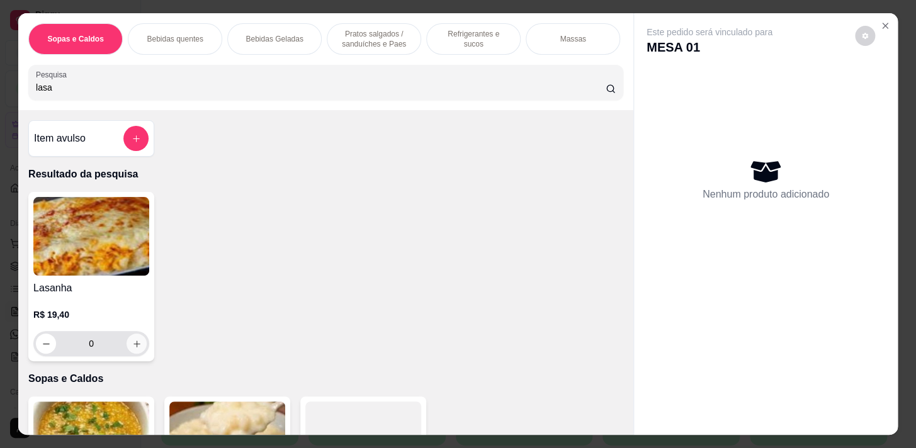
type input "lasa"
click at [132, 348] on icon "increase-product-quantity" at bounding box center [136, 343] width 9 height 9
type input "1"
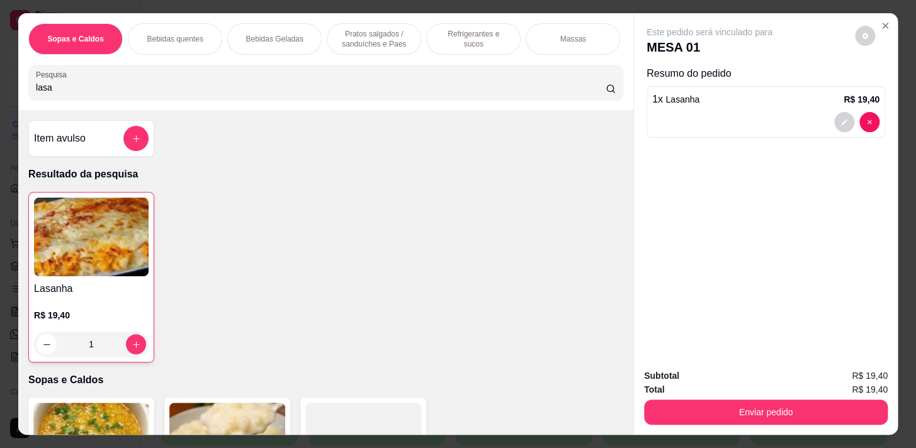
scroll to position [0, 494]
drag, startPoint x: 182, startPoint y: 42, endPoint x: 254, endPoint y: 159, distance: 137.3
click at [182, 43] on div "Refeições" at bounding box center [178, 38] width 94 height 31
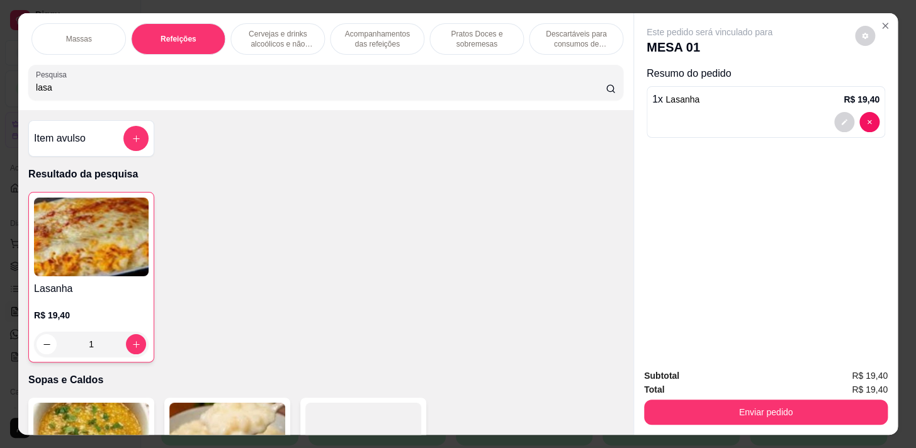
scroll to position [31, 0]
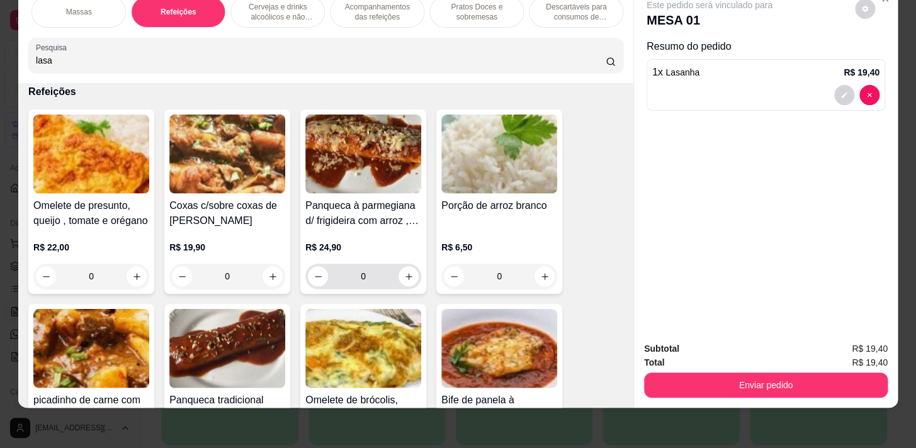
click at [392, 276] on input "0" at bounding box center [363, 276] width 71 height 25
click at [408, 273] on icon "increase-product-quantity" at bounding box center [408, 276] width 9 height 9
type input "1"
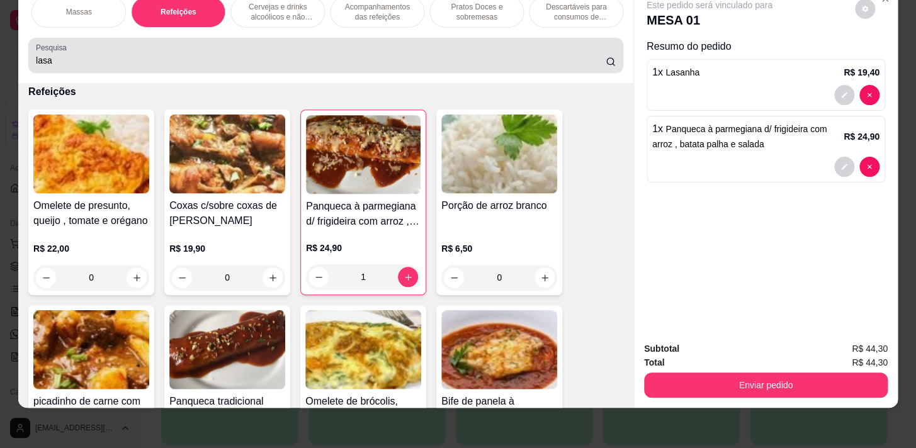
click at [298, 54] on div "lasa" at bounding box center [326, 55] width 580 height 25
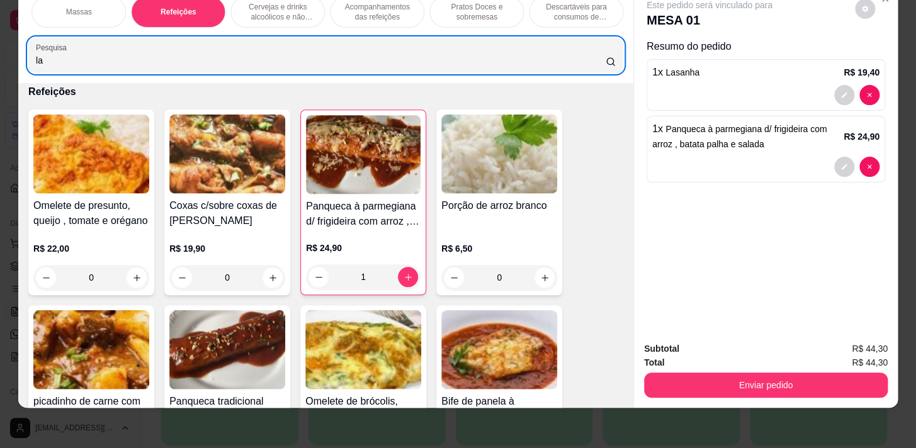
type input "l"
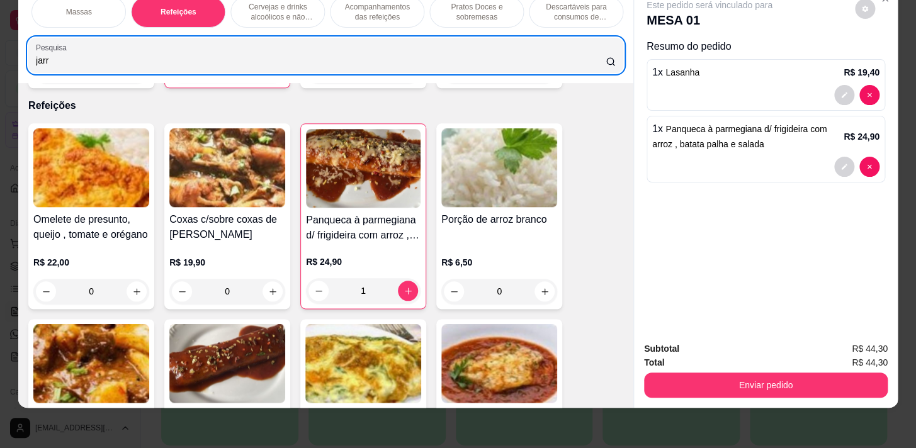
scroll to position [6591, 0]
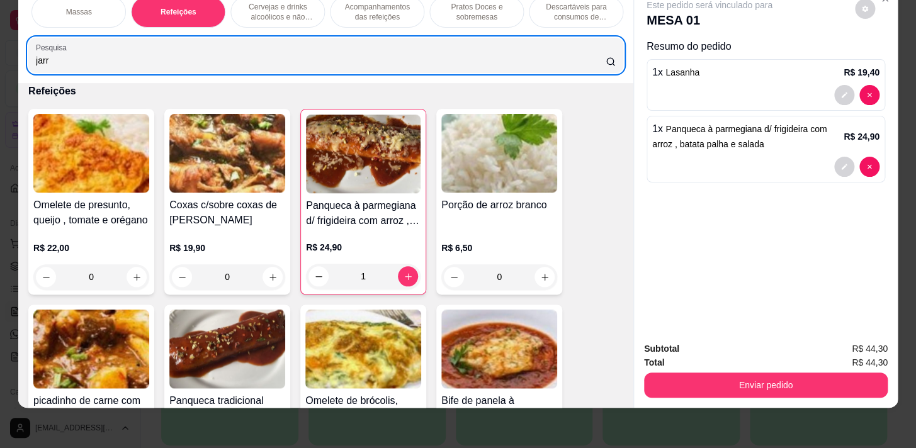
type input "jarr"
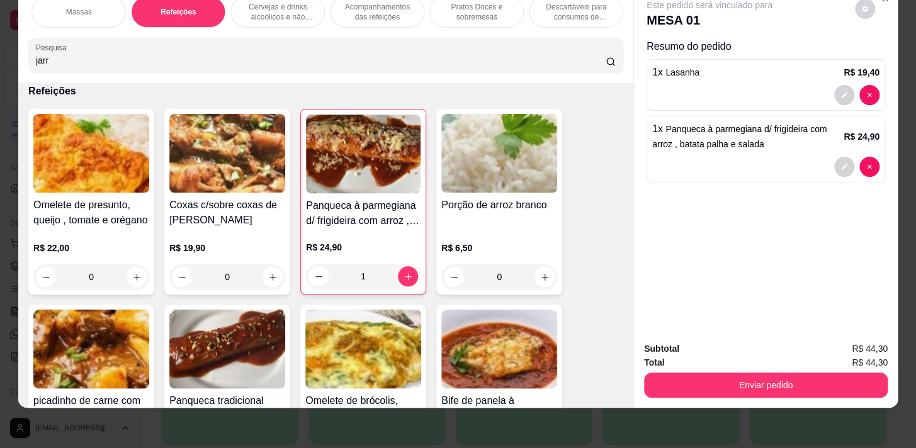
drag, startPoint x: 495, startPoint y: 11, endPoint x: 490, endPoint y: 18, distance: 9.1
click at [494, 11] on p "Pratos Doces e sobremesas" at bounding box center [476, 12] width 73 height 20
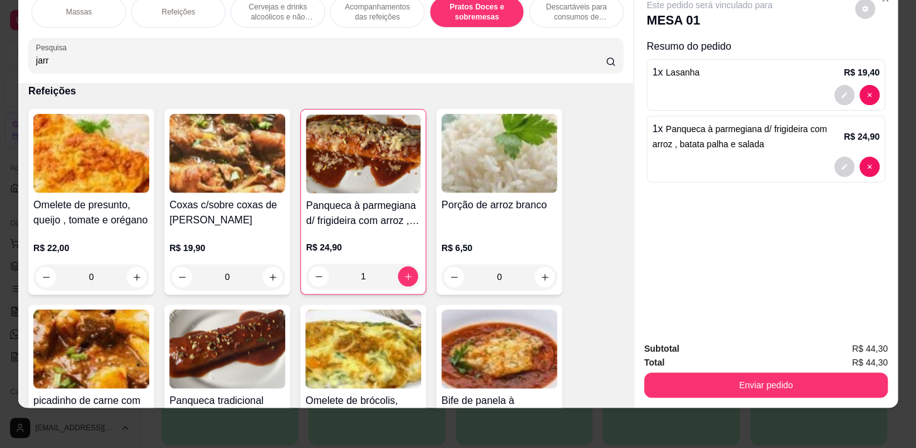
scroll to position [8372, 0]
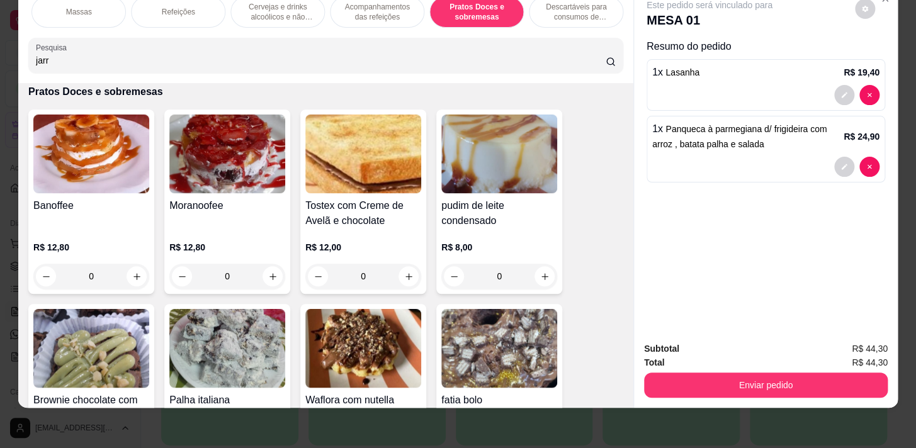
drag, startPoint x: 566, startPoint y: 19, endPoint x: 558, endPoint y: 14, distance: 8.7
click at [563, 18] on div "Descartáveis para consumos de alimentos que não são da loja" at bounding box center [576, 11] width 94 height 31
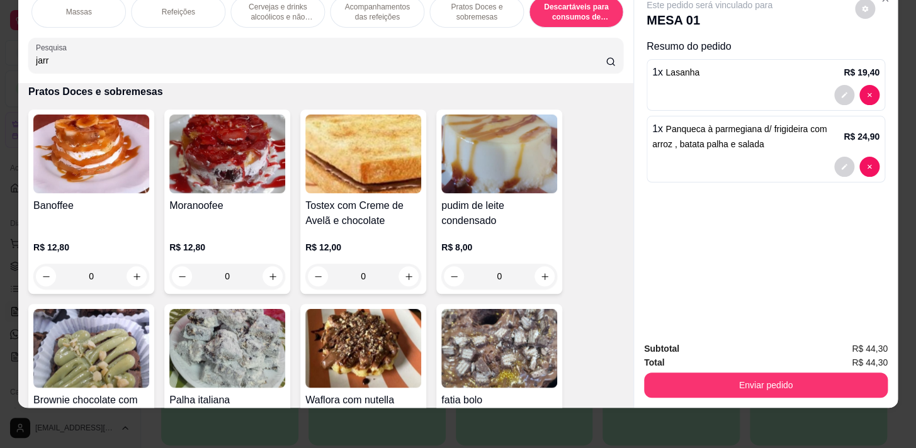
scroll to position [9370, 0]
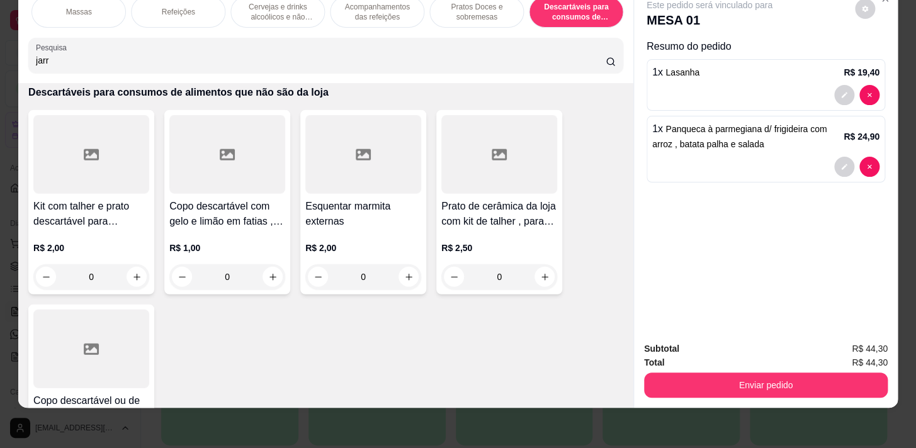
click at [352, 10] on p "Acompanhamentos das refeições" at bounding box center [377, 12] width 73 height 20
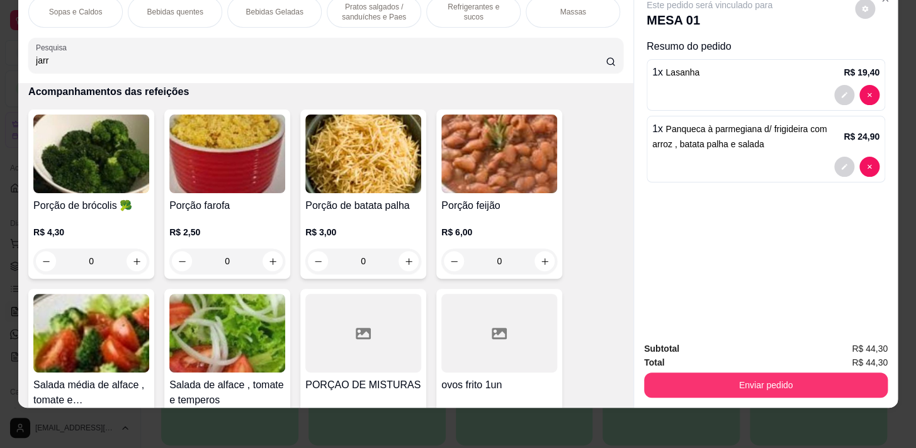
scroll to position [7859, 0]
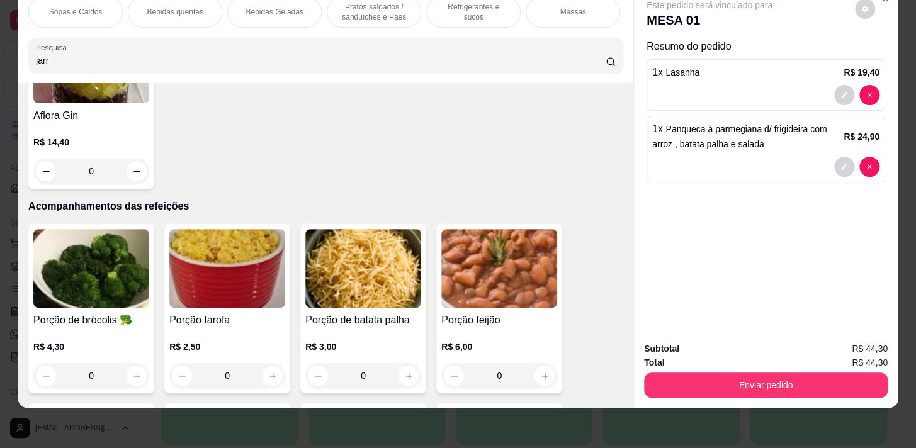
click at [164, 10] on div "Bebidas quentes" at bounding box center [175, 11] width 94 height 31
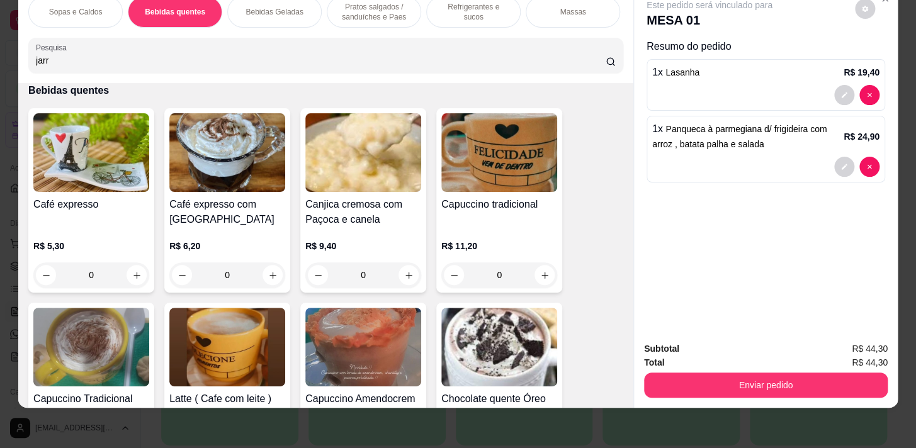
click at [468, 6] on p "Refrigerantes e sucos" at bounding box center [473, 12] width 73 height 20
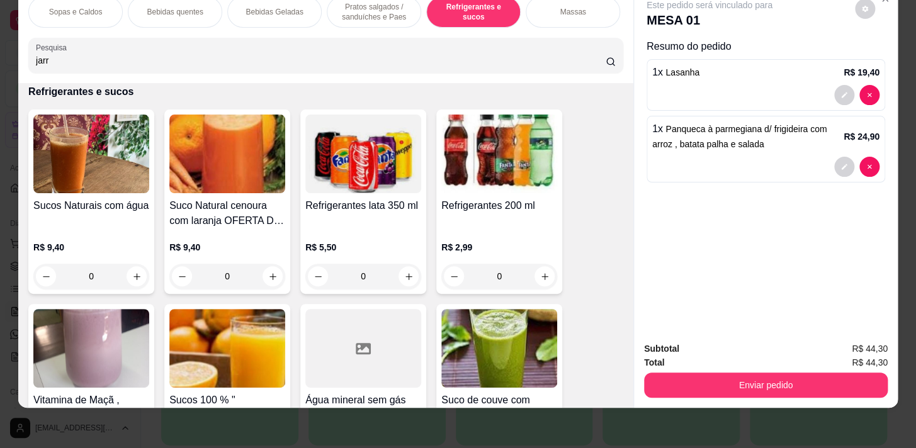
scroll to position [0, 494]
click at [208, 4] on div "Refeições" at bounding box center [178, 11] width 94 height 31
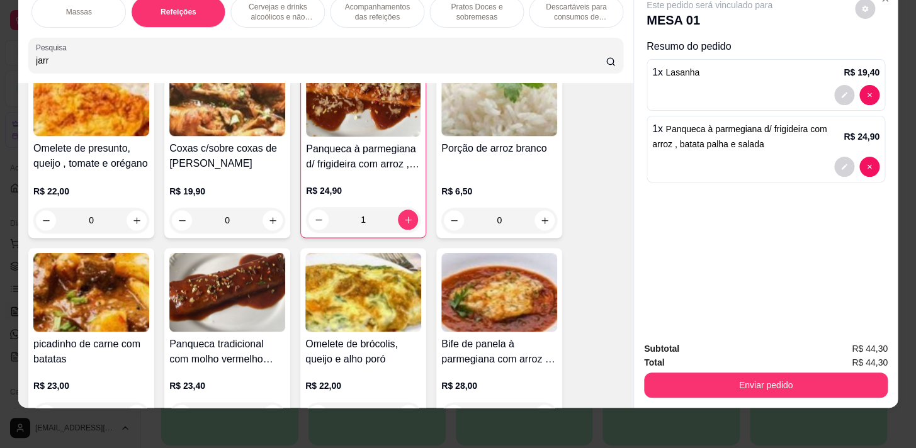
scroll to position [0, 0]
click at [476, 9] on div "Refrigerantes e sucos" at bounding box center [473, 11] width 94 height 31
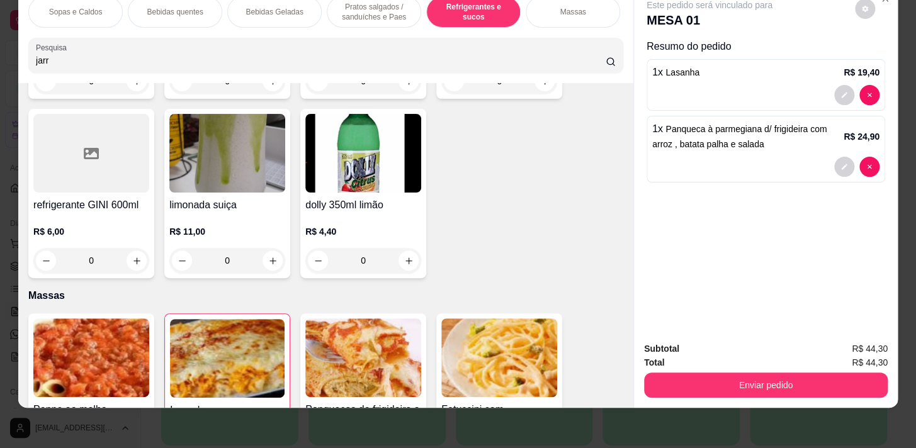
scroll to position [5995, 0]
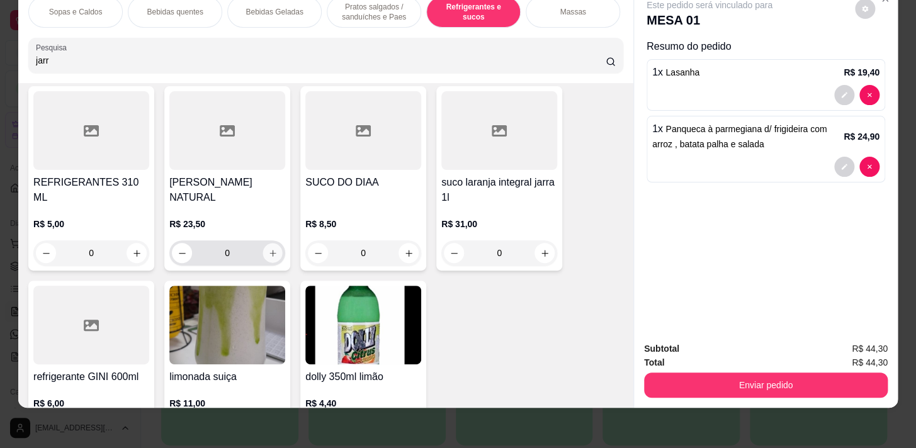
click at [276, 255] on button "increase-product-quantity" at bounding box center [273, 254] width 20 height 20
type input "1"
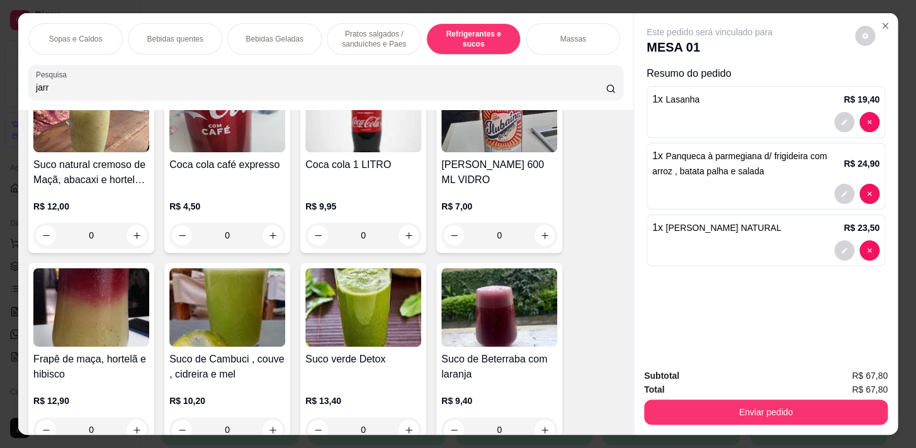
scroll to position [5709, 0]
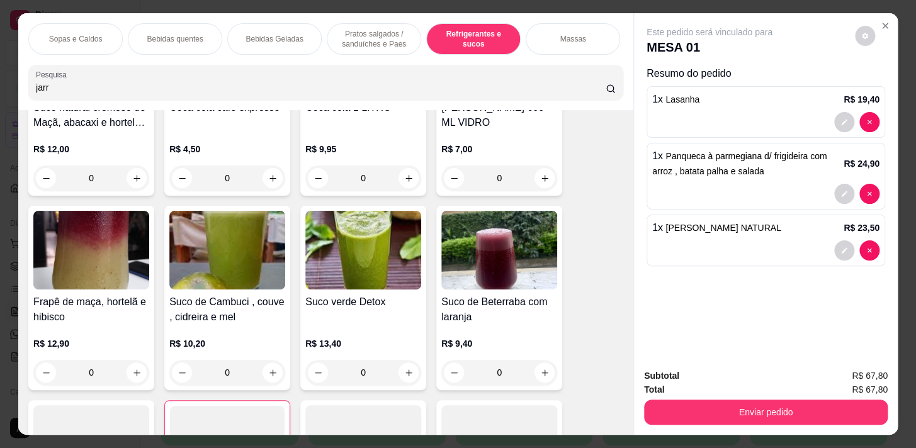
click at [474, 60] on div "Sopas e Caldos Bebidas quentes Bebidas Geladas Pratos salgados / sanduíches e P…" at bounding box center [325, 61] width 615 height 97
click at [162, 37] on p "Refeições" at bounding box center [177, 39] width 33 height 10
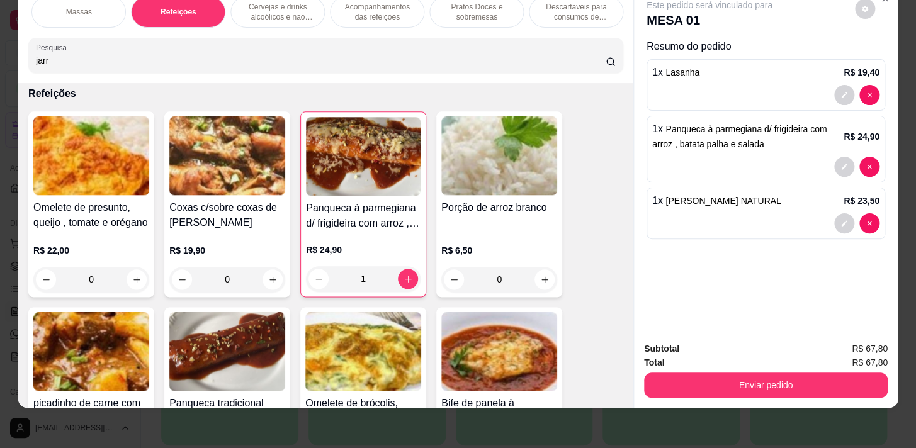
scroll to position [0, 0]
click at [461, 5] on p "Refrigerantes e sucos" at bounding box center [473, 12] width 73 height 20
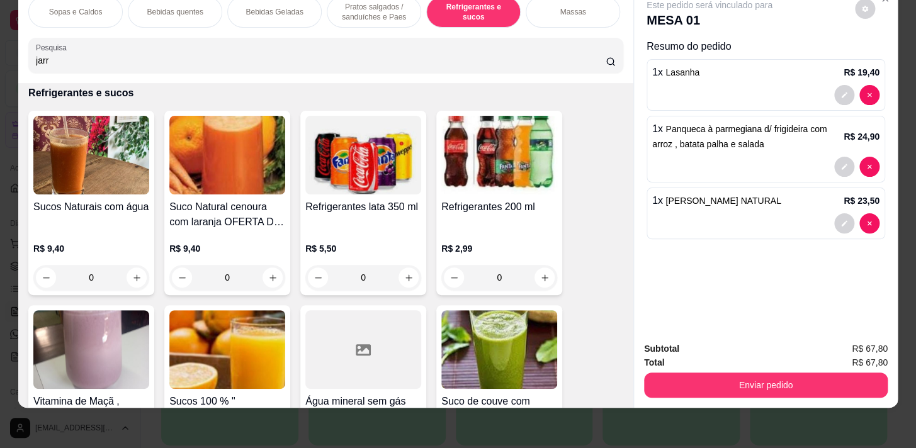
scroll to position [5308, 0]
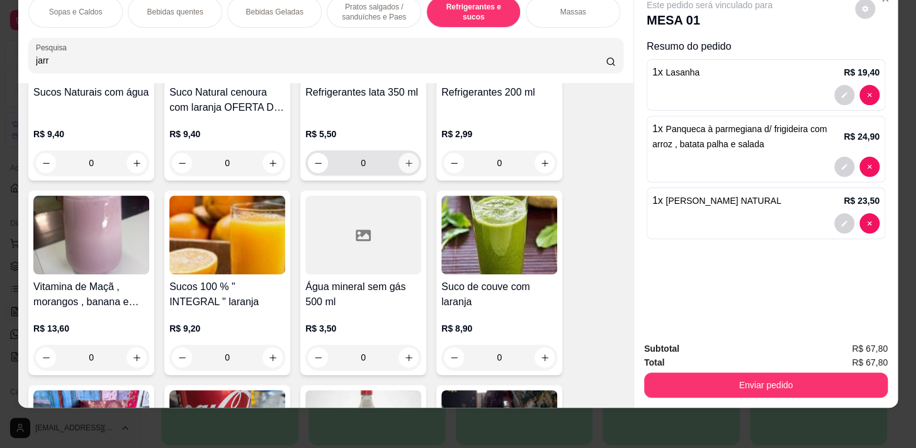
click at [405, 161] on icon "increase-product-quantity" at bounding box center [408, 163] width 7 height 7
type input "1"
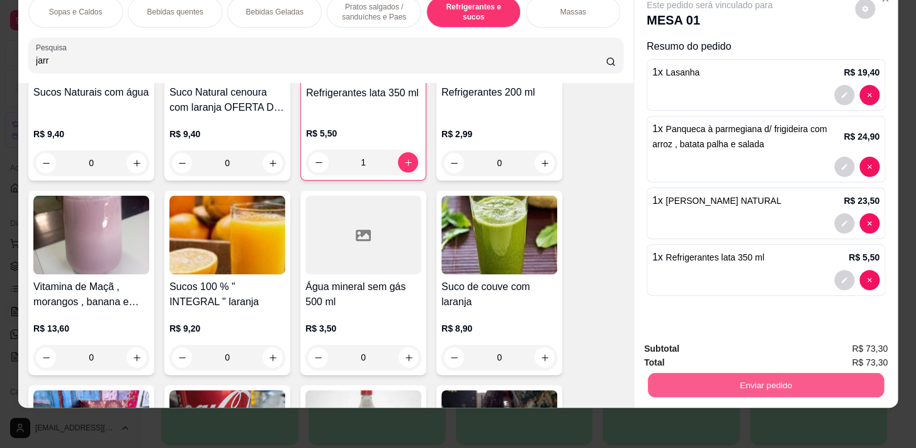
click at [810, 373] on button "Enviar pedido" at bounding box center [766, 385] width 236 height 25
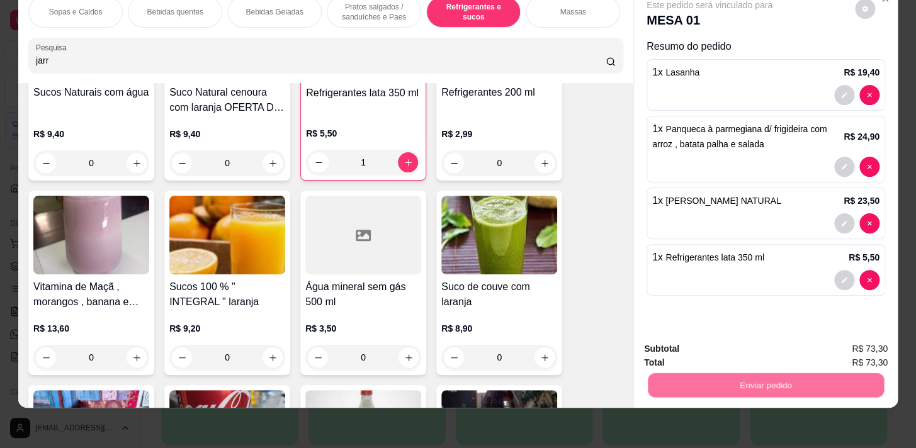
click at [767, 342] on button "Não registrar e enviar pedido" at bounding box center [723, 346] width 131 height 24
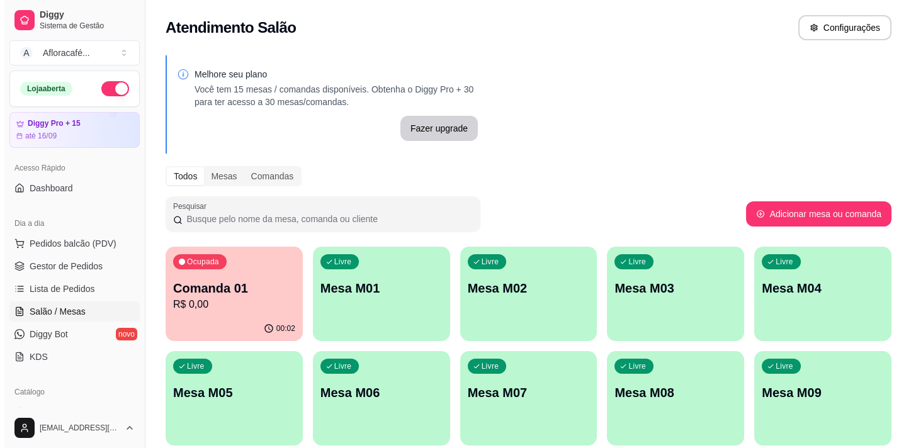
scroll to position [57, 0]
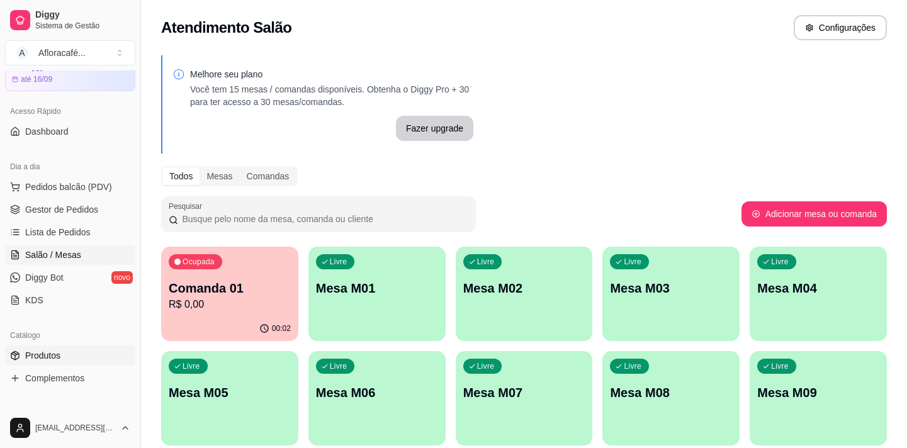
click at [71, 354] on link "Produtos" at bounding box center [70, 356] width 130 height 20
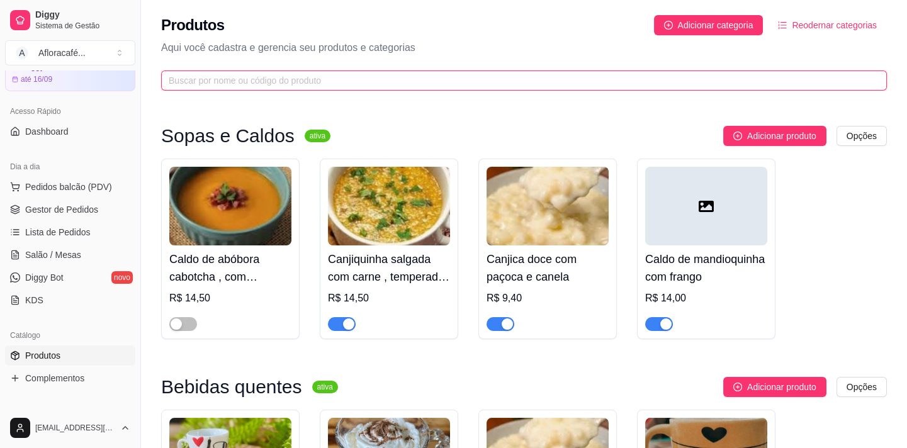
click at [434, 85] on input "text" at bounding box center [519, 81] width 701 height 14
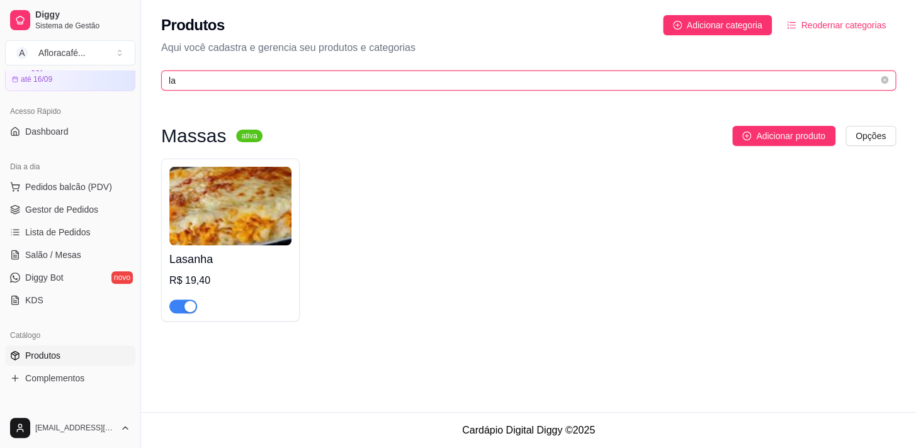
type input "l"
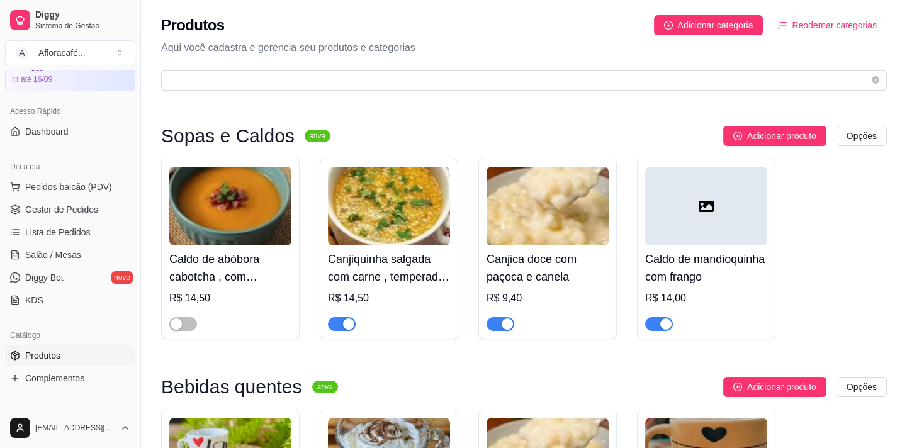
click at [539, 59] on div "Produtos Adicionar categoria Reodernar categorias Aqui você cadastra e gerencia…" at bounding box center [524, 49] width 766 height 98
click at [46, 276] on span "Diggy Bot" at bounding box center [44, 277] width 38 height 13
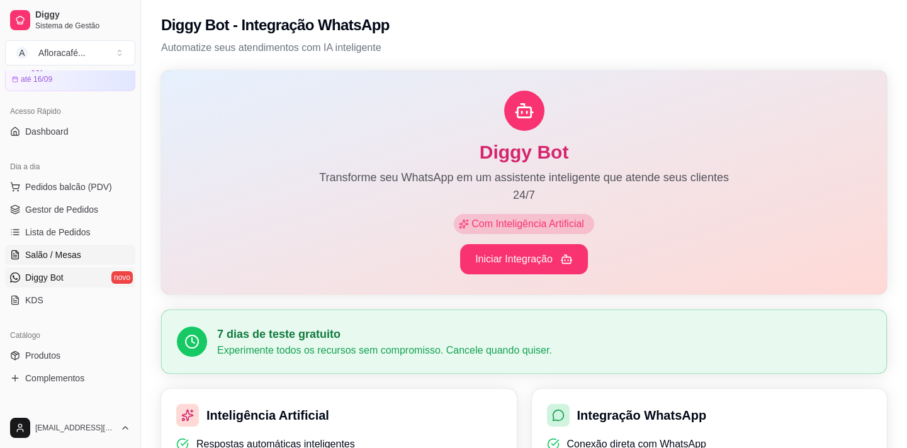
click at [44, 250] on span "Salão / Mesas" at bounding box center [53, 255] width 56 height 13
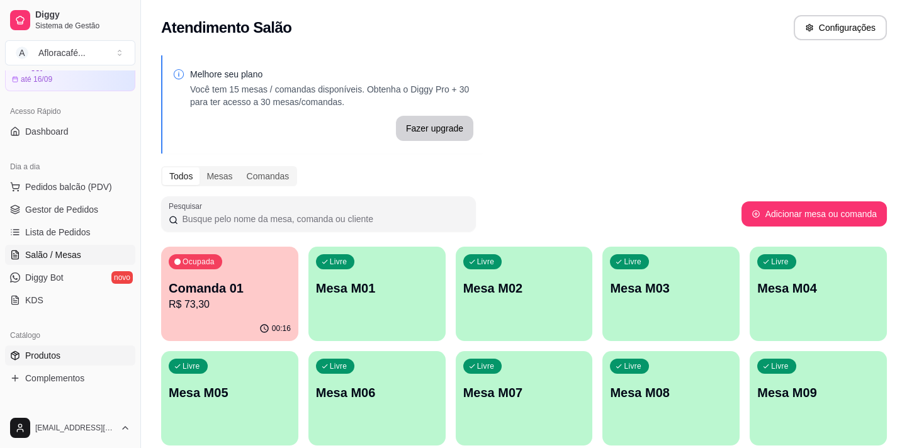
click at [60, 354] on link "Produtos" at bounding box center [70, 356] width 130 height 20
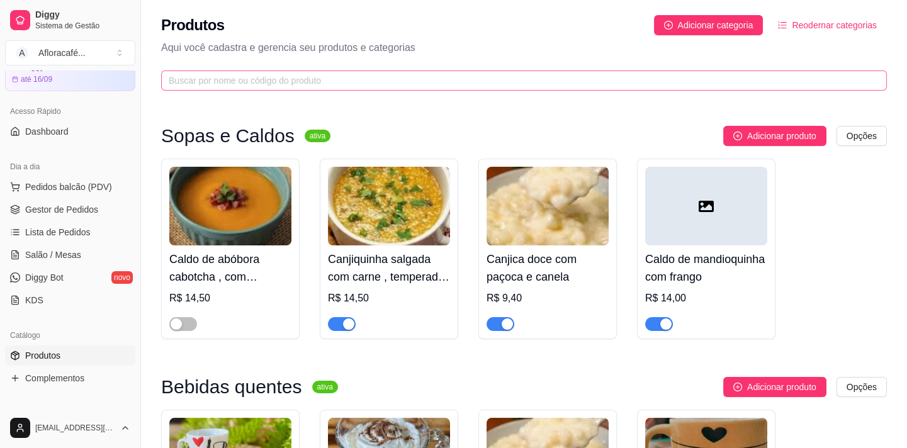
drag, startPoint x: 451, startPoint y: 66, endPoint x: 449, endPoint y: 76, distance: 9.6
click at [448, 74] on div "Produtos Adicionar categoria Reodernar categorias Aqui você cadastra e gerencia…" at bounding box center [524, 49] width 766 height 98
click at [449, 78] on input "text" at bounding box center [519, 81] width 701 height 14
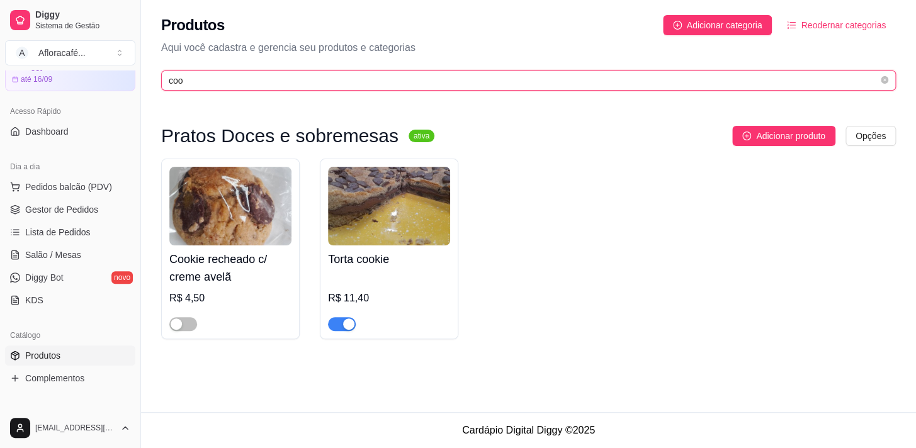
type input "coo"
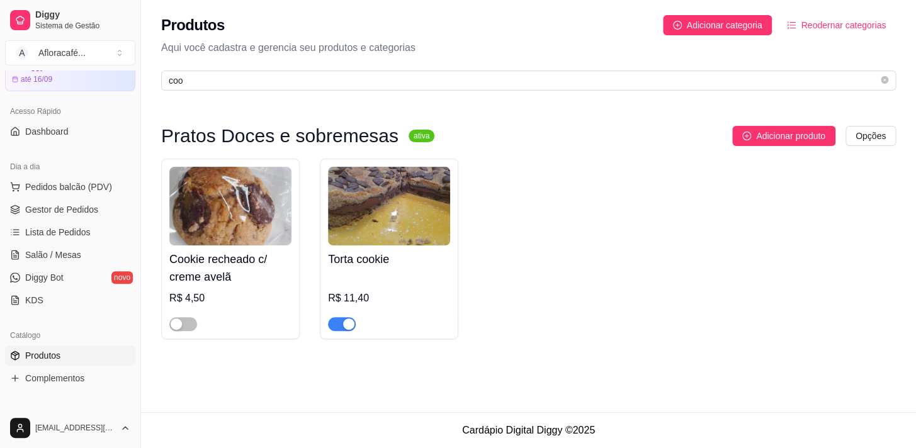
click at [239, 279] on h4 "Cookie recheado c/ creme avelã" at bounding box center [230, 268] width 122 height 35
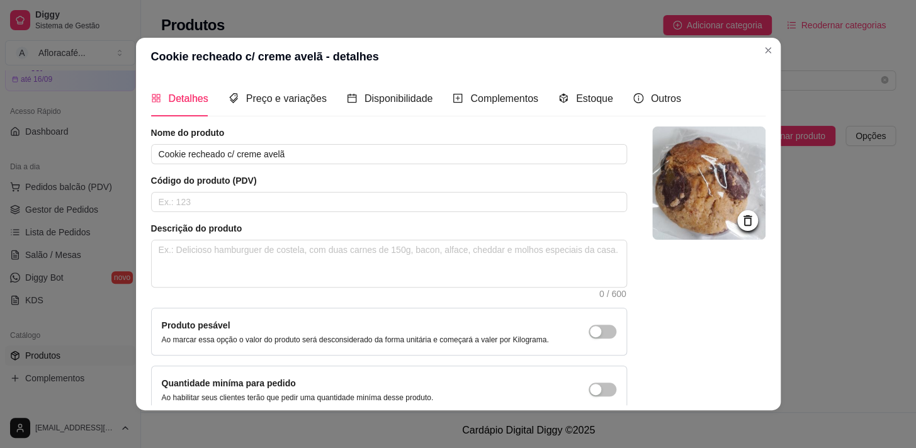
click at [278, 79] on div "Detalhes Preço e variações Disponibilidade Complementos Estoque Outros Nome do …" at bounding box center [458, 243] width 645 height 335
click at [283, 100] on span "Preço e variações" at bounding box center [286, 98] width 81 height 11
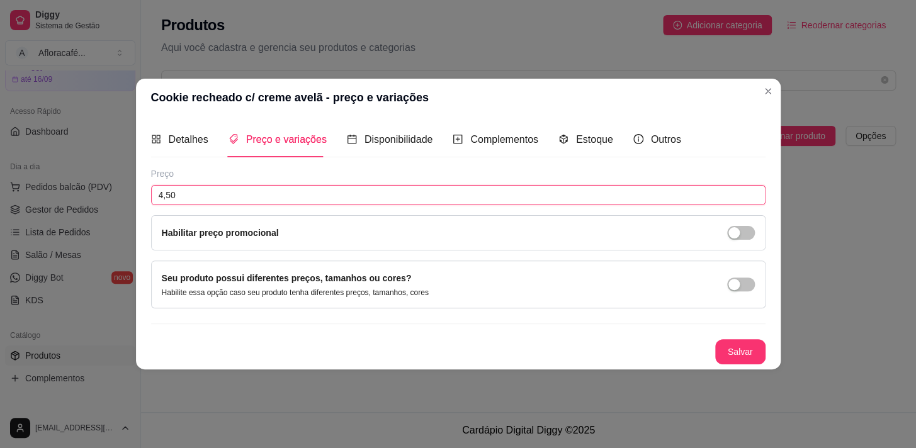
click at [334, 200] on input "4,50" at bounding box center [458, 195] width 614 height 20
type input "3,90"
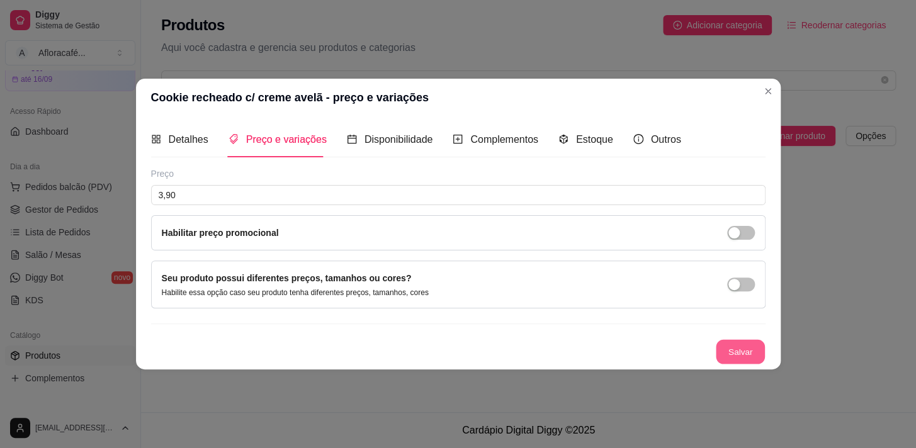
click at [742, 349] on button "Salvar" at bounding box center [740, 352] width 49 height 25
click at [206, 135] on span "Detalhes" at bounding box center [189, 139] width 40 height 11
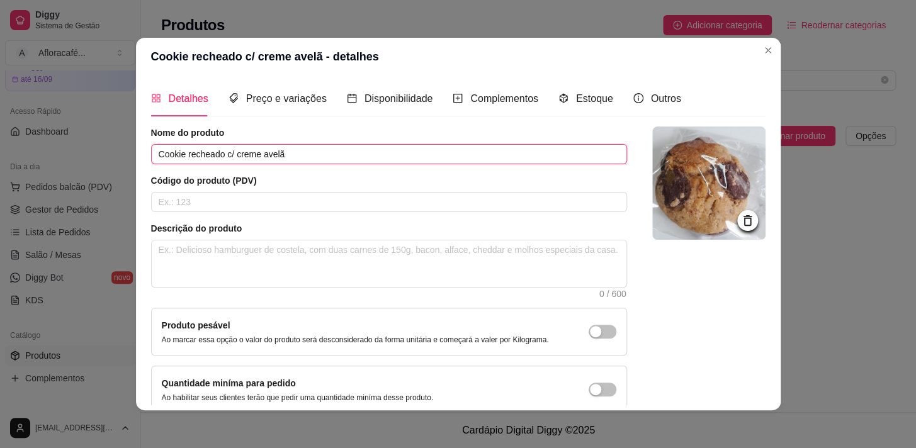
click at [336, 159] on input "Cookie recheado c/ creme avelã" at bounding box center [389, 154] width 476 height 20
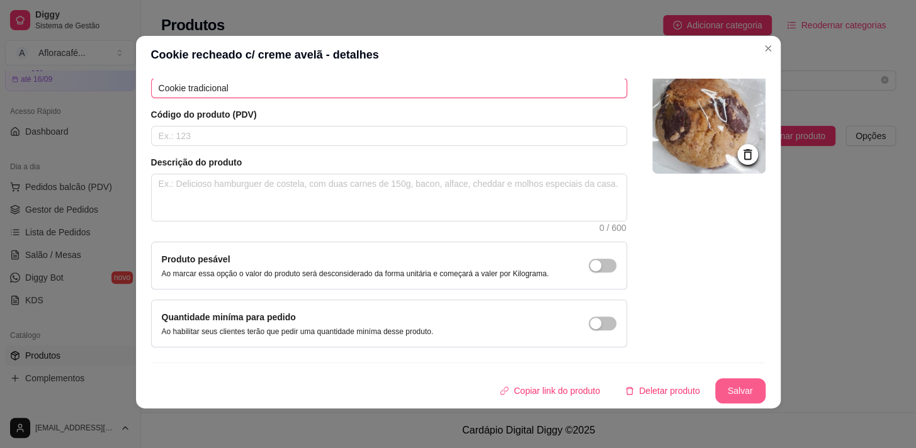
type input "Cookie tradicional"
click at [728, 399] on button "Salvar" at bounding box center [740, 390] width 50 height 25
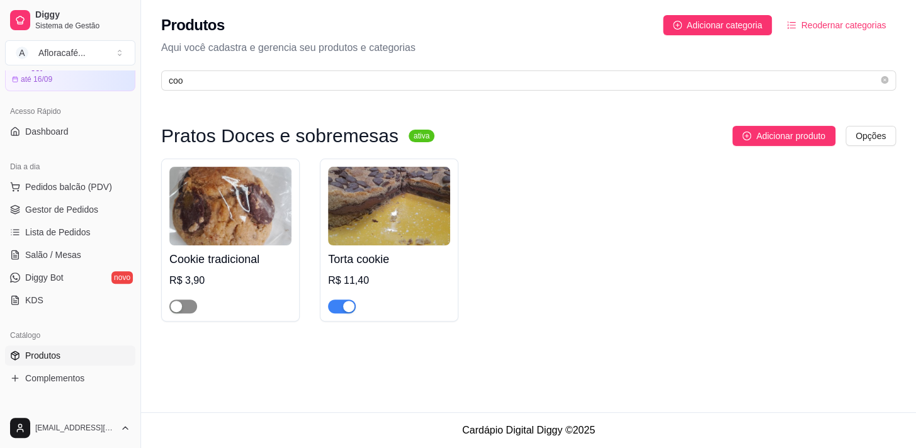
click at [186, 303] on span "button" at bounding box center [183, 307] width 28 height 14
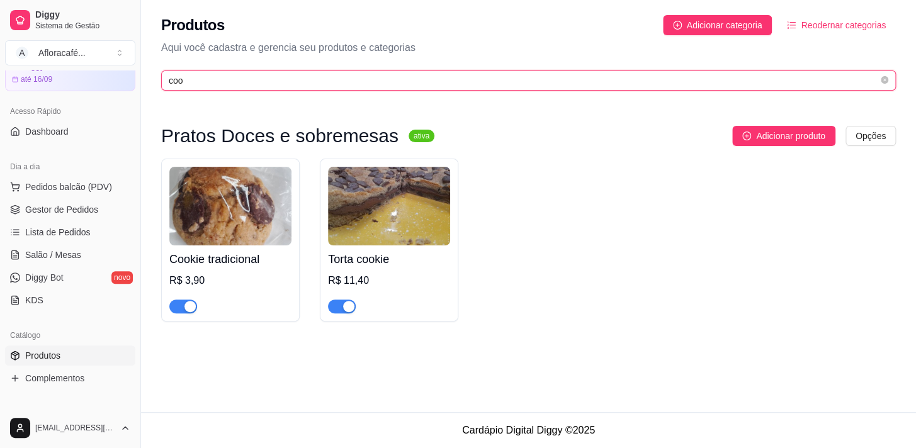
click at [318, 81] on input "coo" at bounding box center [523, 81] width 709 height 14
type input "c"
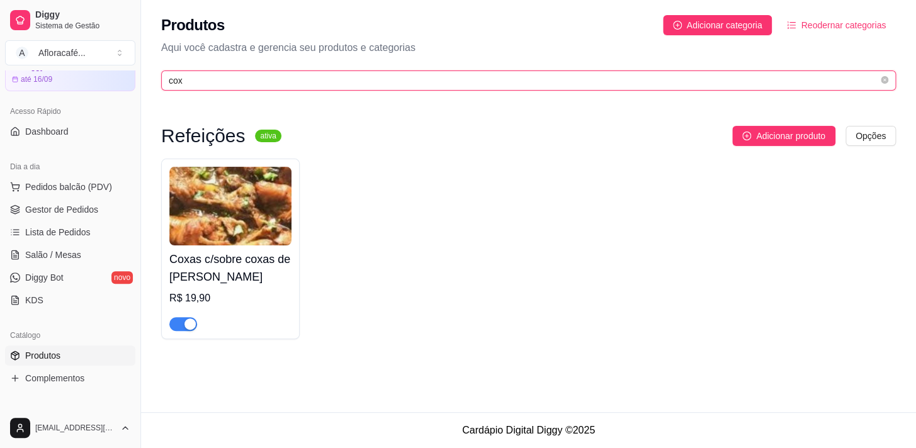
type input "cox"
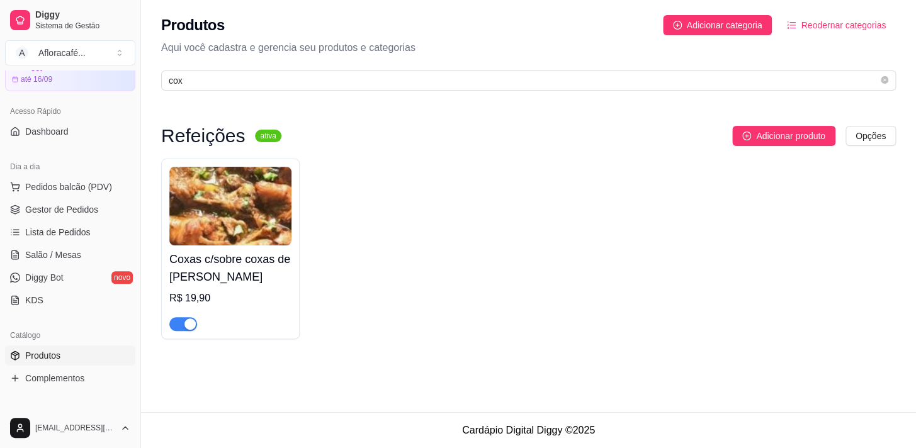
click at [188, 324] on div "button" at bounding box center [189, 324] width 11 height 11
click at [73, 257] on span "Salão / Mesas" at bounding box center [53, 255] width 56 height 13
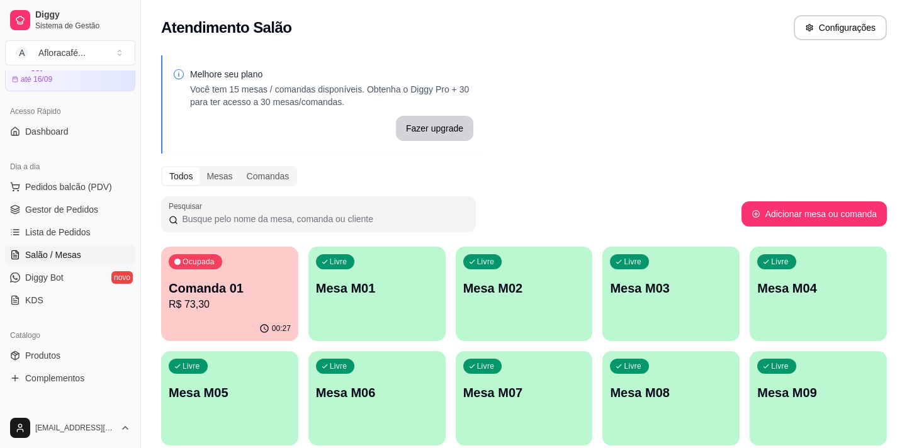
click at [229, 280] on p "Comanda 01" at bounding box center [230, 288] width 122 height 18
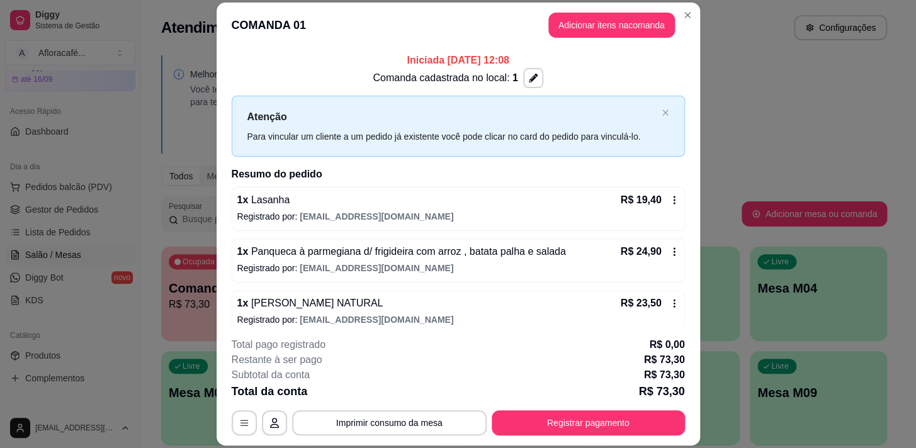
scroll to position [62, 0]
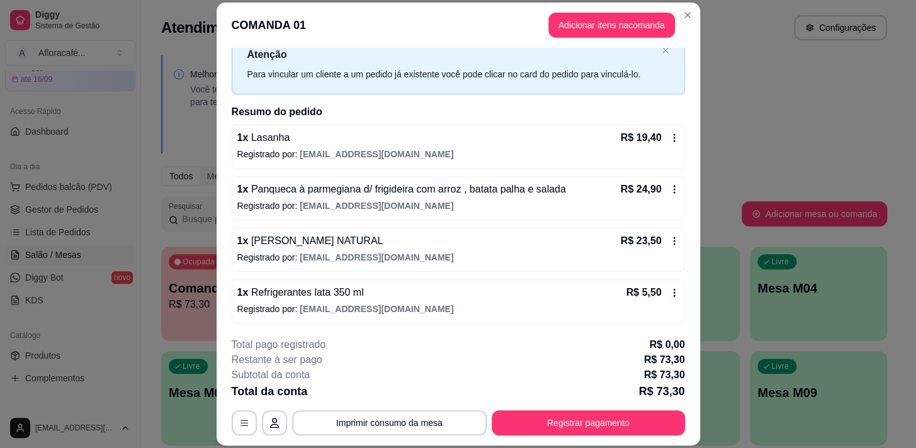
click at [334, 288] on span "Refrigerantes lata 350 ml" at bounding box center [305, 292] width 115 height 11
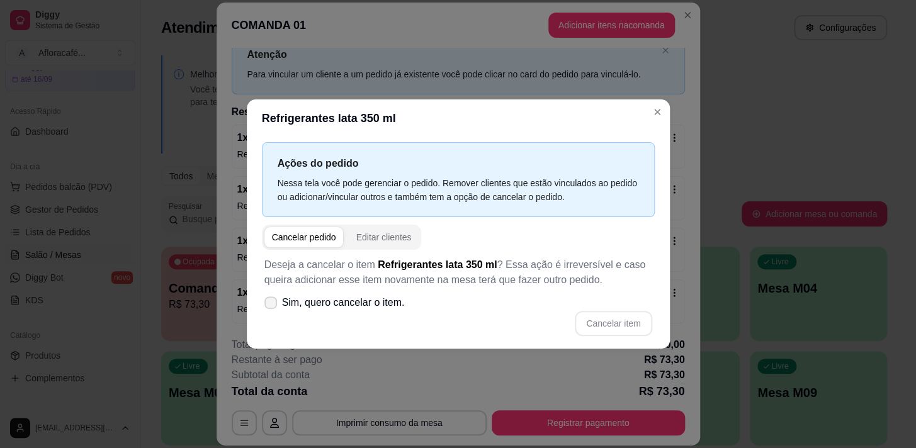
click at [352, 298] on span "Sim, quero cancelar o item." at bounding box center [343, 302] width 123 height 15
click at [272, 305] on input "Sim, quero cancelar o item." at bounding box center [268, 309] width 8 height 8
checkbox input "true"
click at [620, 322] on button "Cancelar item" at bounding box center [613, 323] width 77 height 25
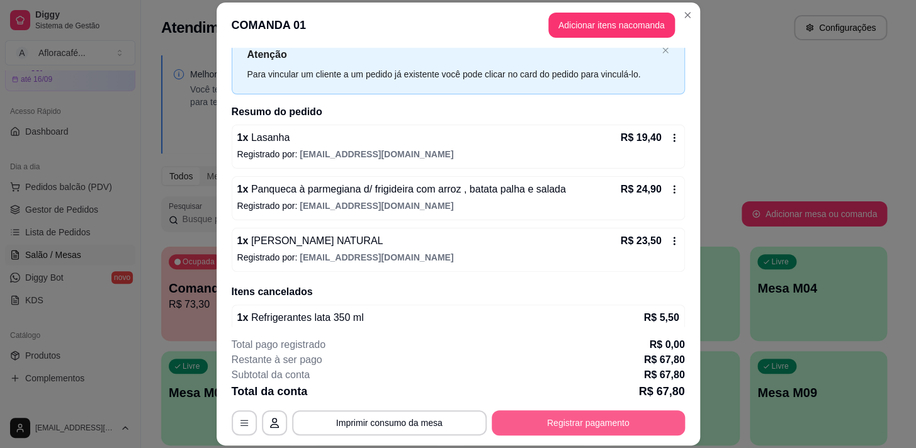
click at [606, 422] on button "Registrar pagamento" at bounding box center [588, 422] width 193 height 25
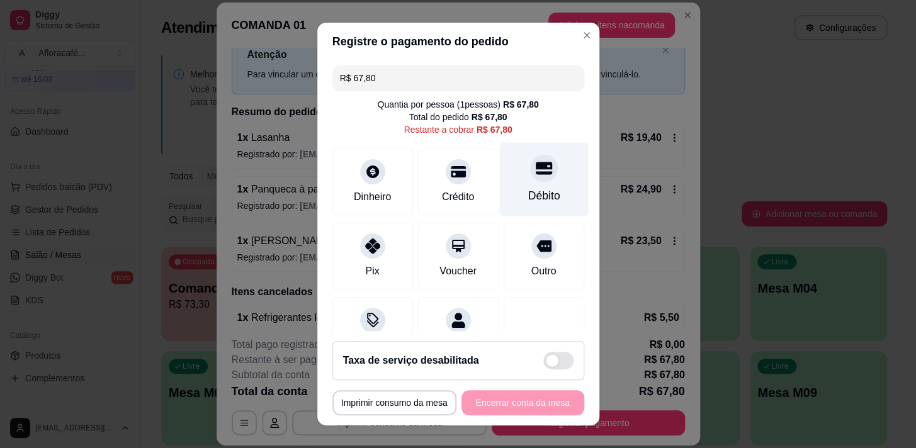
click at [528, 188] on div "Débito" at bounding box center [544, 196] width 32 height 16
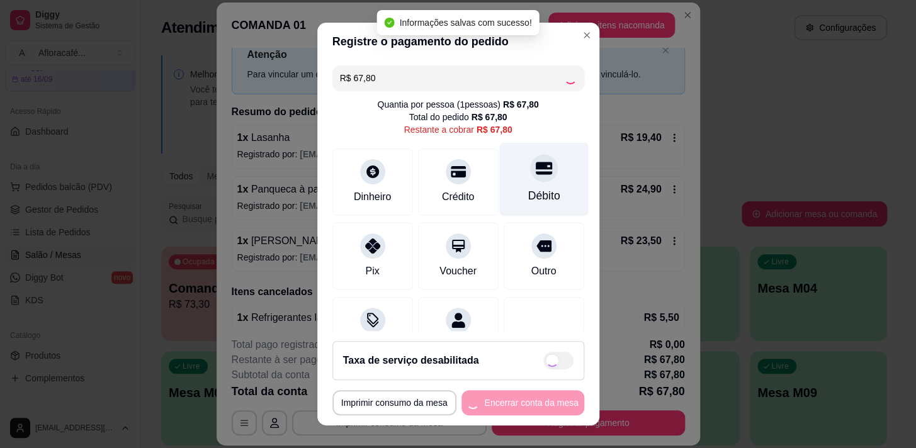
type input "R$ 0,00"
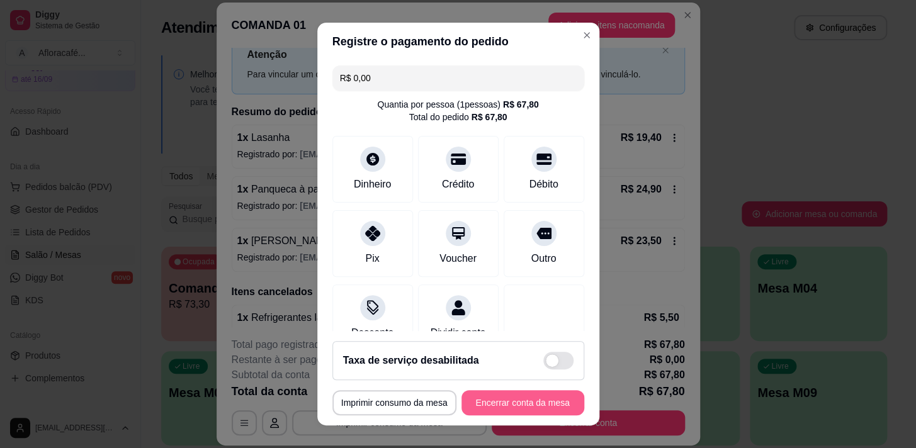
click at [498, 398] on button "Encerrar conta da mesa" at bounding box center [522, 402] width 123 height 25
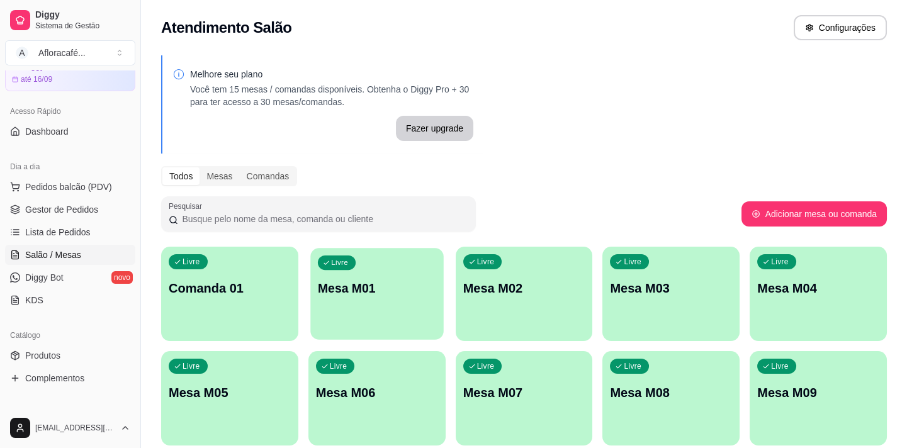
click at [310, 302] on div "Livre Mesa M01" at bounding box center [376, 286] width 133 height 77
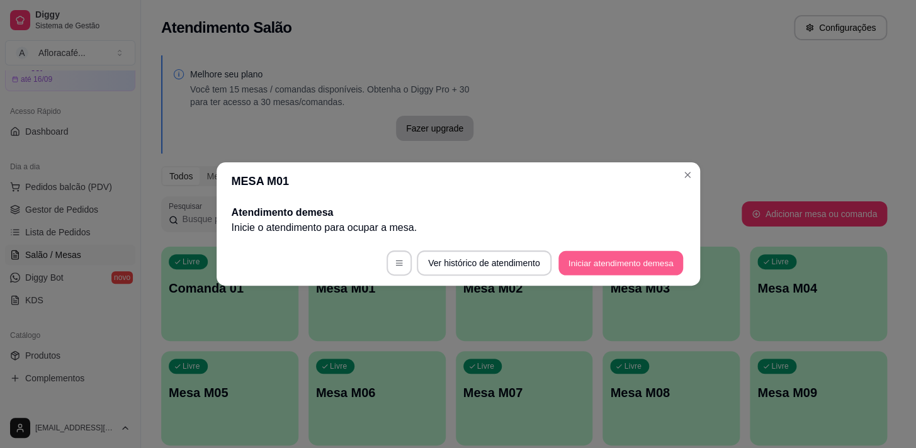
click at [657, 270] on button "Iniciar atendimento de mesa" at bounding box center [620, 263] width 125 height 25
click at [657, 268] on footer "Ver histórico de atendimento Iniciar atendimento de mesa" at bounding box center [458, 262] width 483 height 45
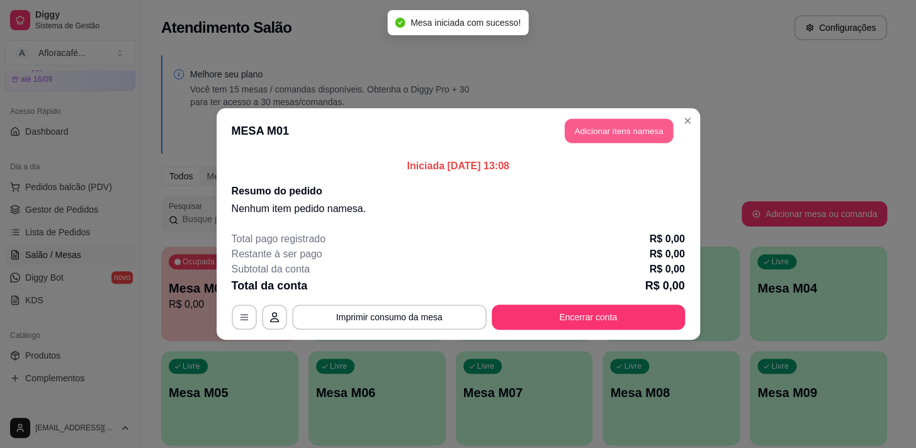
click at [616, 137] on button "Adicionar itens na mesa" at bounding box center [619, 131] width 108 height 25
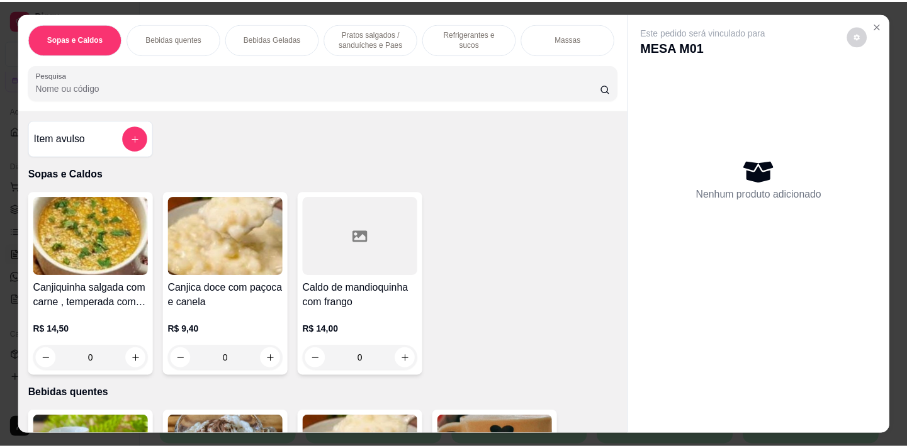
scroll to position [171, 0]
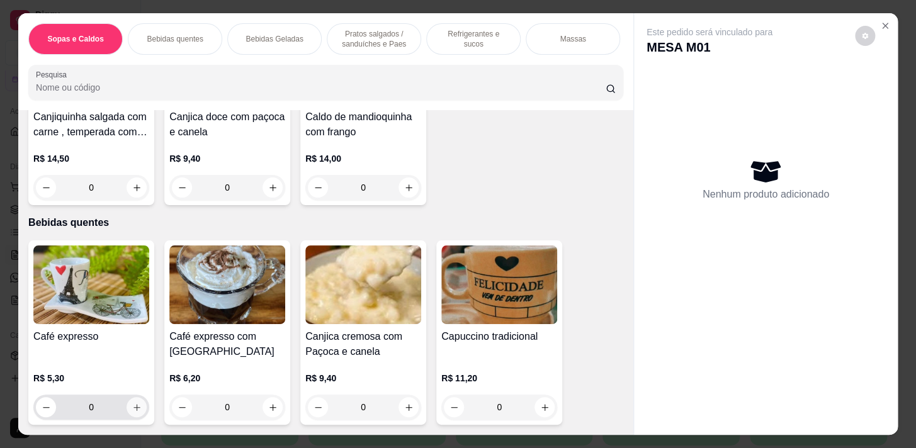
click at [132, 409] on icon "increase-product-quantity" at bounding box center [136, 407] width 9 height 9
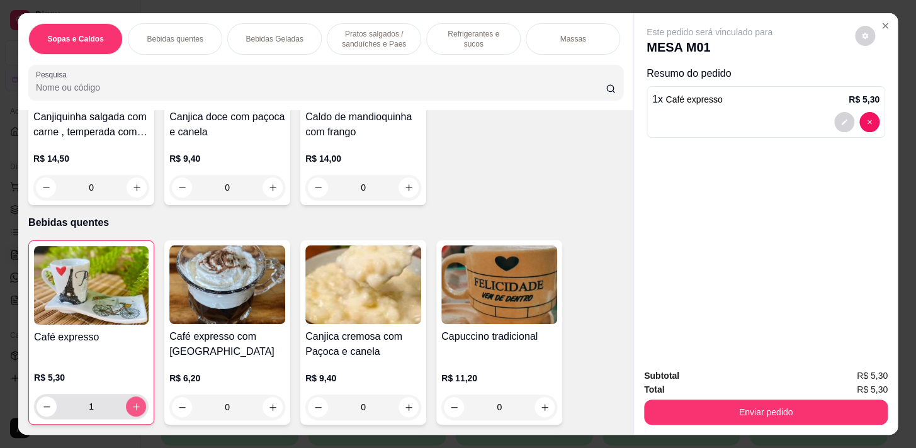
click at [132, 409] on icon "increase-product-quantity" at bounding box center [136, 406] width 9 height 9
type input "2"
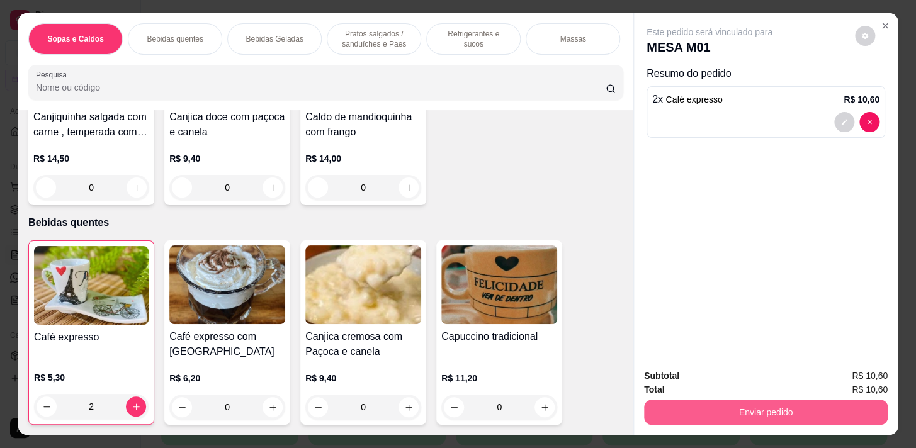
click at [731, 421] on div "Subtotal R$ 10,60 Total R$ 10,60 Enviar pedido" at bounding box center [766, 397] width 264 height 76
click at [741, 400] on button "Enviar pedido" at bounding box center [766, 412] width 236 height 25
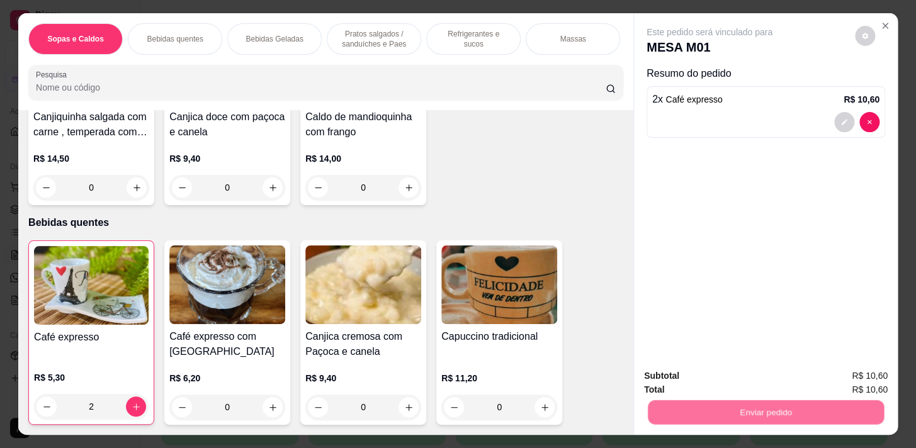
click at [727, 378] on button "Não registrar e enviar pedido" at bounding box center [723, 376] width 127 height 23
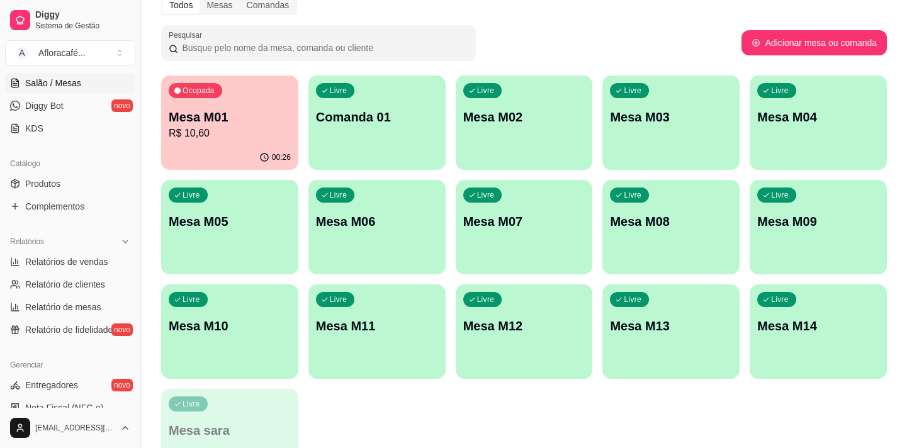
scroll to position [0, 0]
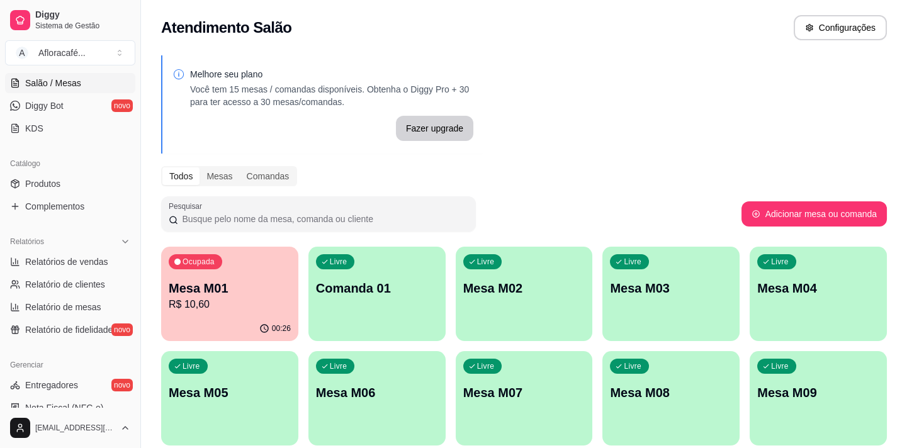
click at [508, 276] on div "Livre Mesa M02" at bounding box center [524, 286] width 137 height 79
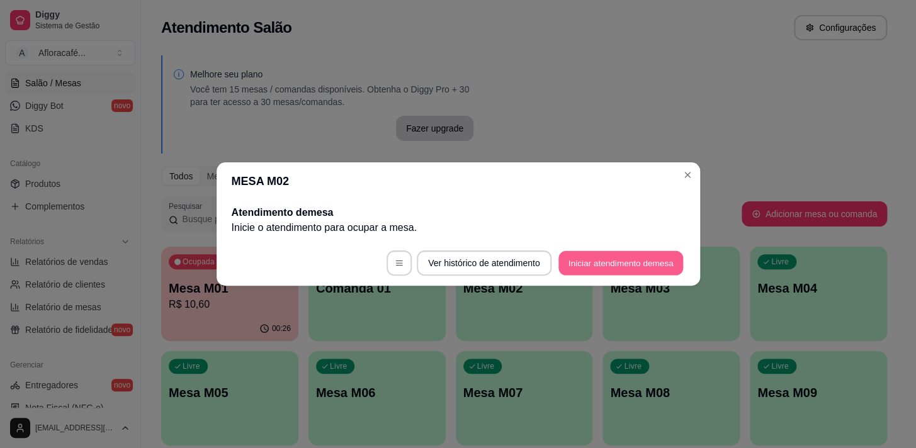
click at [646, 273] on button "Iniciar atendimento de mesa" at bounding box center [620, 263] width 125 height 25
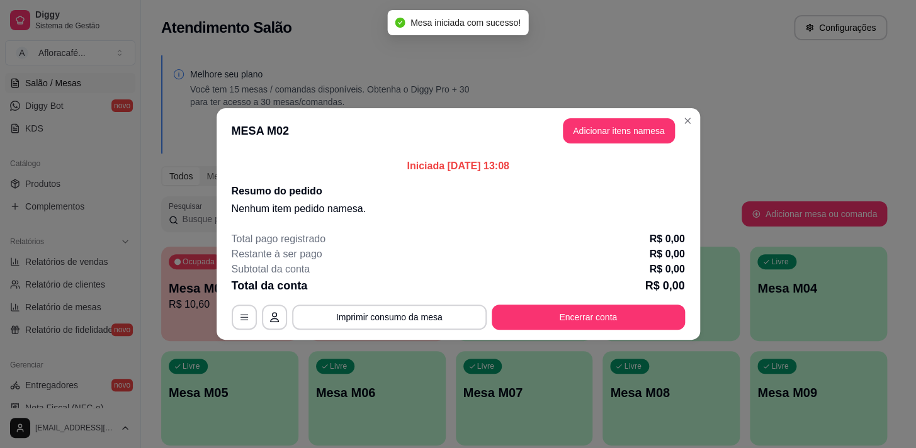
click at [612, 128] on button "Adicionar itens na mesa" at bounding box center [619, 130] width 112 height 25
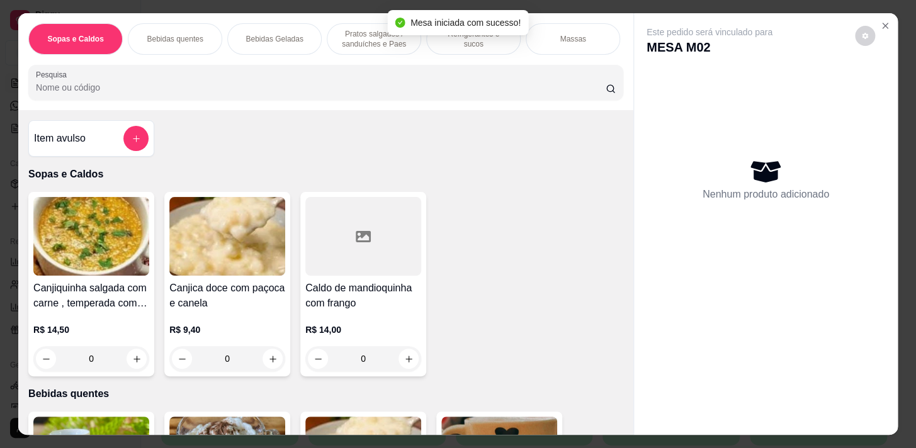
drag, startPoint x: 320, startPoint y: 106, endPoint x: 315, endPoint y: 95, distance: 11.8
click at [315, 96] on div "Sopas e Caldos Bebidas quentes Bebidas Geladas Pratos salgados / sanduíches e P…" at bounding box center [325, 61] width 615 height 97
click at [315, 94] on input "Pesquisa" at bounding box center [321, 87] width 570 height 13
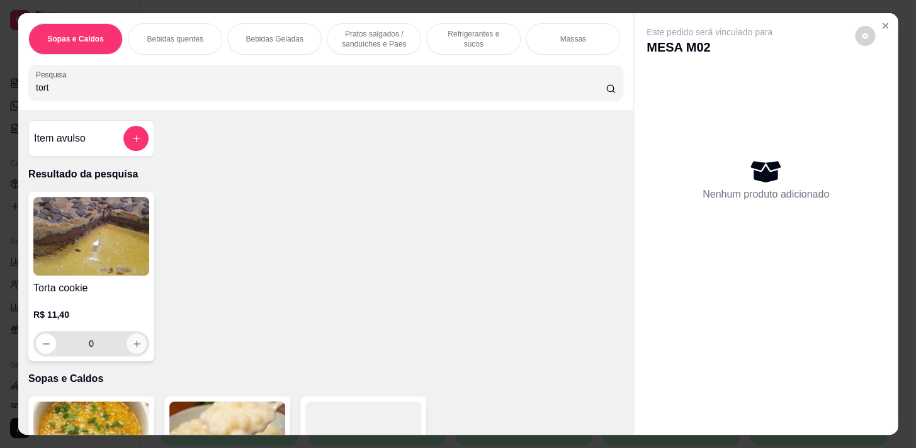
type input "tort"
click at [132, 344] on icon "increase-product-quantity" at bounding box center [136, 343] width 9 height 9
type input "1"
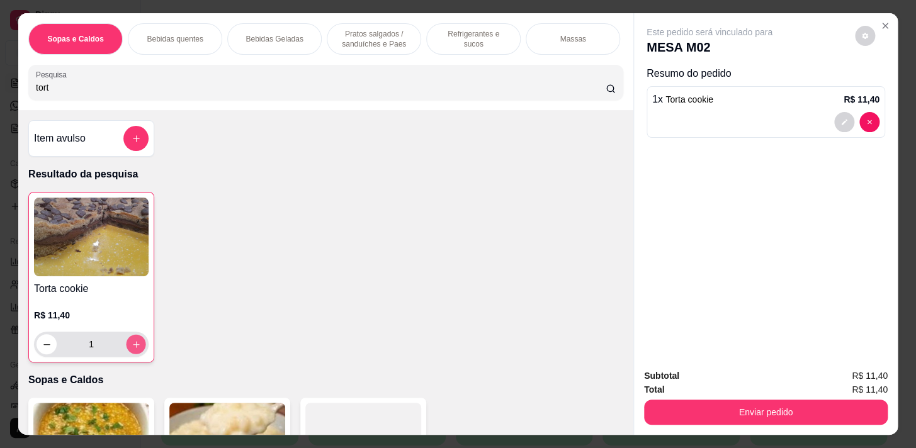
click at [132, 344] on icon "increase-product-quantity" at bounding box center [136, 344] width 9 height 9
type input "2"
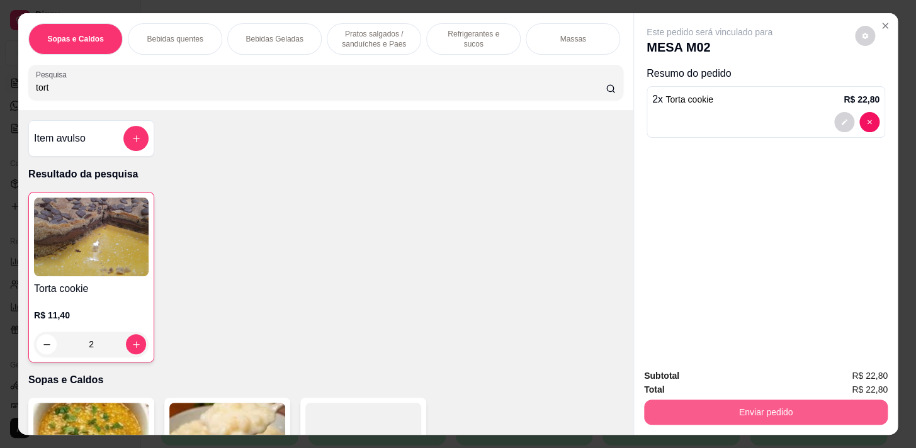
click at [836, 404] on button "Enviar pedido" at bounding box center [766, 412] width 244 height 25
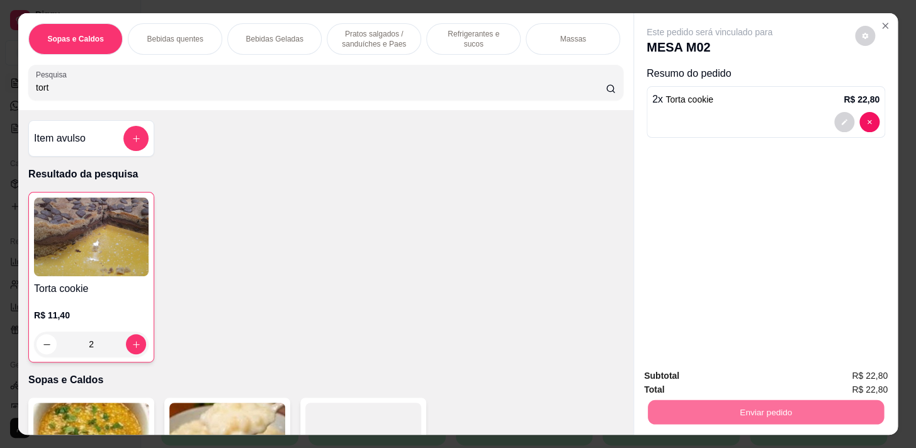
click at [736, 377] on button "Não registrar e enviar pedido" at bounding box center [723, 376] width 127 height 23
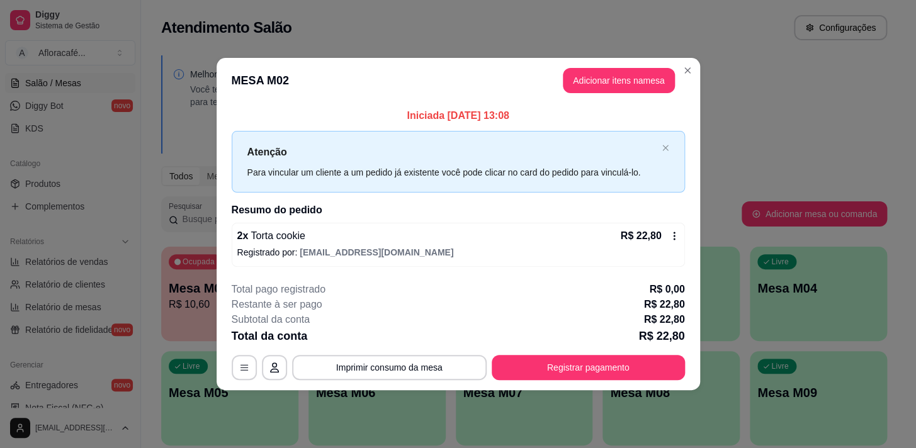
drag, startPoint x: 566, startPoint y: 346, endPoint x: 563, endPoint y: 368, distance: 22.2
click at [566, 354] on div "**********" at bounding box center [458, 331] width 453 height 98
click at [568, 368] on button "Registrar pagamento" at bounding box center [588, 367] width 188 height 25
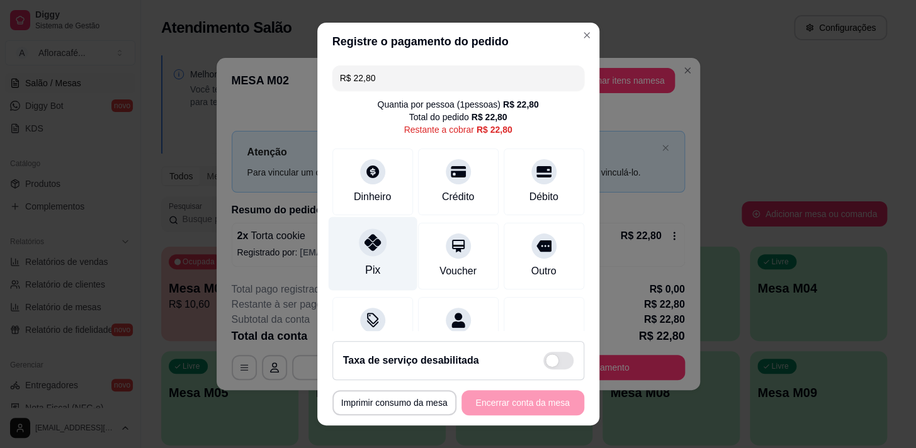
click at [376, 238] on div at bounding box center [373, 243] width 28 height 28
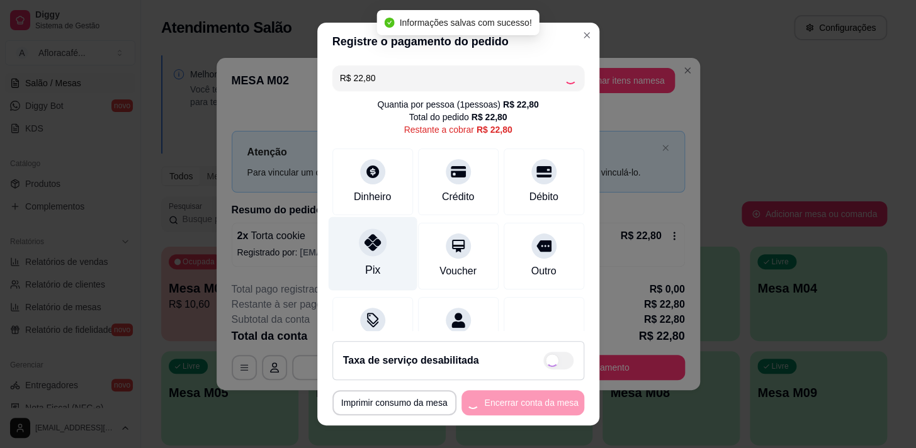
type input "R$ 0,00"
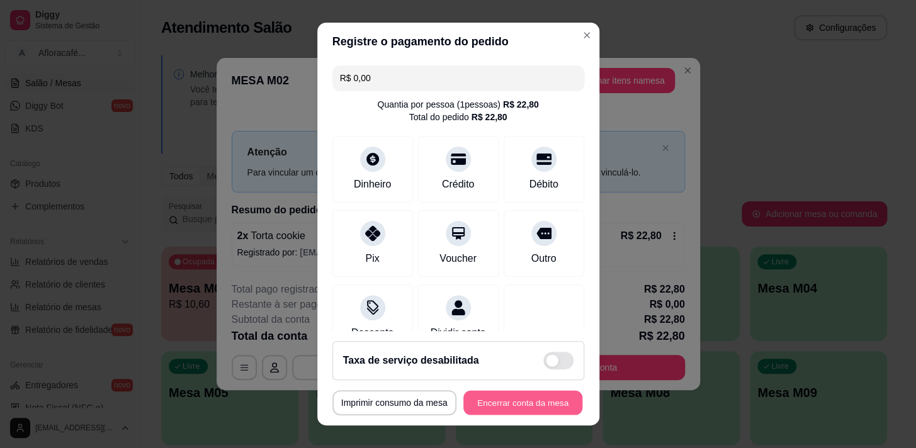
click at [520, 405] on button "Encerrar conta da mesa" at bounding box center [522, 403] width 119 height 25
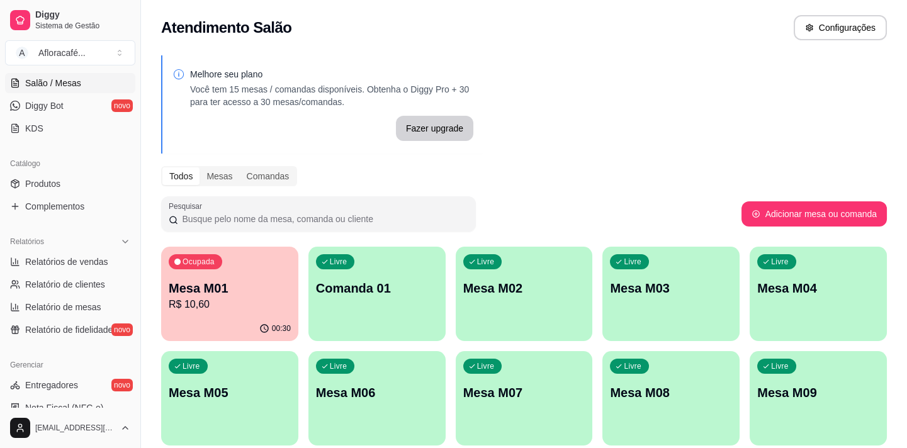
click at [245, 294] on p "Mesa M01" at bounding box center [230, 288] width 122 height 18
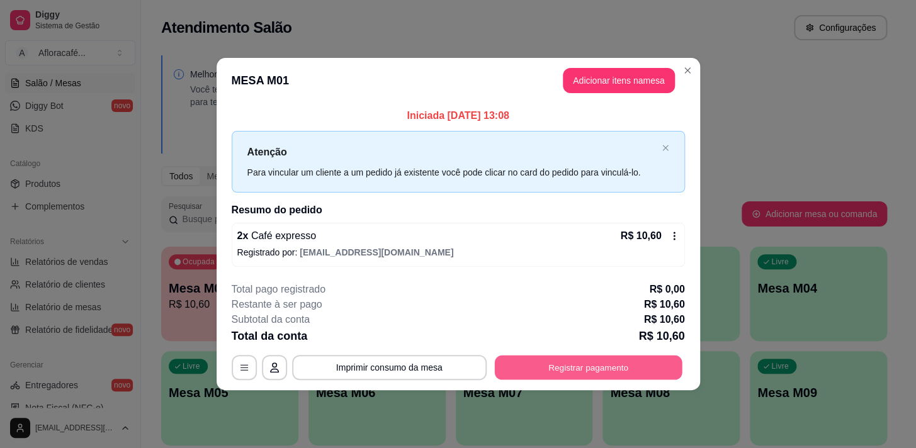
click at [602, 361] on button "Registrar pagamento" at bounding box center [588, 367] width 188 height 25
click at [543, 186] on div "Débito" at bounding box center [543, 179] width 89 height 74
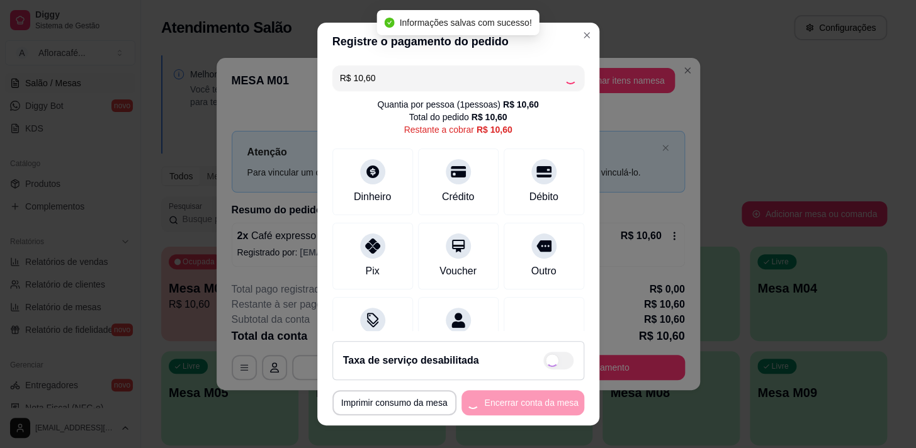
type input "R$ 0,00"
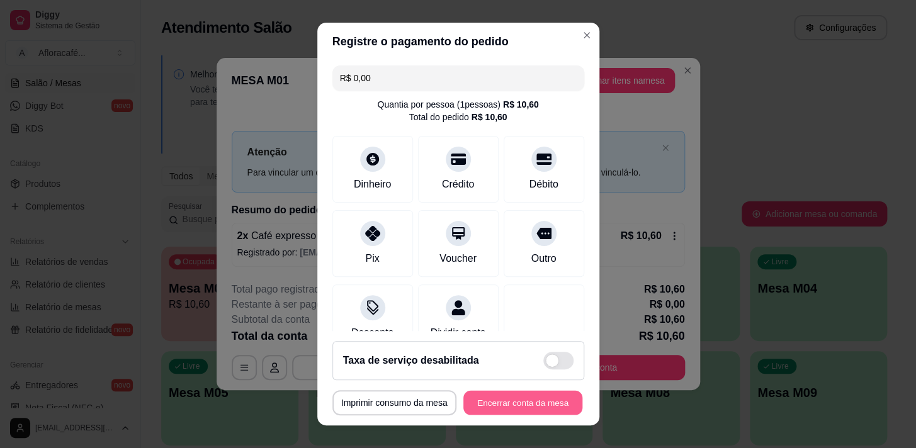
click at [488, 397] on button "Encerrar conta da mesa" at bounding box center [522, 403] width 119 height 25
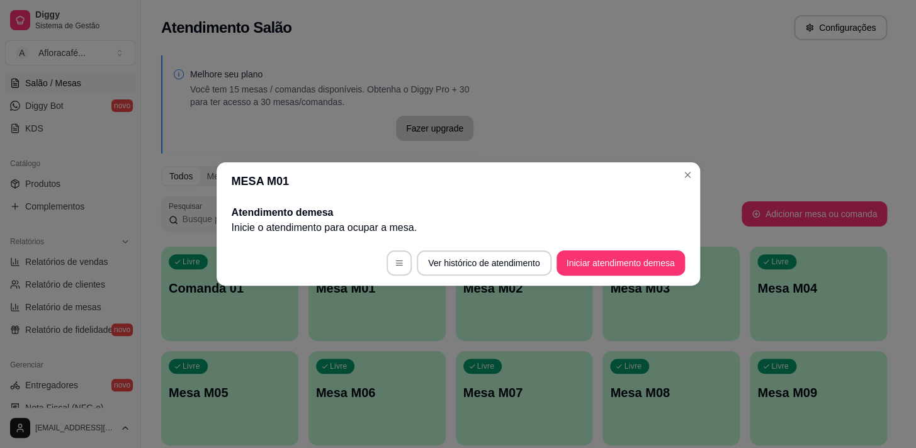
drag, startPoint x: 667, startPoint y: 164, endPoint x: 676, endPoint y: 170, distance: 11.0
click at [672, 169] on header "MESA M01" at bounding box center [458, 181] width 483 height 38
